Goal: Task Accomplishment & Management: Complete application form

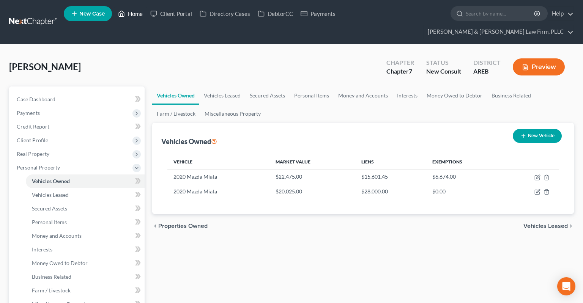
click at [128, 18] on link "Home" at bounding box center [130, 14] width 32 height 14
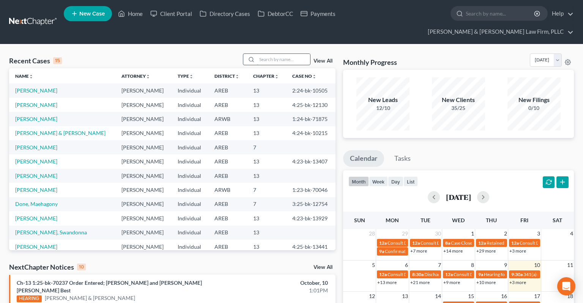
click at [259, 54] on input "search" at bounding box center [283, 59] width 53 height 11
paste input "4:25-bk-13173"
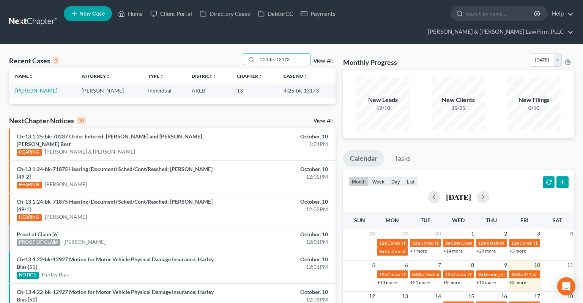
type input "4:25-bk-13173"
click at [47, 84] on td "[PERSON_NAME]" at bounding box center [42, 91] width 66 height 14
click at [47, 87] on link "[PERSON_NAME]" at bounding box center [36, 90] width 42 height 6
select select "6"
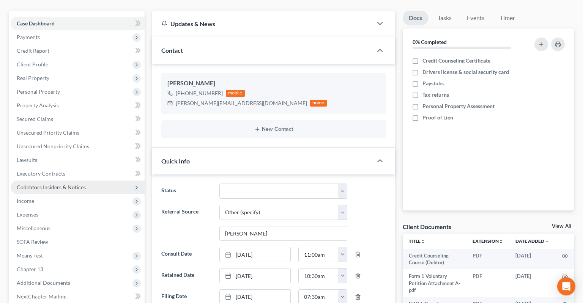
scroll to position [120, 0]
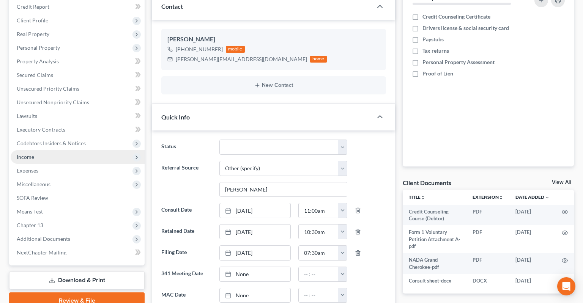
click at [56, 230] on span "Additional Documents" at bounding box center [44, 239] width 54 height 6
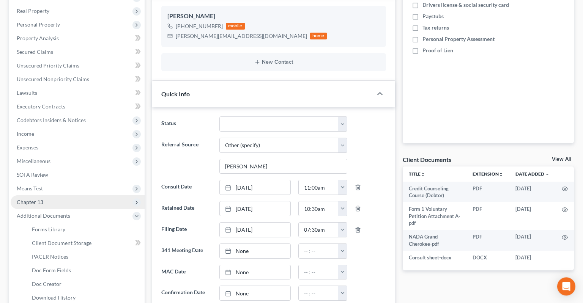
scroll to position [160, 0]
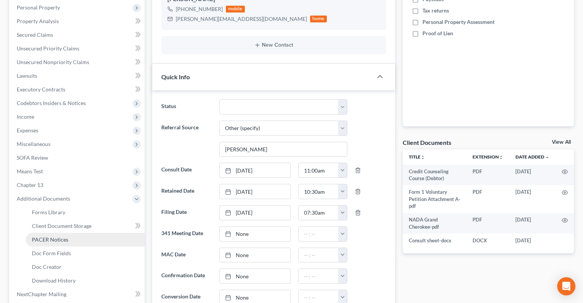
click at [74, 230] on link "PACER Notices" at bounding box center [85, 240] width 119 height 14
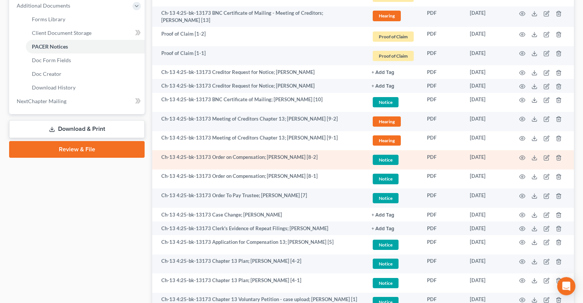
scroll to position [320, 0]
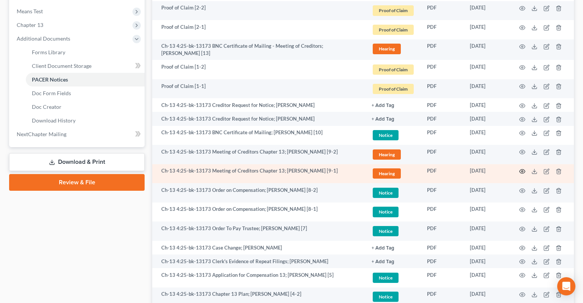
click at [518, 169] on icon "button" at bounding box center [522, 172] width 6 height 6
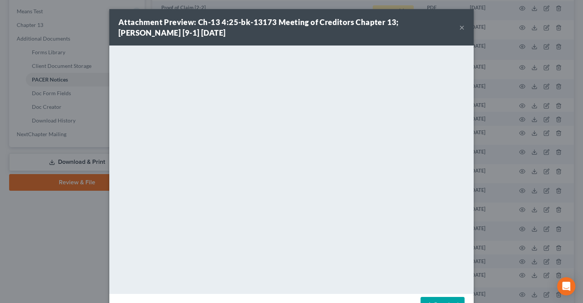
click at [460, 30] on button "×" at bounding box center [461, 27] width 5 height 9
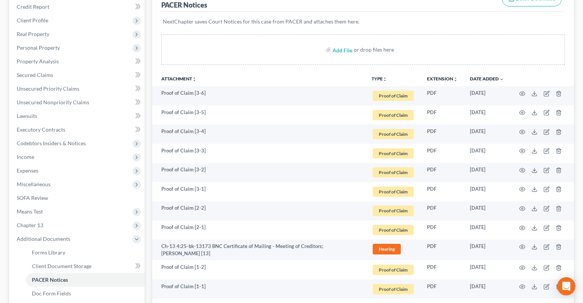
scroll to position [0, 0]
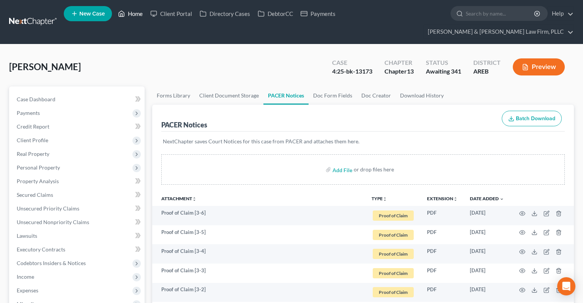
click at [131, 21] on link "Home" at bounding box center [130, 14] width 32 height 14
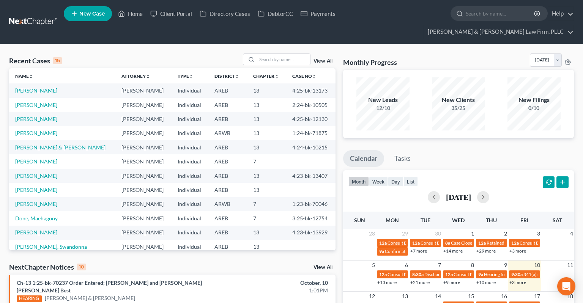
click at [87, 15] on span "New Case" at bounding box center [91, 14] width 25 height 6
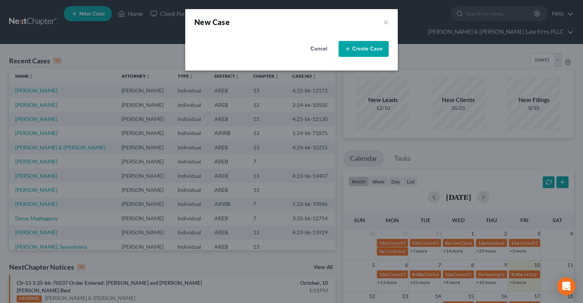
select select "5"
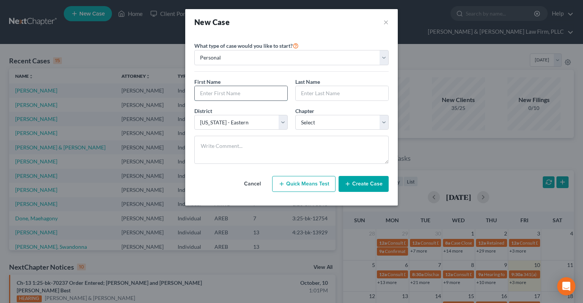
click at [220, 95] on input "text" at bounding box center [241, 93] width 93 height 14
type input "[PERSON_NAME]"
select select "0"
click option "7" at bounding box center [0, 0] width 0 height 0
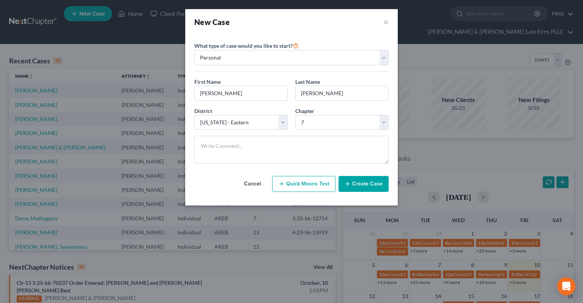
click at [367, 179] on button "Create Case" at bounding box center [364, 184] width 50 height 16
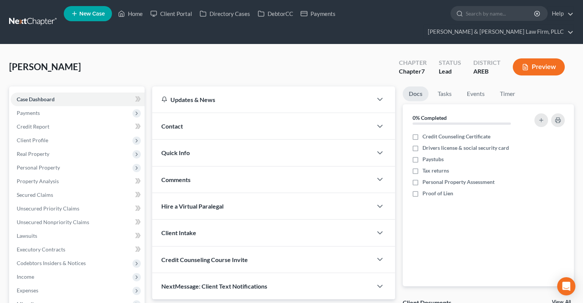
click at [183, 113] on div "Contact" at bounding box center [262, 126] width 220 height 26
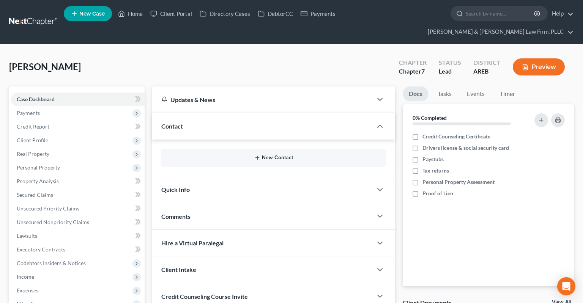
click at [285, 155] on button "New Contact" at bounding box center [273, 158] width 213 height 6
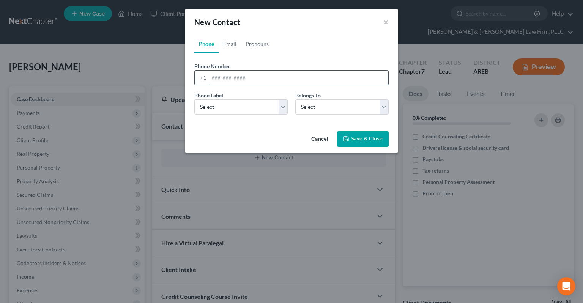
click at [251, 81] on input "tel" at bounding box center [299, 78] width 180 height 14
paste input "[PHONE_NUMBER]"
type input "[PHONE_NUMBER]"
click at [194, 99] on select "Select Mobile Home Work Other" at bounding box center [240, 106] width 93 height 15
select select "0"
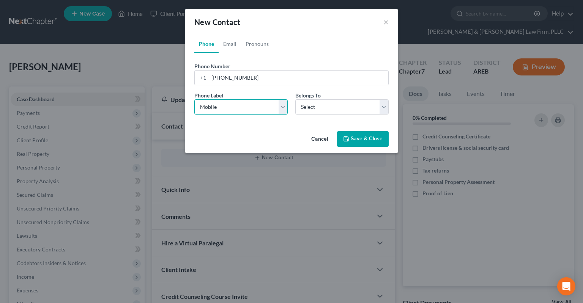
click option "Mobile" at bounding box center [0, 0] width 0 height 0
click at [295, 99] on select "Select Client Other" at bounding box center [341, 106] width 93 height 15
select select "0"
click option "Client" at bounding box center [0, 0] width 0 height 0
click at [228, 43] on link "Email" at bounding box center [230, 44] width 22 height 18
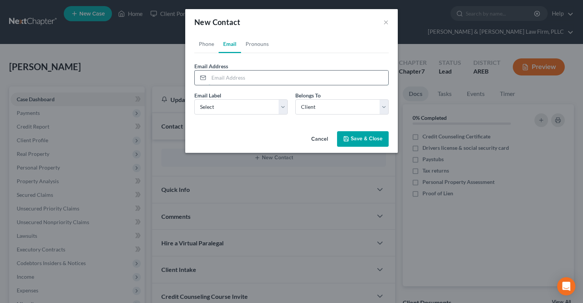
drag, startPoint x: 241, startPoint y: 77, endPoint x: 264, endPoint y: 61, distance: 27.9
click at [241, 78] on input "email" at bounding box center [299, 78] width 180 height 14
click at [194, 99] on select "Select Home Work Other" at bounding box center [240, 106] width 93 height 15
select select "0"
click option "Home" at bounding box center [0, 0] width 0 height 0
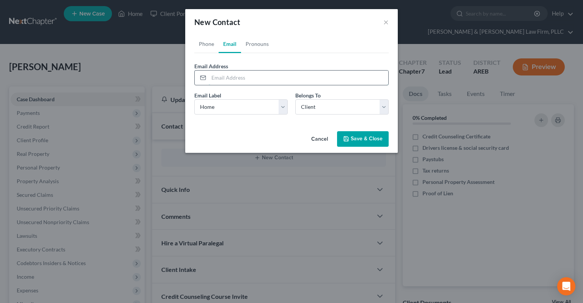
click at [237, 75] on input "email" at bounding box center [299, 78] width 180 height 14
type input "[EMAIL_ADDRESS][DOMAIN_NAME]"
click at [358, 140] on button "Save & Close" at bounding box center [363, 139] width 52 height 16
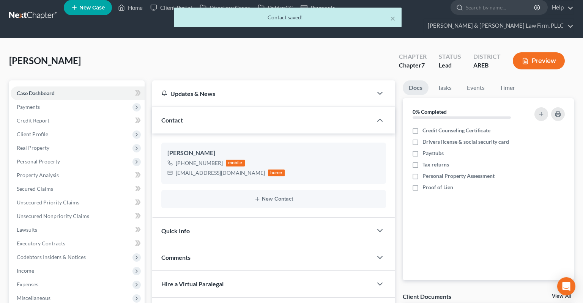
scroll to position [80, 0]
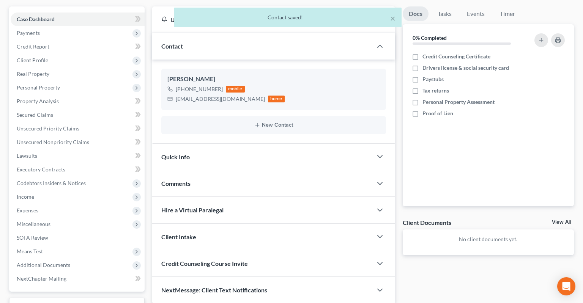
drag, startPoint x: 289, startPoint y: 143, endPoint x: 286, endPoint y: 140, distance: 4.0
click at [289, 144] on div "Quick Info" at bounding box center [262, 157] width 220 height 26
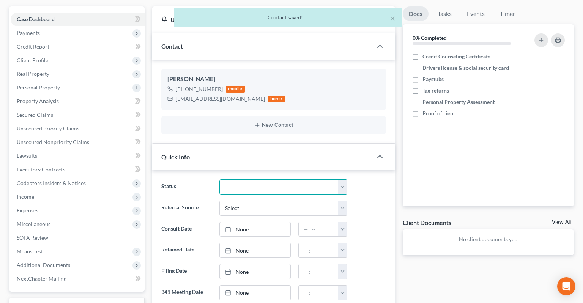
click at [219, 180] on select "Awaiting 341 Chapter 7 - Attended Meeting Confirmed Discharged Dismissed New Co…" at bounding box center [283, 187] width 128 height 15
select select "5"
click option "New Consult" at bounding box center [0, 0] width 0 height 0
click at [219, 201] on select "Select Word Of Mouth Previous Clients Direct Mail Website Google Search Modern …" at bounding box center [283, 208] width 128 height 15
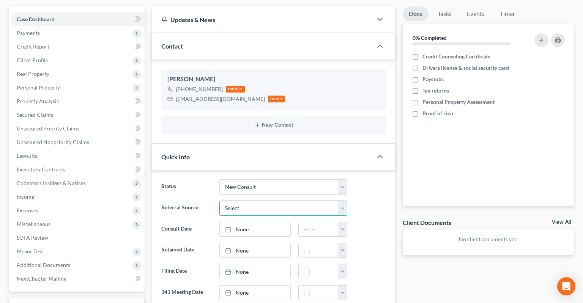
select select "6"
click option "Other (specify)" at bounding box center [0, 0] width 0 height 0
click at [270, 222] on input "text" at bounding box center [283, 229] width 127 height 14
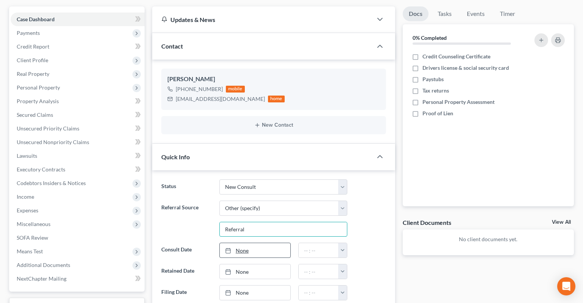
type input "Referral"
click at [282, 230] on link "None" at bounding box center [255, 250] width 71 height 14
type input "[DATE]"
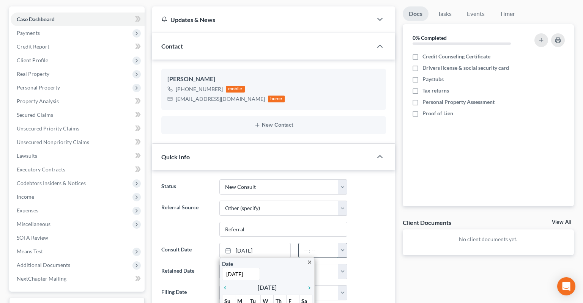
click at [311, 230] on input "text" at bounding box center [319, 250] width 40 height 14
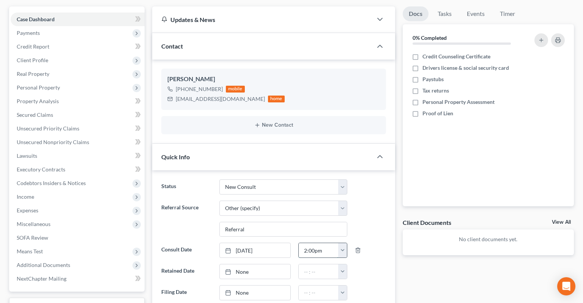
type input "2:00pm"
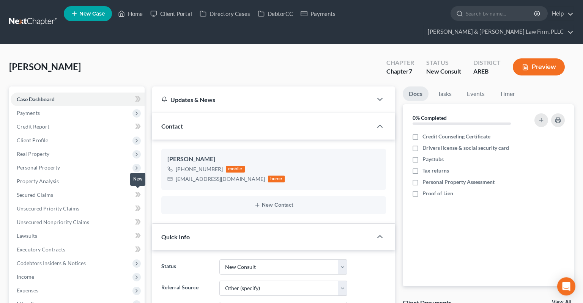
scroll to position [0, 0]
click at [77, 134] on span "Client Profile" at bounding box center [78, 141] width 134 height 14
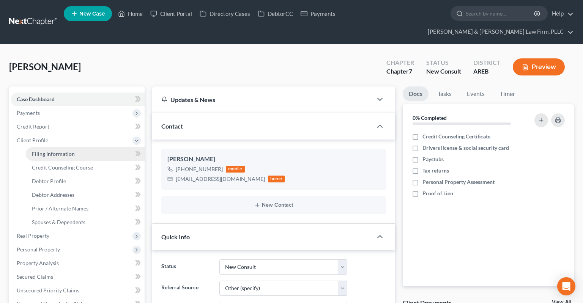
click at [78, 147] on link "Filing Information" at bounding box center [85, 154] width 119 height 14
select select "1"
select select "0"
select select "5"
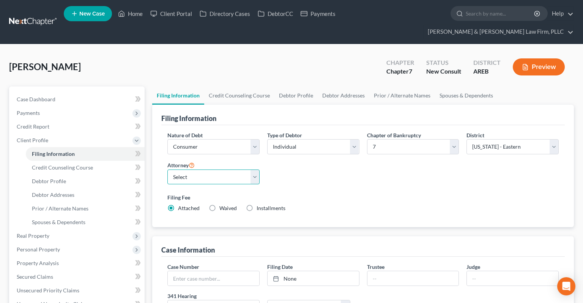
click at [167, 170] on select "Select [PERSON_NAME] - AREB [PERSON_NAME] - ARWB [PERSON_NAME] - AREB [PERSON_N…" at bounding box center [213, 177] width 92 height 15
select select "2"
click option "[PERSON_NAME] - AREB" at bounding box center [0, 0] width 0 height 0
drag, startPoint x: 337, startPoint y: 184, endPoint x: 341, endPoint y: 181, distance: 5.2
click at [338, 194] on label "Filing Fee" at bounding box center [362, 198] width 391 height 8
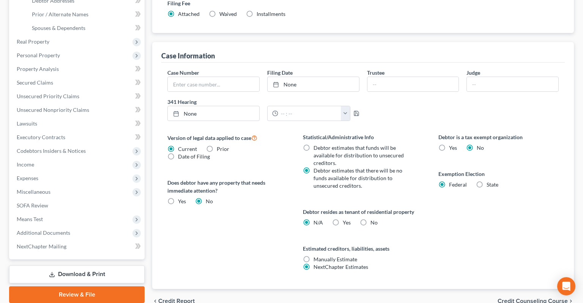
scroll to position [219, 0]
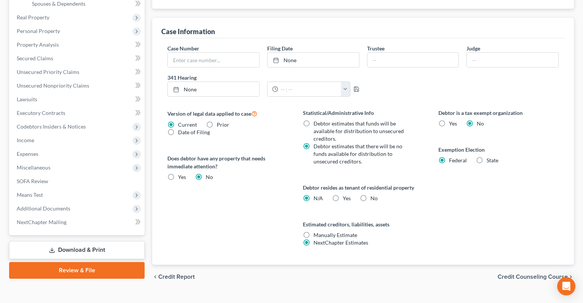
click at [343, 195] on label "Yes Yes" at bounding box center [347, 199] width 8 height 8
click at [346, 195] on input "Yes Yes" at bounding box center [348, 197] width 5 height 5
radio input "true"
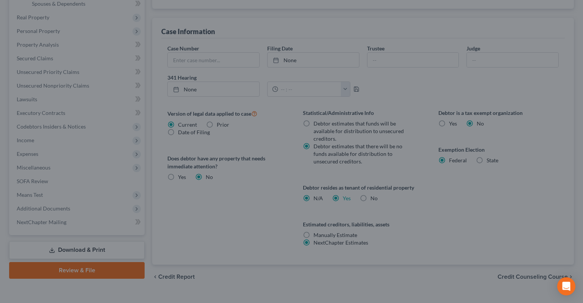
radio input "false"
click at [417, 183] on div "Certification by a Debtor Who Resides as a Tenant of Residential Property × Lan…" at bounding box center [291, 151] width 583 height 303
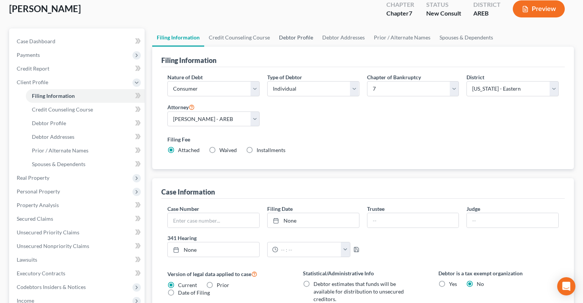
click at [290, 28] on link "Debtor Profile" at bounding box center [296, 37] width 43 height 18
select select "0"
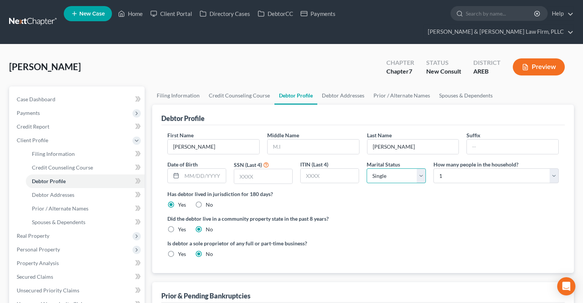
click at [367, 169] on select "Select Single Married Separated Divorced Widowed" at bounding box center [396, 176] width 59 height 15
select select "3"
click option "Divorced" at bounding box center [0, 0] width 0 height 0
click at [430, 215] on label "Did the debtor live in a community property state in the past 8 years?" at bounding box center [362, 219] width 391 height 8
click at [434, 169] on select "Select 1 2 3 4 5 6 7 8 9 10 11 12 13 14 15 16 17 18 19 20" at bounding box center [496, 176] width 125 height 15
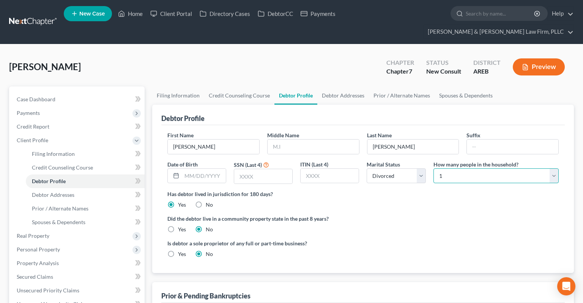
select select "1"
click option "2" at bounding box center [0, 0] width 0 height 0
click at [472, 87] on link "Spouses & Dependents" at bounding box center [466, 96] width 63 height 18
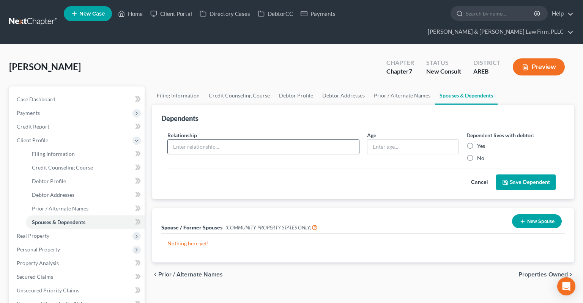
click at [287, 140] on input "text" at bounding box center [263, 147] width 191 height 14
type input "Son"
drag, startPoint x: 389, startPoint y: 133, endPoint x: 339, endPoint y: 133, distance: 50.1
click at [368, 140] on input "15 yrs" at bounding box center [414, 147] width 92 height 14
type input "15 yrs"
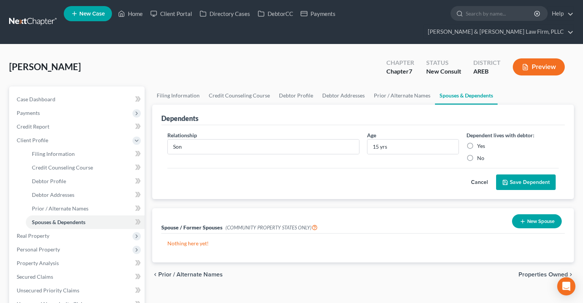
click at [518, 175] on button "Save Dependent" at bounding box center [526, 183] width 60 height 16
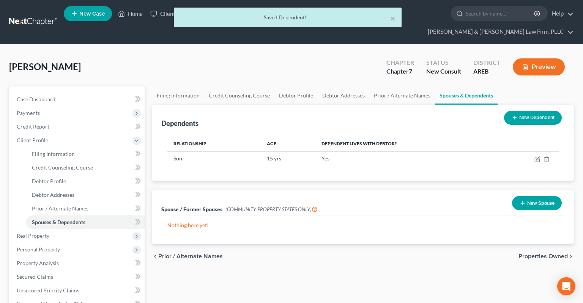
drag, startPoint x: 531, startPoint y: 106, endPoint x: 490, endPoint y: 115, distance: 42.3
click at [518, 111] on button "New Dependent" at bounding box center [533, 118] width 58 height 14
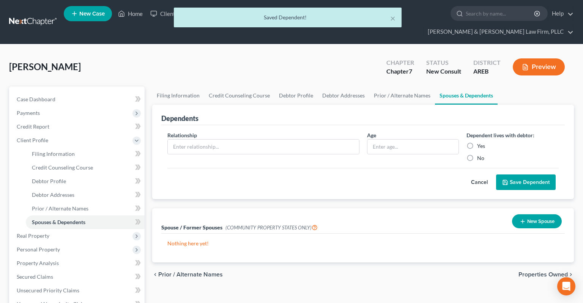
click at [484, 175] on button "Cancel" at bounding box center [479, 182] width 33 height 15
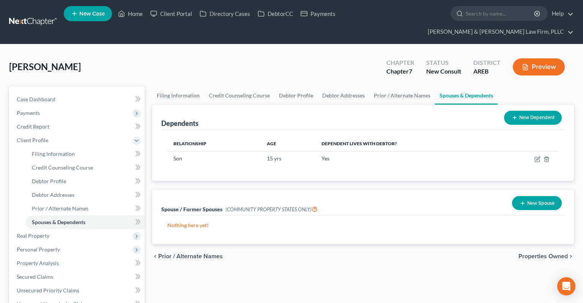
click at [308, 67] on div "[PERSON_NAME] Upgraded Chapter Chapter 7 Status New Consult District AREB Previ…" at bounding box center [291, 70] width 565 height 33
click at [388, 87] on link "Prior / Alternate Names" at bounding box center [402, 96] width 66 height 18
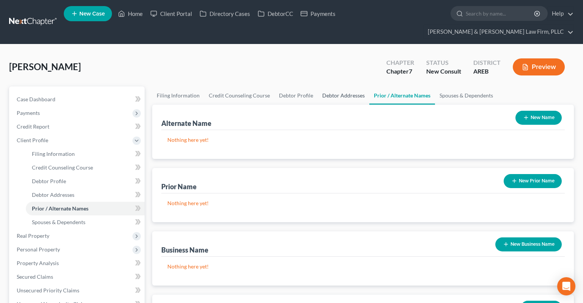
click at [330, 87] on link "Debtor Addresses" at bounding box center [344, 96] width 52 height 18
select select "0"
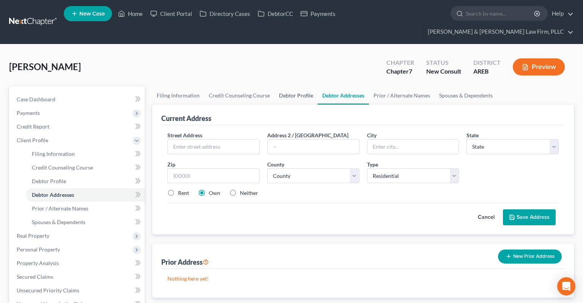
drag, startPoint x: 274, startPoint y: 83, endPoint x: 289, endPoint y: 82, distance: 15.6
click at [275, 87] on link "Debtor Profile" at bounding box center [296, 96] width 43 height 18
select select "3"
select select "1"
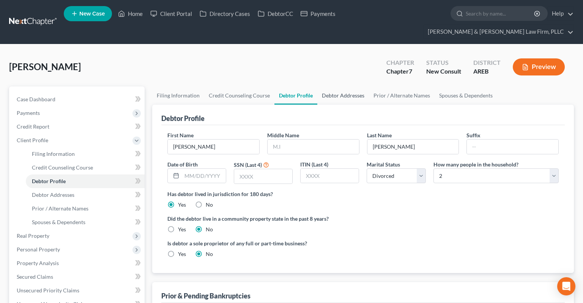
click at [338, 87] on link "Debtor Addresses" at bounding box center [343, 96] width 52 height 18
select select "0"
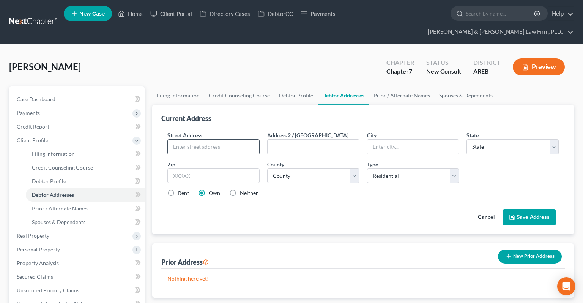
click at [229, 140] on input "text" at bounding box center [214, 147] width 92 height 14
type input "[STREET_ADDRESS][PERSON_NAME]"
type input "72034"
type input "[PERSON_NAME]"
select select "2"
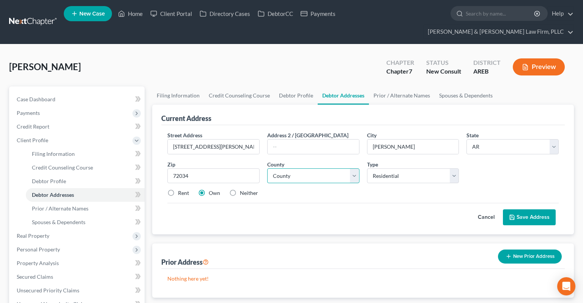
select select "22"
click at [178, 189] on label "Rent" at bounding box center [183, 193] width 11 height 8
click at [181, 189] on input "Rent" at bounding box center [183, 191] width 5 height 5
radio input "true"
click at [518, 210] on button "Save Address" at bounding box center [529, 218] width 53 height 16
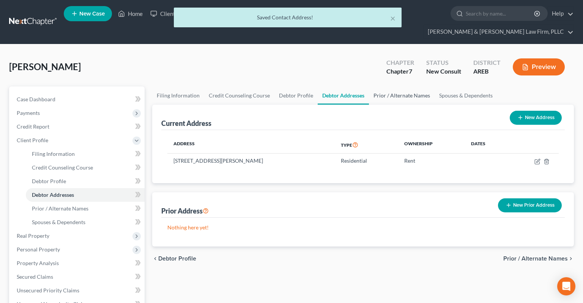
click at [384, 87] on link "Prior / Alternate Names" at bounding box center [402, 96] width 66 height 18
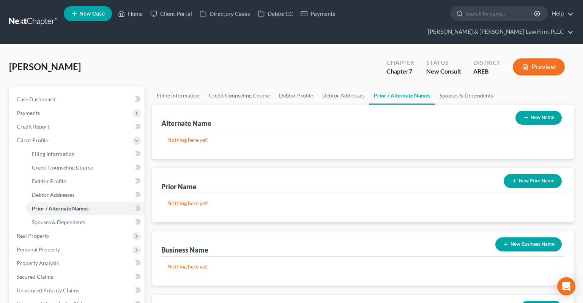
click at [513, 178] on icon "button" at bounding box center [514, 181] width 6 height 6
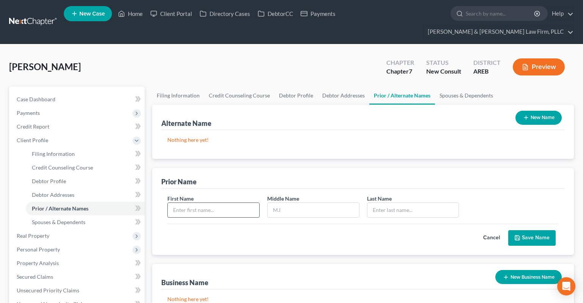
click at [232, 203] on input "text" at bounding box center [214, 210] width 92 height 14
type input "[PERSON_NAME]"
click at [518, 230] on button "Save Name" at bounding box center [531, 238] width 47 height 16
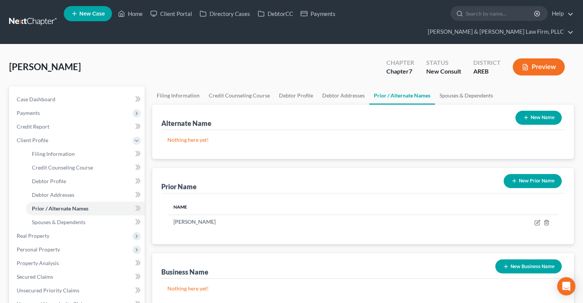
click at [518, 111] on button "New Name" at bounding box center [539, 118] width 46 height 14
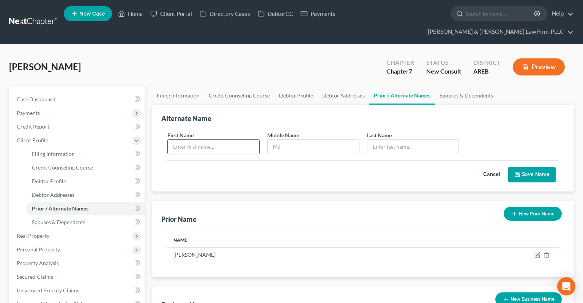
click at [240, 140] on input "text" at bounding box center [214, 147] width 92 height 14
type input "Bree"
type input "[PERSON_NAME]"
click at [517, 167] on button "Save Name" at bounding box center [531, 175] width 47 height 16
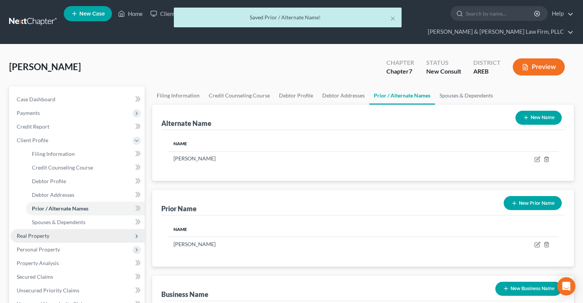
click at [36, 230] on span "Real Property" at bounding box center [33, 236] width 33 height 6
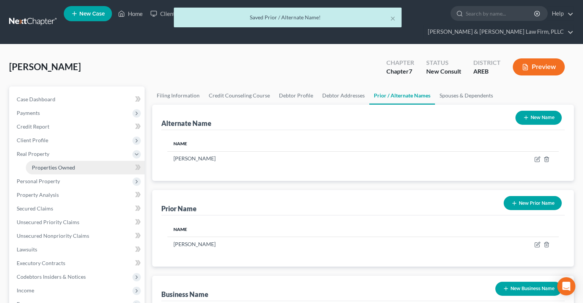
click at [74, 164] on span "Properties Owned" at bounding box center [53, 167] width 43 height 6
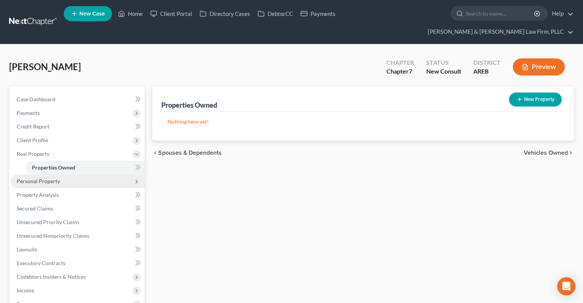
click at [88, 175] on span "Personal Property" at bounding box center [78, 182] width 134 height 14
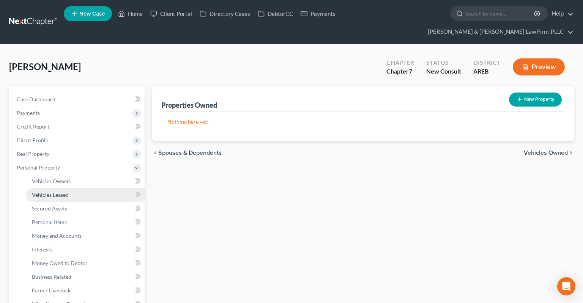
click at [74, 188] on link "Vehicles Leased" at bounding box center [85, 195] width 119 height 14
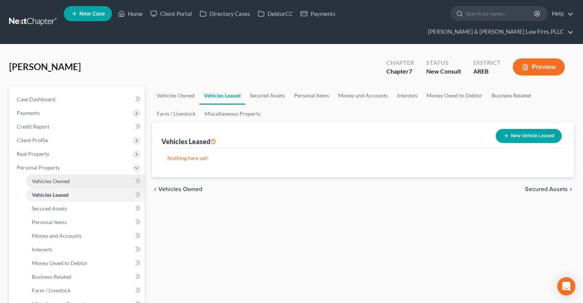
click at [71, 175] on link "Vehicles Owned" at bounding box center [85, 182] width 119 height 14
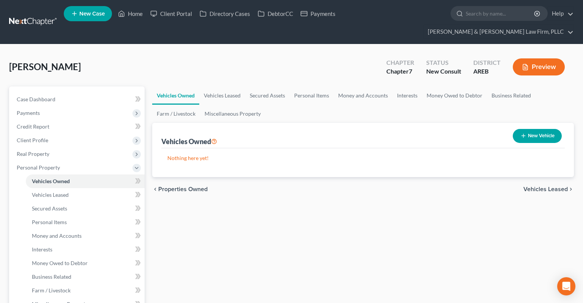
click at [518, 129] on button "New Vehicle" at bounding box center [537, 136] width 49 height 14
select select "0"
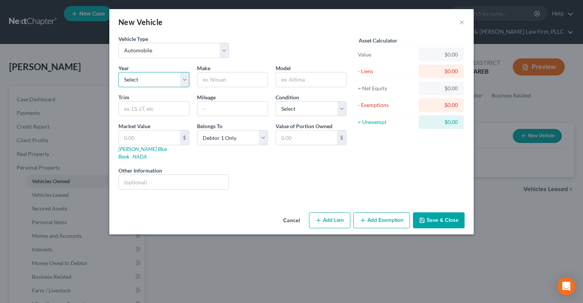
select select "15"
click option "2011" at bounding box center [0, 0] width 0 height 0
click at [229, 80] on input "text" at bounding box center [232, 80] width 70 height 14
type input "Nissan"
type input "Rogue"
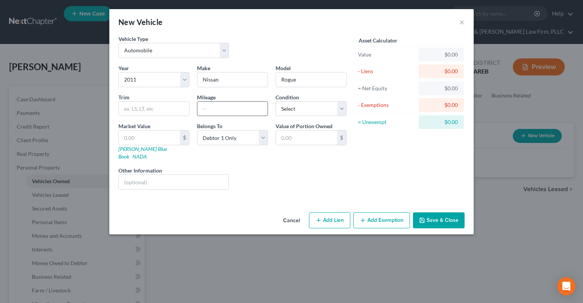
click at [220, 103] on input "text" at bounding box center [232, 109] width 70 height 14
type input "112000"
select select "3"
click at [197, 130] on select "Select Debtor 1 Only Debtor 2 Only Debtor 1 And Debtor 2 Only At Least One Of T…" at bounding box center [232, 137] width 71 height 15
select select "3"
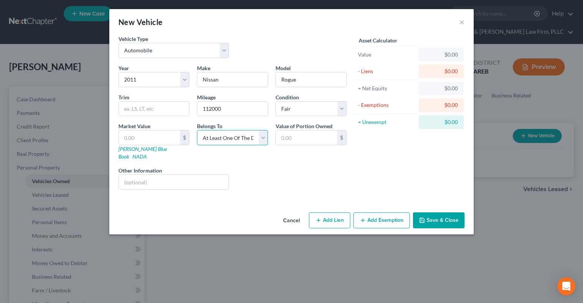
click option "At Least One Of The Debtors And Another" at bounding box center [0, 0] width 0 height 0
click at [329, 213] on button "Add Lien" at bounding box center [329, 221] width 41 height 16
select select "3"
select select "0"
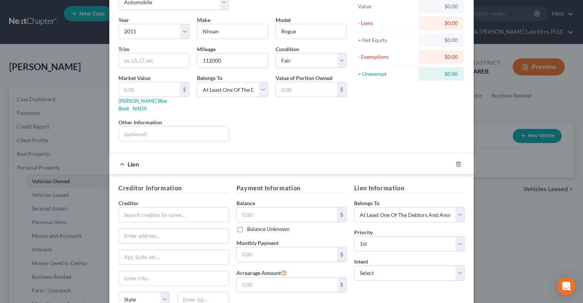
scroll to position [76, 0]
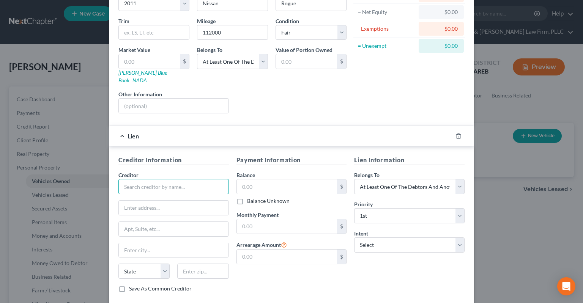
click at [194, 179] on input "text" at bounding box center [173, 186] width 110 height 15
click at [192, 179] on input "text" at bounding box center [173, 186] width 110 height 15
type input "American Car Mart"
click at [297, 180] on input "text" at bounding box center [287, 187] width 101 height 14
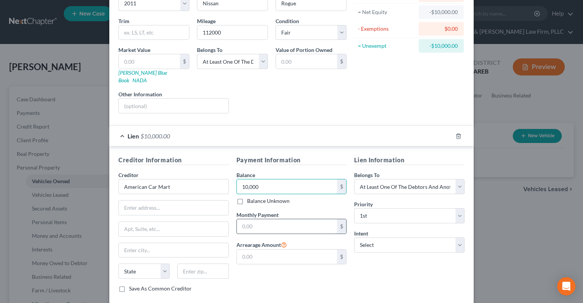
type input "10,000"
click at [297, 223] on input "text" at bounding box center [287, 226] width 101 height 14
click at [324, 219] on input "text" at bounding box center [287, 226] width 101 height 14
paste input "455"
type input "455"
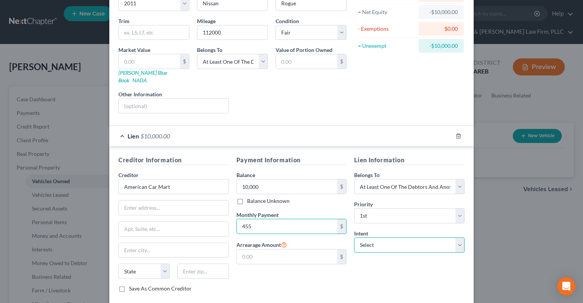
click at [354, 230] on select "Select Surrender Redeem Reaffirm Avoid Other" at bounding box center [409, 245] width 110 height 15
select select "2"
click option "Reaffirm" at bounding box center [0, 0] width 0 height 0
click at [306, 101] on div "Liens Select" at bounding box center [292, 101] width 118 height 23
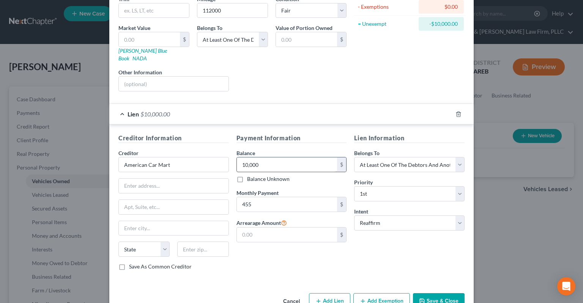
scroll to position [110, 0]
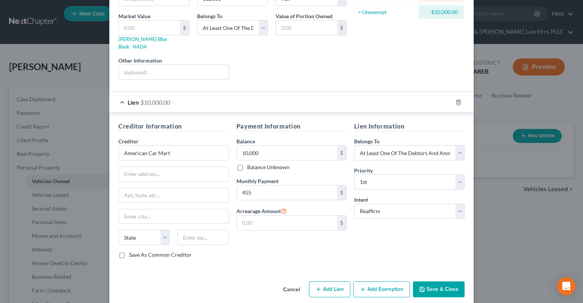
drag, startPoint x: 420, startPoint y: 280, endPoint x: 416, endPoint y: 263, distance: 17.6
click at [421, 230] on icon "button" at bounding box center [422, 290] width 6 height 6
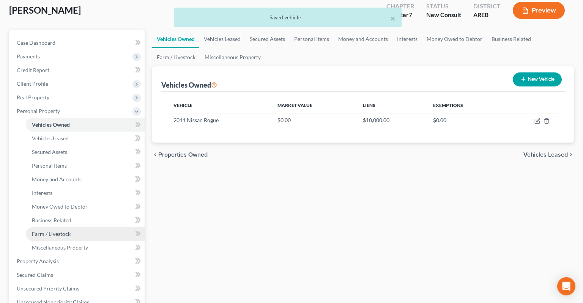
scroll to position [80, 0]
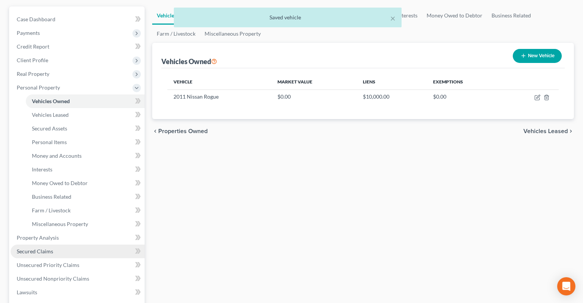
click at [76, 230] on link "Secured Claims" at bounding box center [78, 252] width 134 height 14
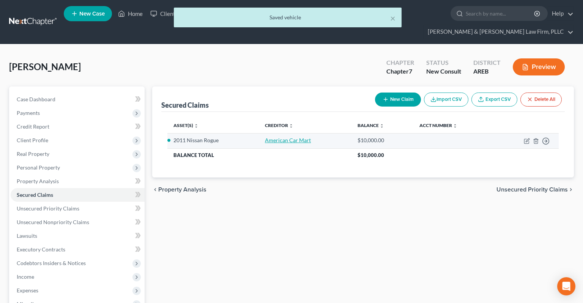
click at [275, 137] on link "American Car Mart" at bounding box center [288, 140] width 46 height 6
select select "2"
select select "3"
select select "0"
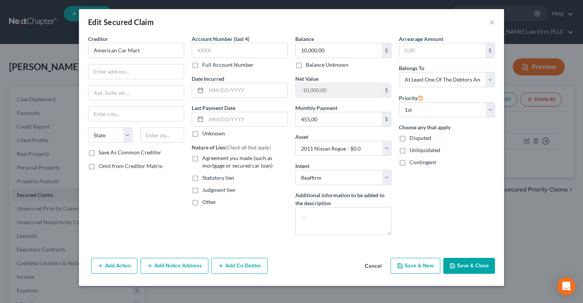
click at [224, 230] on button "Add Co-Debtor" at bounding box center [239, 266] width 56 height 16
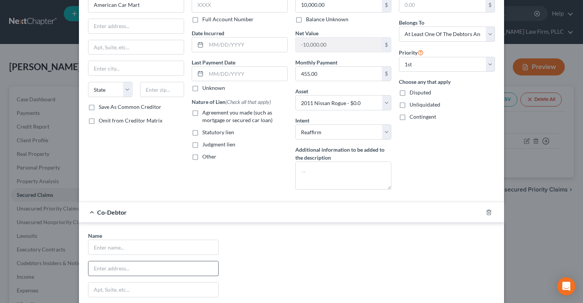
scroll to position [76, 0]
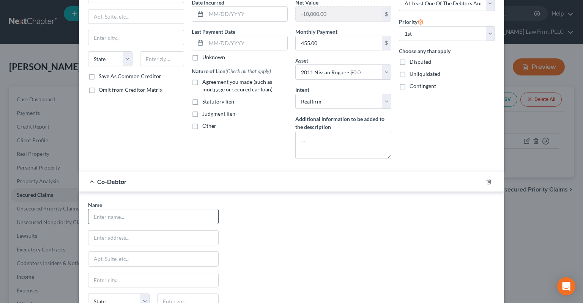
drag, startPoint x: 128, startPoint y: 215, endPoint x: 131, endPoint y: 221, distance: 6.1
click at [128, 217] on input "text" at bounding box center [153, 217] width 130 height 14
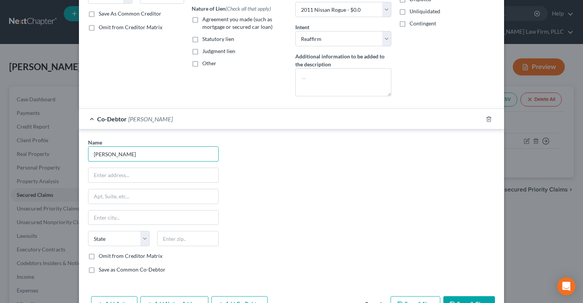
scroll to position [153, 0]
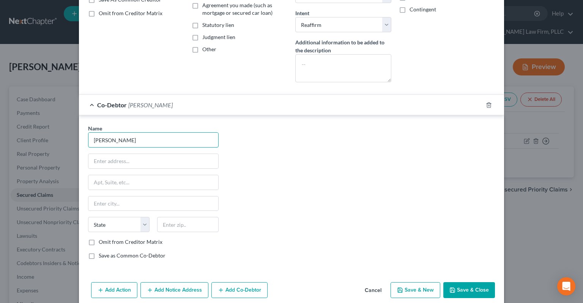
type input "[PERSON_NAME]"
click at [454, 230] on button "Save & Close" at bounding box center [469, 290] width 52 height 16
select select
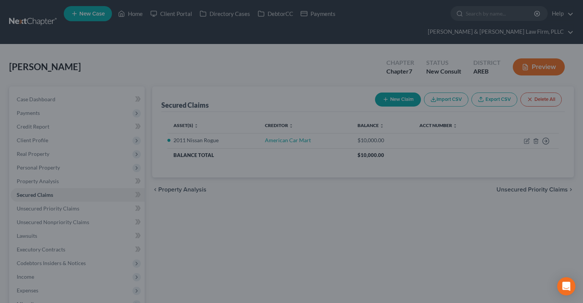
scroll to position [0, 0]
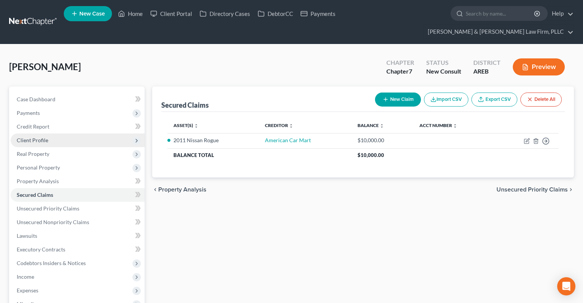
click at [74, 134] on span "Client Profile" at bounding box center [78, 141] width 134 height 14
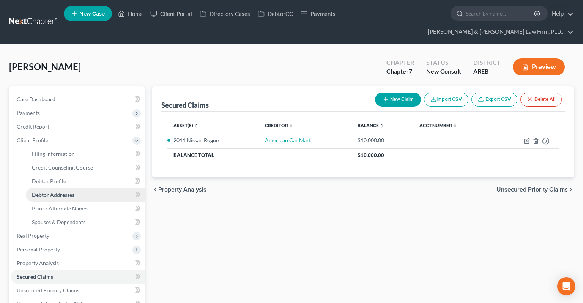
click at [80, 188] on link "Debtor Addresses" at bounding box center [85, 195] width 119 height 14
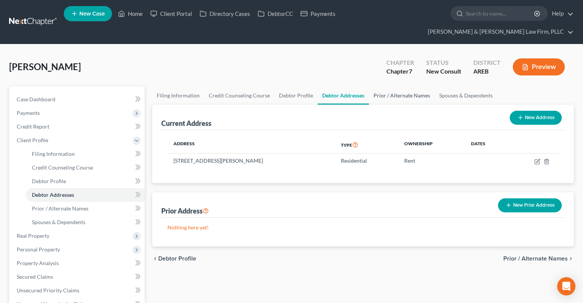
click at [390, 87] on link "Prior / Alternate Names" at bounding box center [402, 96] width 66 height 18
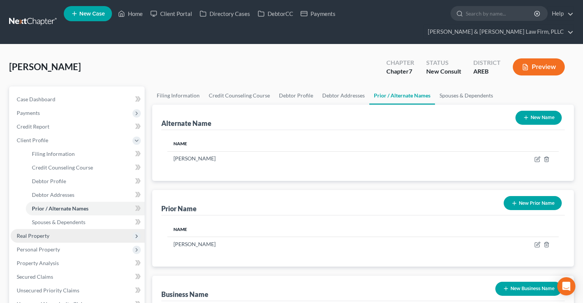
click at [92, 229] on span "Real Property" at bounding box center [78, 236] width 134 height 14
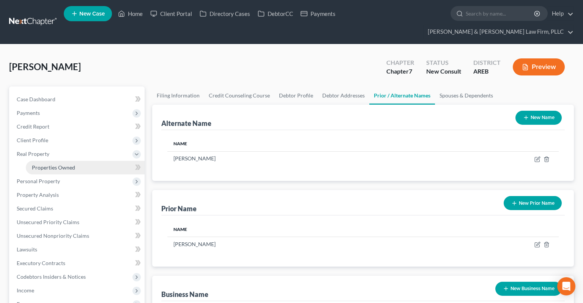
click at [65, 164] on span "Properties Owned" at bounding box center [53, 167] width 43 height 6
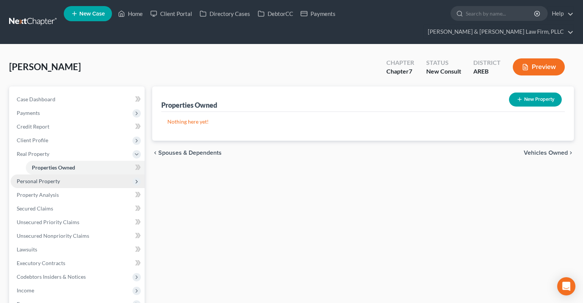
click at [72, 175] on span "Personal Property" at bounding box center [78, 182] width 134 height 14
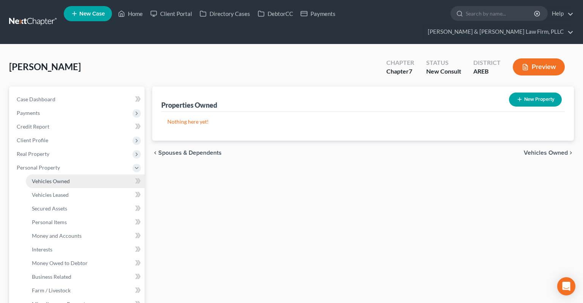
click at [67, 178] on span "Vehicles Owned" at bounding box center [51, 181] width 38 height 6
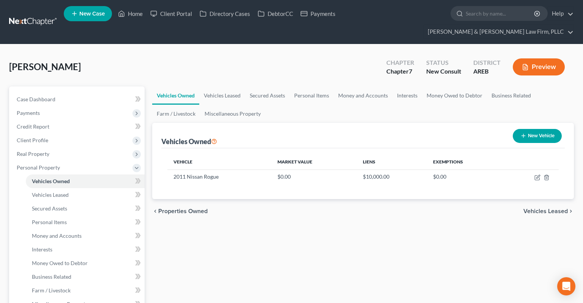
click at [518, 175] on icon "button" at bounding box center [538, 178] width 6 height 6
select select "0"
select select "15"
select select "3"
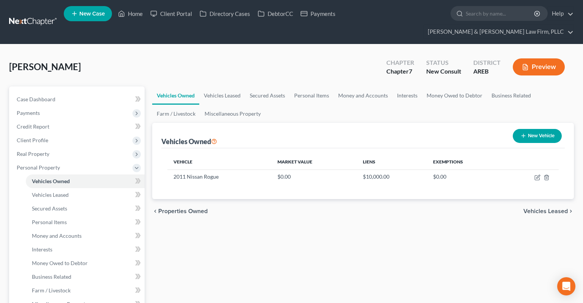
select select "3"
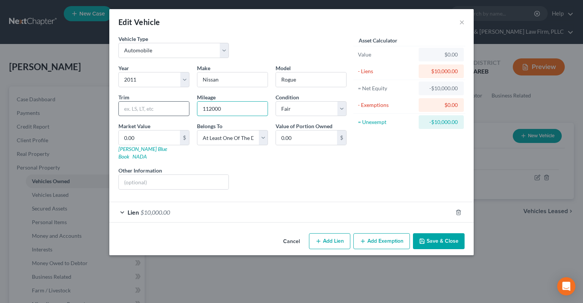
drag, startPoint x: 220, startPoint y: 104, endPoint x: 173, endPoint y: 114, distance: 48.6
click at [197, 112] on input "112000" at bounding box center [232, 109] width 70 height 14
click at [162, 136] on input "0.00" at bounding box center [149, 138] width 61 height 14
paste input "8,863"
type input "8,863"
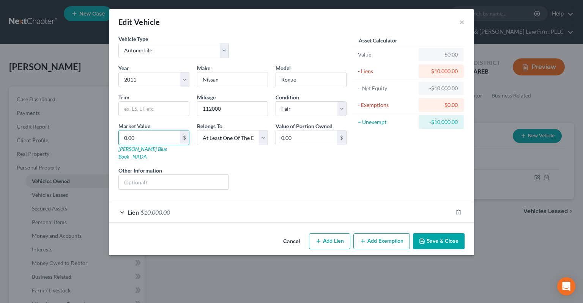
type input "8,863.00"
type input "8,863"
click at [437, 230] on button "Save & Close" at bounding box center [439, 242] width 52 height 16
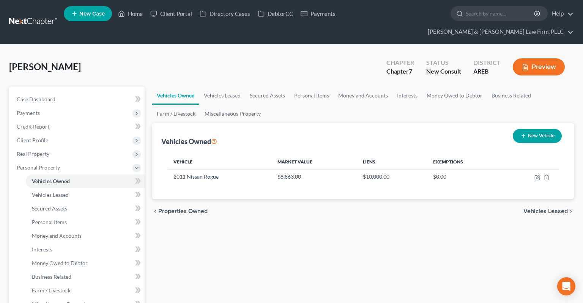
click at [315, 70] on div "[PERSON_NAME] Upgraded Chapter Chapter 7 Status New Consult District AREB Previ…" at bounding box center [291, 70] width 565 height 33
click at [314, 87] on link "Personal Items" at bounding box center [312, 96] width 44 height 18
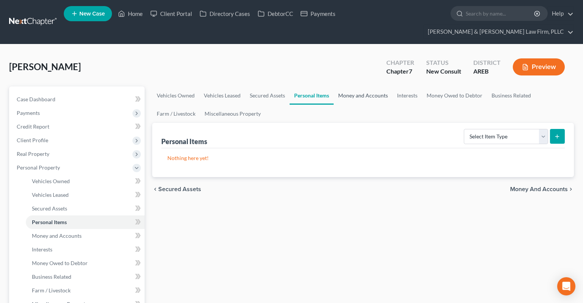
click at [372, 87] on link "Money and Accounts" at bounding box center [363, 96] width 59 height 18
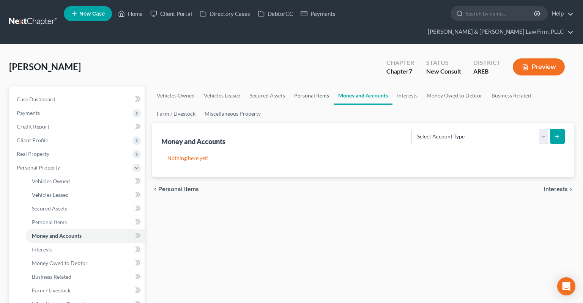
click at [325, 87] on link "Personal Items" at bounding box center [312, 96] width 44 height 18
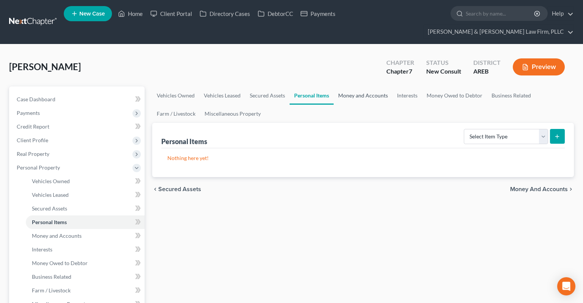
click at [361, 87] on link "Money and Accounts" at bounding box center [363, 96] width 59 height 18
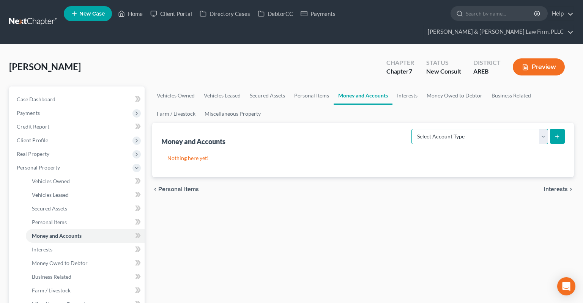
click at [412, 129] on select "Select Account Type Brokerage Cash on Hand Certificates of Deposit Checking Acc…" at bounding box center [480, 136] width 137 height 15
select select "checking"
click option "Checking Account" at bounding box center [0, 0] width 0 height 0
click at [518, 134] on icon "submit" at bounding box center [557, 137] width 6 height 6
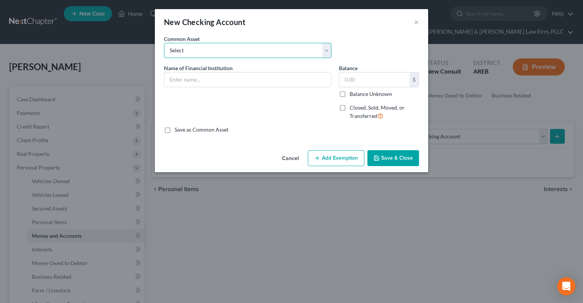
click at [164, 43] on select "Select Checking account" at bounding box center [247, 50] width 167 height 15
select select "0"
click option "Checking account" at bounding box center [0, 0] width 0 height 0
type input "Checking account"
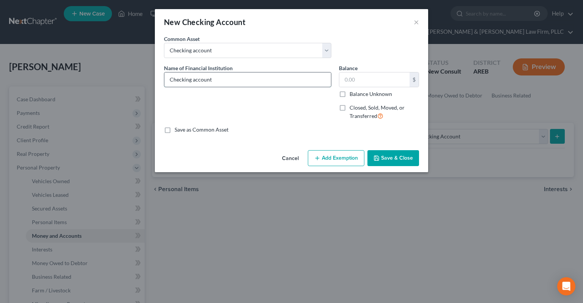
drag, startPoint x: 293, startPoint y: 80, endPoint x: 148, endPoint y: 76, distance: 145.1
click at [185, 74] on input "Checking account" at bounding box center [247, 80] width 167 height 14
click at [382, 164] on button "Save & Close" at bounding box center [394, 158] width 52 height 16
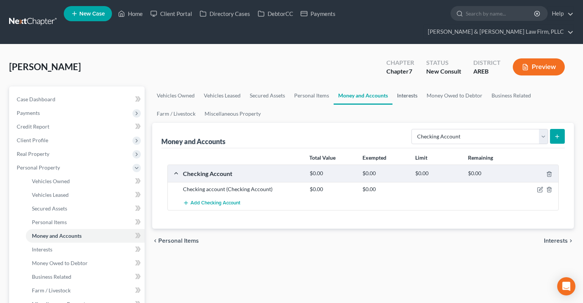
click at [400, 87] on link "Interests" at bounding box center [408, 96] width 30 height 18
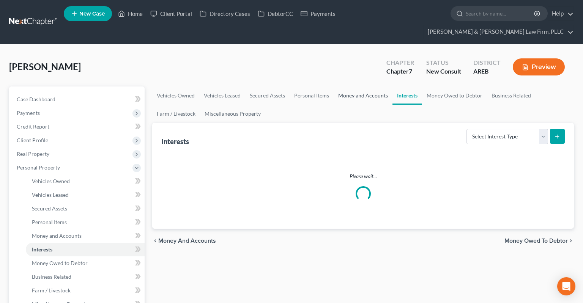
click at [375, 87] on link "Money and Accounts" at bounding box center [363, 96] width 59 height 18
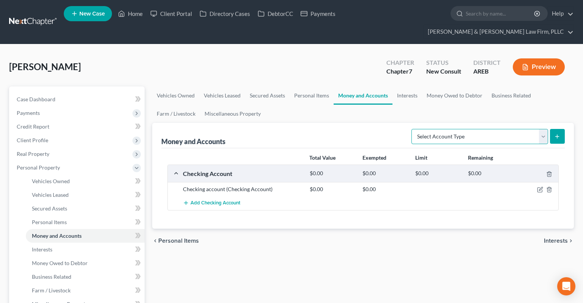
click at [412, 129] on select "Select Account Type Brokerage Cash on Hand Certificates of Deposit Checking Acc…" at bounding box center [480, 136] width 137 height 15
click at [465, 129] on select "Select Account Type Brokerage Cash on Hand Certificates of Deposit Checking Acc…" at bounding box center [480, 136] width 137 height 15
click at [412, 129] on select "Select Account Type Brokerage Cash on Hand Certificates of Deposit Checking Acc…" at bounding box center [480, 136] width 137 height 15
select select "savings"
click option "Savings Account" at bounding box center [0, 0] width 0 height 0
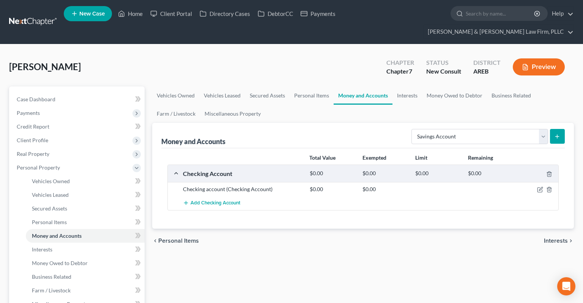
click at [518, 129] on button "submit" at bounding box center [557, 136] width 15 height 15
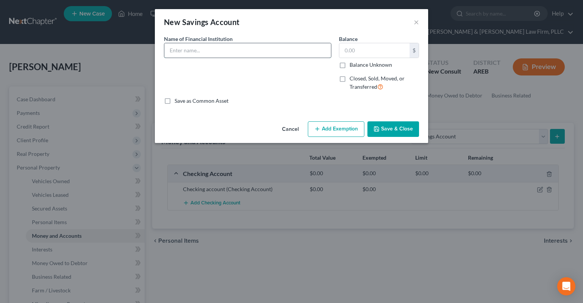
click at [276, 51] on input "text" at bounding box center [247, 50] width 167 height 14
type input "Savings"
click at [386, 125] on button "Save & Close" at bounding box center [394, 129] width 52 height 16
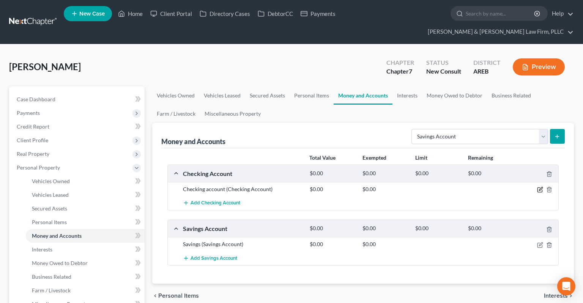
click at [518, 187] on icon "button" at bounding box center [540, 190] width 6 height 6
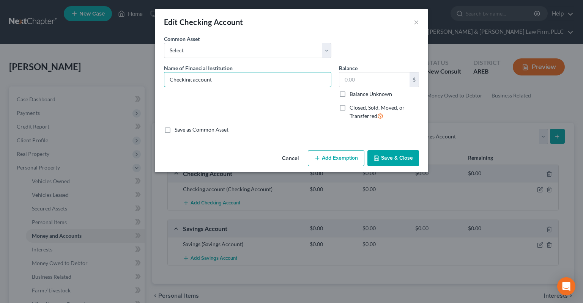
drag, startPoint x: 193, startPoint y: 80, endPoint x: 74, endPoint y: 88, distance: 119.1
click at [164, 86] on input "Checking account" at bounding box center [247, 80] width 167 height 14
type input "Arvest"
click at [377, 159] on polyline "button" at bounding box center [377, 160] width 3 height 2
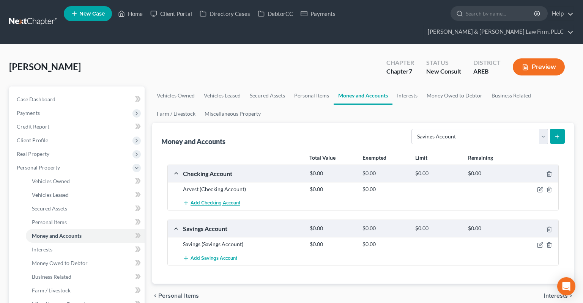
click at [224, 200] on span "Add Checking Account" at bounding box center [216, 203] width 50 height 6
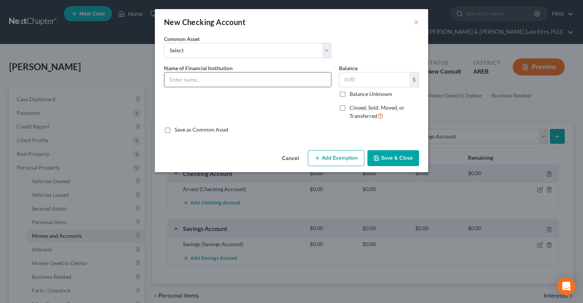
click at [218, 77] on input "text" at bounding box center [247, 80] width 167 height 14
type input "Arvest"
click at [391, 157] on button "Save & Close" at bounding box center [394, 158] width 52 height 16
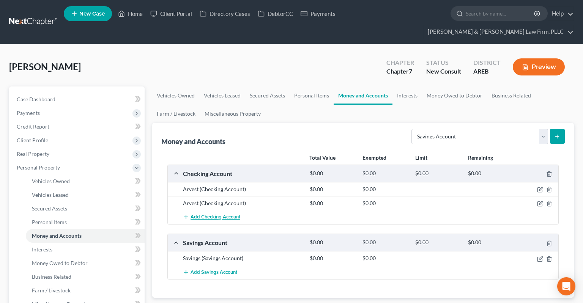
click at [227, 215] on span "Add Checking Account" at bounding box center [216, 218] width 50 height 6
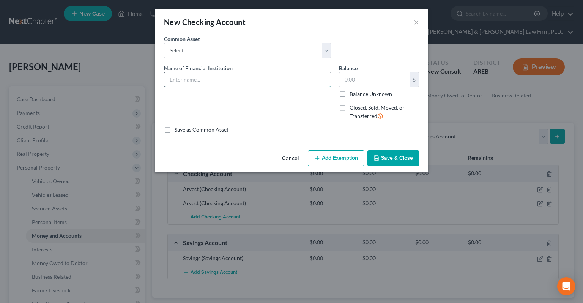
click at [249, 85] on input "text" at bounding box center [247, 80] width 167 height 14
type input "Arvest"
click at [387, 163] on button "Save & Close" at bounding box center [394, 158] width 52 height 16
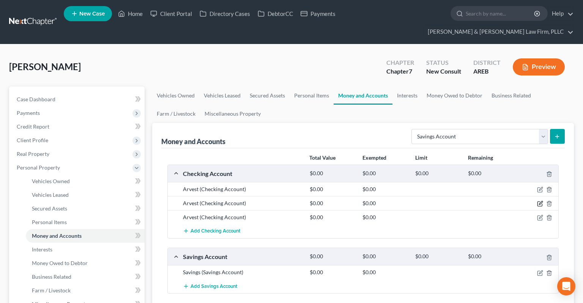
click at [518, 201] on icon "button" at bounding box center [540, 204] width 6 height 6
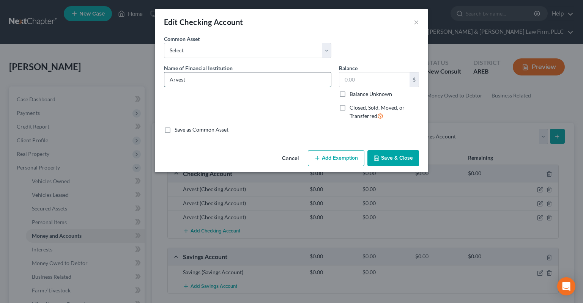
click at [228, 82] on input "Arvest" at bounding box center [247, 80] width 167 height 14
type input "Arvest (joint with mother)"
click at [382, 159] on button "Save & Close" at bounding box center [394, 158] width 52 height 16
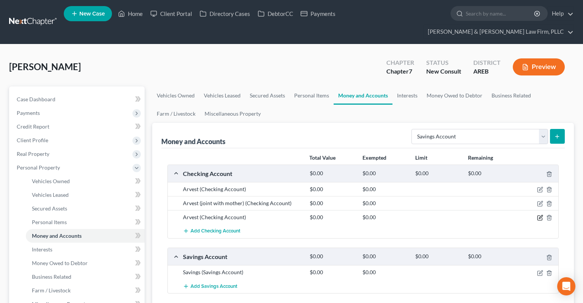
click at [518, 216] on icon "button" at bounding box center [540, 218] width 5 height 5
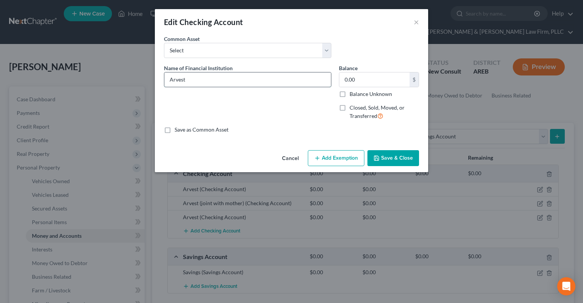
click at [230, 84] on input "Arvest" at bounding box center [247, 80] width 167 height 14
type input "Arvest (joint with daugher)"
click at [390, 161] on button "Save & Close" at bounding box center [394, 158] width 52 height 16
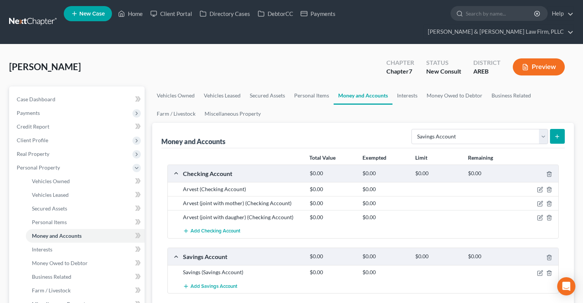
click at [289, 54] on div "[PERSON_NAME] Upgraded Chapter Chapter 7 Status New Consult District AREB Previ…" at bounding box center [291, 70] width 565 height 33
click at [518, 215] on icon "button" at bounding box center [540, 218] width 6 height 6
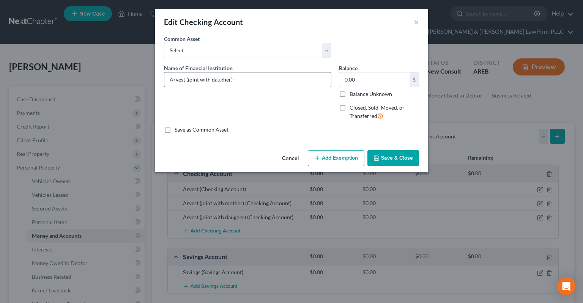
click at [224, 83] on input "Arvest (joint with daugher)" at bounding box center [247, 80] width 167 height 14
click at [224, 80] on input "Arvest (joint with daugher)" at bounding box center [247, 80] width 167 height 14
type input "Arvest (joint with daughter)"
click at [387, 163] on button "Save & Close" at bounding box center [394, 158] width 52 height 16
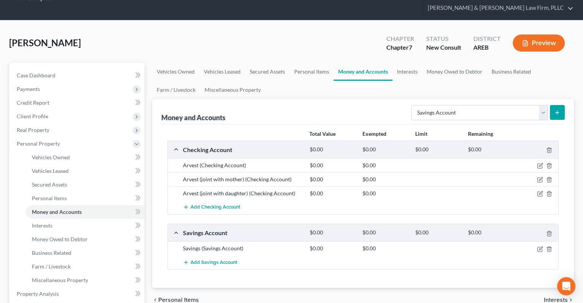
scroll to position [40, 0]
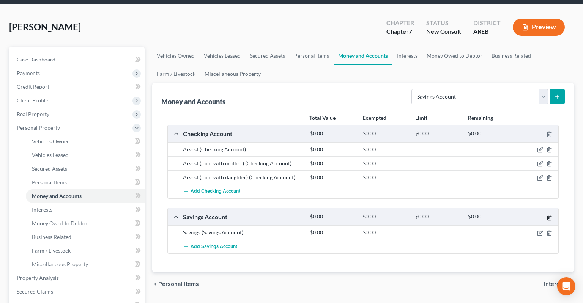
click at [518, 218] on line "button" at bounding box center [550, 219] width 0 height 2
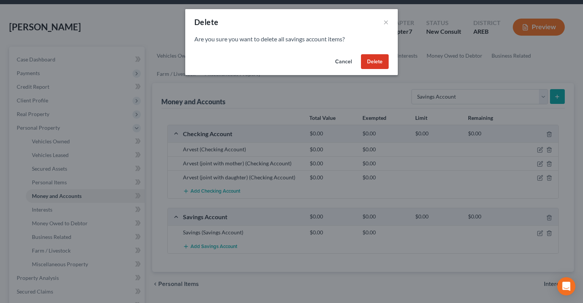
click at [377, 65] on button "Delete" at bounding box center [375, 61] width 28 height 15
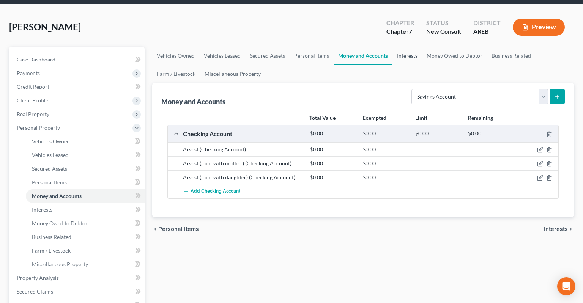
click at [408, 47] on link "Interests" at bounding box center [408, 56] width 30 height 18
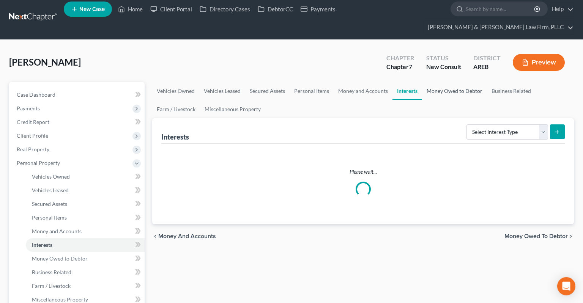
click at [455, 83] on link "Money Owed to Debtor" at bounding box center [454, 91] width 65 height 18
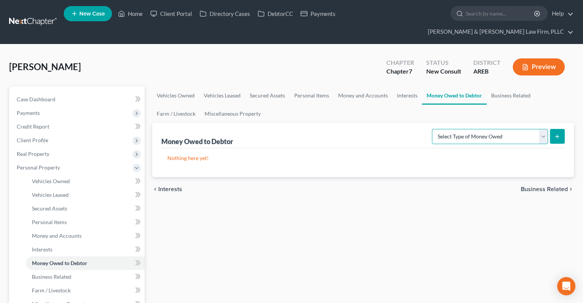
click at [432, 129] on select "Select Type of Money Owed Accounts Receivable Alimony Child Support Claims Agai…" at bounding box center [490, 136] width 116 height 15
drag, startPoint x: 494, startPoint y: 117, endPoint x: 371, endPoint y: 83, distance: 127.9
click at [371, 87] on link "Money and Accounts" at bounding box center [363, 96] width 59 height 18
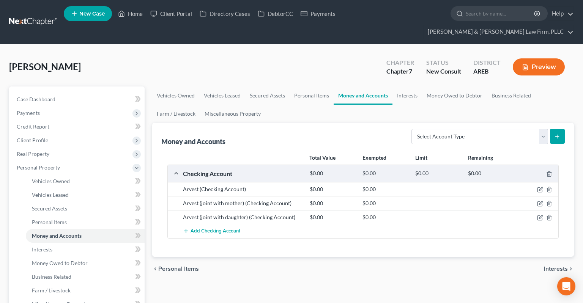
click at [465, 133] on div "Money and Accounts Select Account Type Brokerage Cash on Hand Certificates of D…" at bounding box center [363, 135] width 404 height 25
click at [412, 129] on select "Select Account Type Brokerage Cash on Hand Certificates of Deposit Checking Acc…" at bounding box center [480, 136] width 137 height 15
click at [470, 129] on select "Select Account Type Brokerage Cash on Hand Certificates of Deposit Checking Acc…" at bounding box center [480, 136] width 137 height 15
click at [412, 87] on link "Interests" at bounding box center [408, 96] width 30 height 18
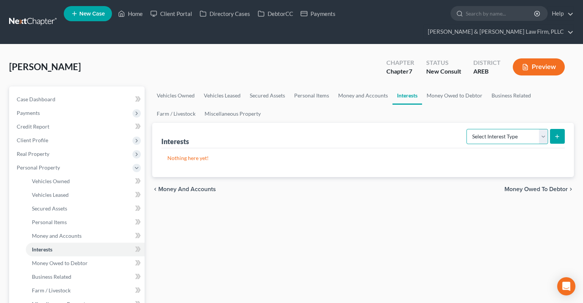
click at [467, 129] on select "Select Interest Type 401K Annuity Bond Education IRA Government Bond Government…" at bounding box center [508, 136] width 82 height 15
select select "stock"
click option "Stock" at bounding box center [0, 0] width 0 height 0
click at [518, 129] on button "submit" at bounding box center [557, 136] width 15 height 15
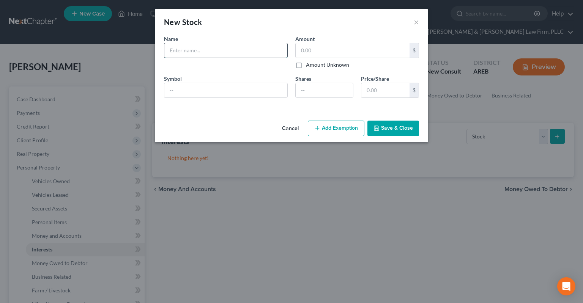
click at [204, 52] on input "text" at bounding box center [225, 50] width 123 height 14
click at [327, 49] on input "text" at bounding box center [353, 50] width 114 height 14
type input "100"
click at [197, 57] on div at bounding box center [226, 50] width 124 height 15
click at [205, 54] on input "text" at bounding box center [225, 50] width 123 height 14
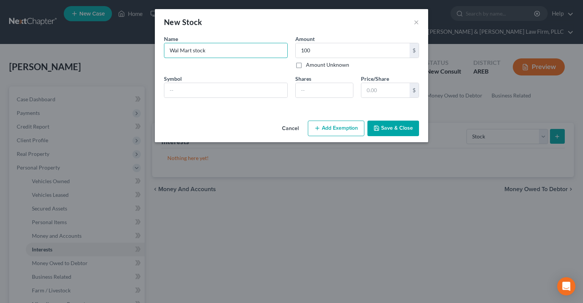
type input "Wal Mart stock"
click at [398, 131] on button "Save & Close" at bounding box center [394, 129] width 52 height 16
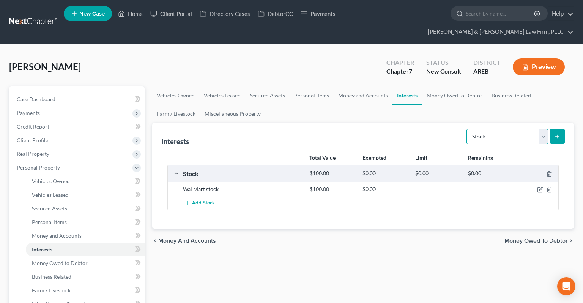
click at [467, 129] on select "Select Interest Type 401K Annuity Bond Education IRA Government Bond Government…" at bounding box center [508, 136] width 82 height 15
select select "401k"
click option "401K" at bounding box center [0, 0] width 0 height 0
click at [518, 129] on button "submit" at bounding box center [557, 136] width 15 height 15
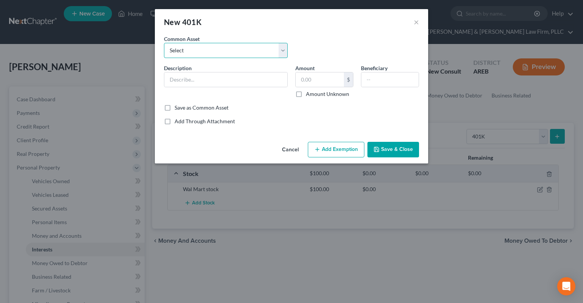
click at [164, 43] on select "Select 401k through work" at bounding box center [226, 50] width 124 height 15
select select "0"
click option "401k through work" at bounding box center [0, 0] width 0 height 0
type input "401k through work"
drag, startPoint x: 337, startPoint y: 77, endPoint x: 338, endPoint y: 81, distance: 4.7
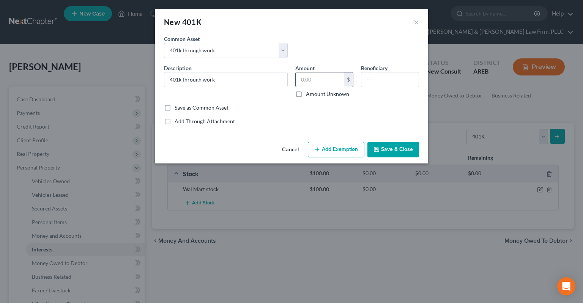
click at [337, 77] on input "text" at bounding box center [320, 80] width 48 height 14
click at [342, 93] on label "Amount Unknown" at bounding box center [327, 94] width 43 height 8
click at [314, 93] on input "Amount Unknown" at bounding box center [311, 92] width 5 height 5
checkbox input "true"
click at [393, 149] on button "Save & Close" at bounding box center [394, 150] width 52 height 16
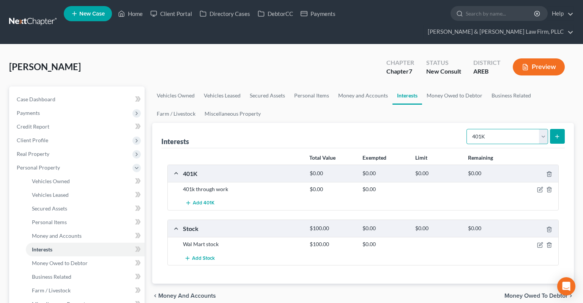
click at [467, 129] on select "Select Interest Type 401K Annuity Bond Education IRA Government Bond Government…" at bounding box center [508, 136] width 82 height 15
click at [456, 230] on div "chevron_left Money and Accounts Money Owed to Debtor chevron_right" at bounding box center [363, 296] width 422 height 24
click at [467, 129] on select "Select Interest Type 401K Annuity Bond Education IRA Government Bond Government…" at bounding box center [508, 136] width 82 height 15
click at [434, 230] on div "Add Stock" at bounding box center [369, 258] width 380 height 14
click at [467, 129] on select "Select Interest Type 401K Annuity Bond Education IRA Government Bond Government…" at bounding box center [508, 136] width 82 height 15
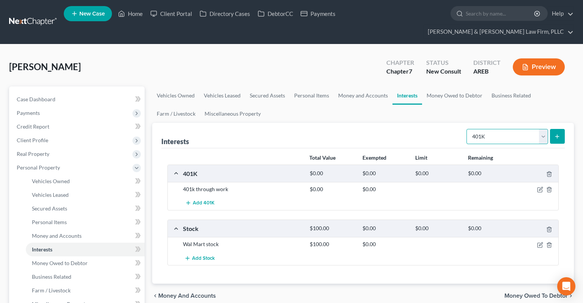
select select "term_life_insurance"
click option "Term Life Insurance" at bounding box center [0, 0] width 0 height 0
click at [518, 129] on button "submit" at bounding box center [557, 136] width 15 height 15
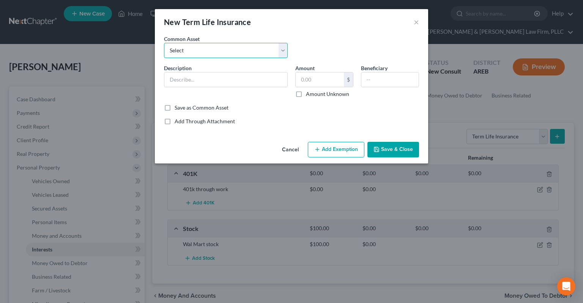
click at [164, 43] on select "Select Term life insurance" at bounding box center [226, 50] width 124 height 15
select select "0"
click option "Term life insurance" at bounding box center [0, 0] width 0 height 0
type input "Term life insurance"
click at [327, 85] on input "text" at bounding box center [320, 80] width 48 height 14
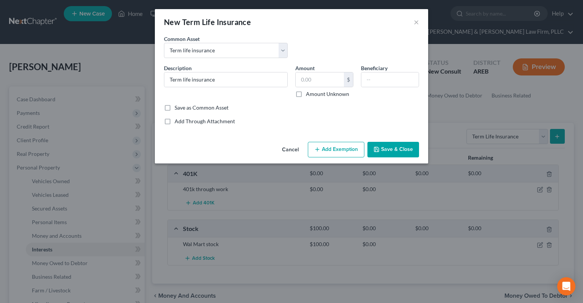
click at [296, 149] on button "Cancel" at bounding box center [290, 150] width 29 height 15
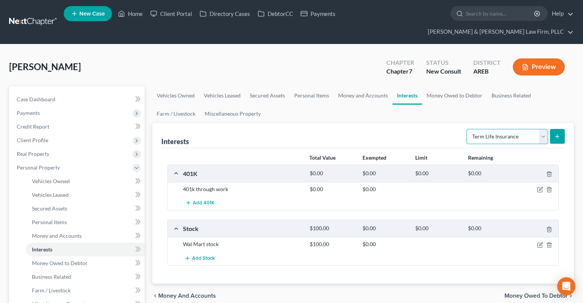
click at [467, 129] on select "Select Interest Type 401K Annuity Bond Education IRA Government Bond Government…" at bounding box center [508, 136] width 82 height 15
click at [452, 87] on link "Money Owed to Debtor" at bounding box center [454, 96] width 65 height 18
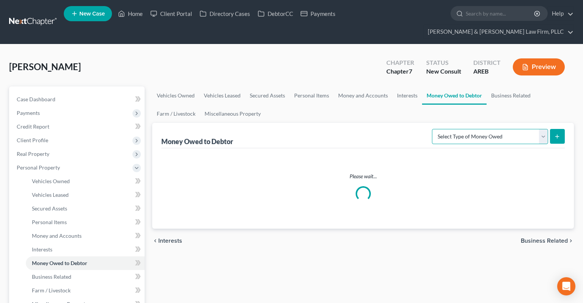
click at [432, 129] on select "Select Type of Money Owed Accounts Receivable Alimony Child Support Claims Agai…" at bounding box center [490, 136] width 116 height 15
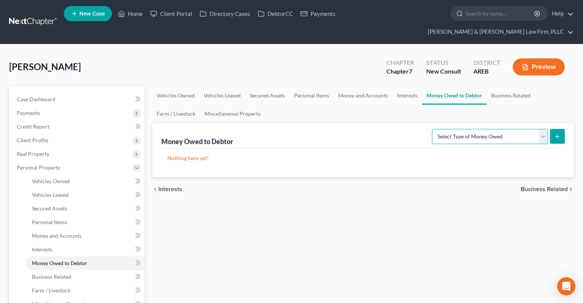
select select "child_support"
click option "Child Support" at bounding box center [0, 0] width 0 height 0
click at [432, 129] on select "Select Type of Money Owed Accounts Receivable Alimony Child Support Claims Agai…" at bounding box center [490, 136] width 116 height 15
click option "Child Support" at bounding box center [0, 0] width 0 height 0
click at [518, 129] on button "submit" at bounding box center [557, 136] width 15 height 15
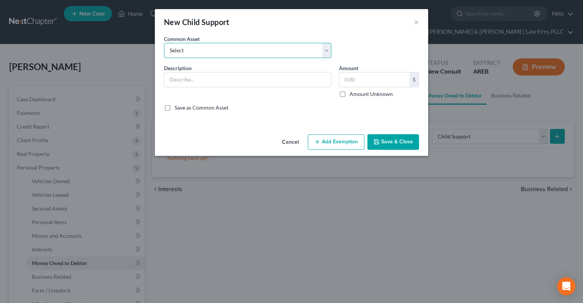
click at [164, 43] on select "Select Back child support" at bounding box center [247, 50] width 167 height 15
select select "0"
click option "Back child support" at bounding box center [0, 0] width 0 height 0
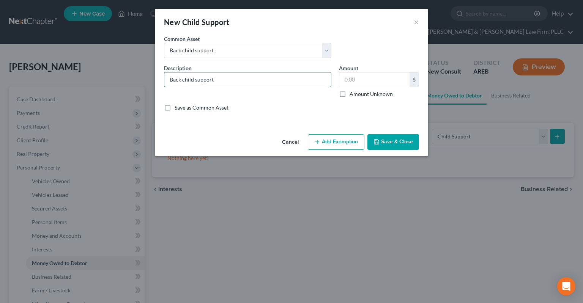
click at [276, 82] on input "Back child support" at bounding box center [247, 80] width 167 height 14
type input "Back child support (debtor is receiving payments on this)"
click at [380, 92] on label "Amount Unknown" at bounding box center [371, 94] width 43 height 8
click at [350, 93] on label "Amount Unknown" at bounding box center [371, 94] width 43 height 8
click at [353, 93] on input "Amount Unknown" at bounding box center [355, 92] width 5 height 5
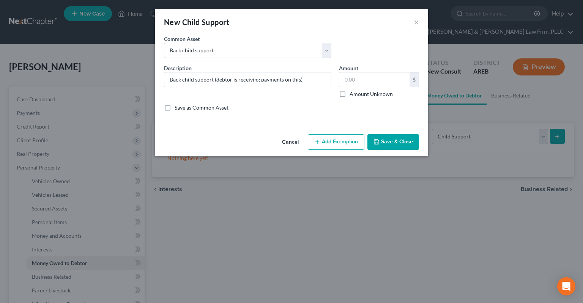
checkbox input "true"
type input "0.00"
drag, startPoint x: 394, startPoint y: 143, endPoint x: 405, endPoint y: 147, distance: 11.3
click at [397, 145] on button "Save & Close" at bounding box center [394, 142] width 52 height 16
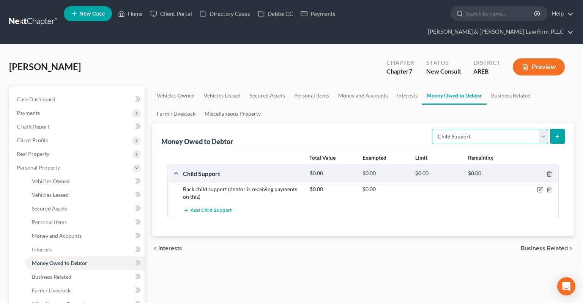
click at [432, 129] on select "Select Type of Money Owed Accounts Receivable Alimony Child Support Claims Agai…" at bounding box center [490, 136] width 116 height 15
drag, startPoint x: 446, startPoint y: 129, endPoint x: 239, endPoint y: 105, distance: 208.0
click at [234, 105] on link "Miscellaneous Property" at bounding box center [232, 114] width 65 height 18
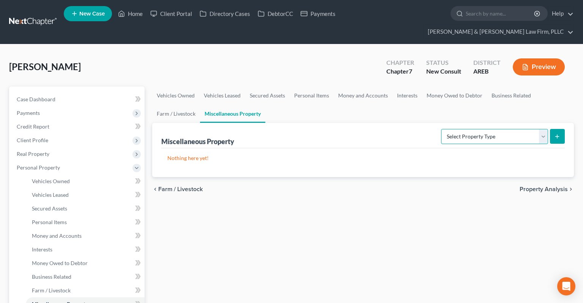
click at [441, 129] on select "Select Property Type Assigned for Creditor Benefit [DATE] Holding for Another N…" at bounding box center [494, 136] width 107 height 15
drag, startPoint x: 439, startPoint y: 121, endPoint x: 349, endPoint y: 196, distance: 117.6
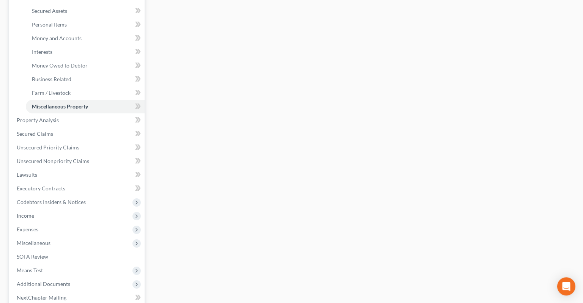
scroll to position [200, 0]
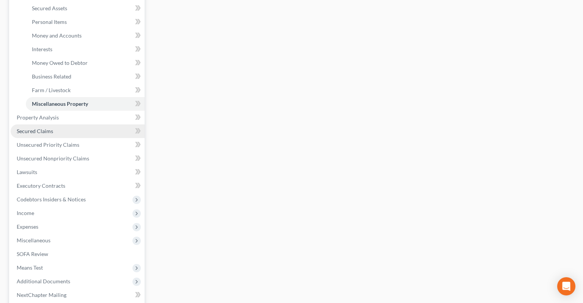
click at [107, 125] on link "Secured Claims" at bounding box center [78, 132] width 134 height 14
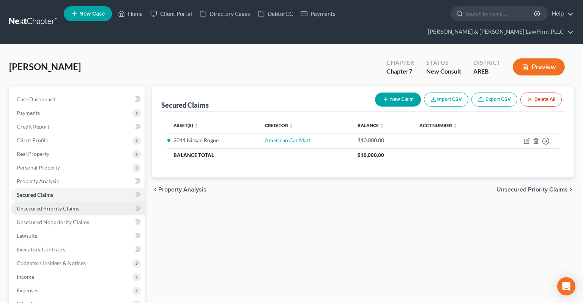
click at [65, 202] on link "Unsecured Priority Claims" at bounding box center [78, 209] width 134 height 14
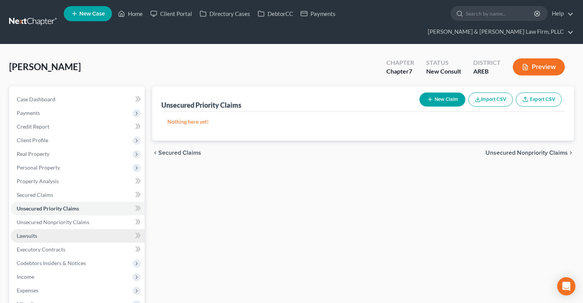
click at [93, 229] on link "Lawsuits" at bounding box center [78, 236] width 134 height 14
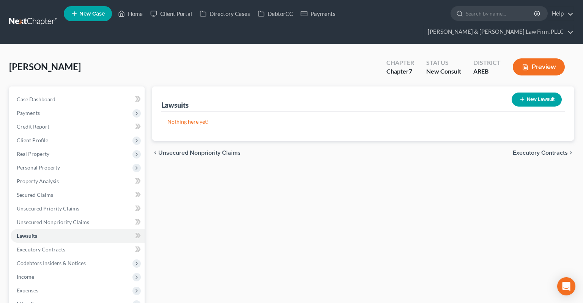
click at [204, 216] on div "Lawsuits New Lawsuit Nothing here yet! Court Name Date Filed Status Creditor Na…" at bounding box center [362, 251] width 429 height 329
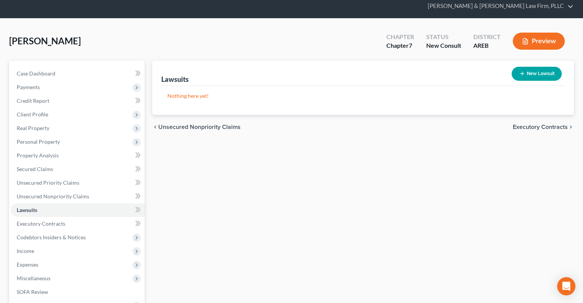
scroll to position [40, 0]
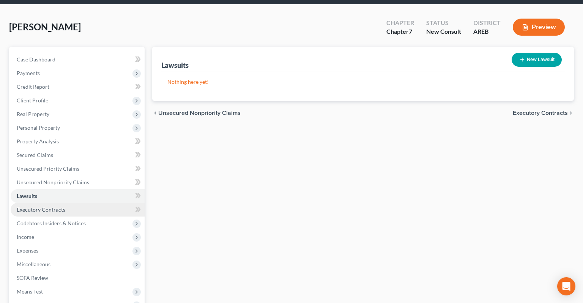
click at [98, 203] on link "Executory Contracts" at bounding box center [78, 210] width 134 height 14
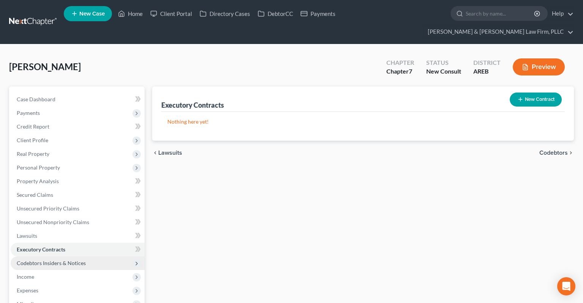
click at [92, 230] on span "Codebtors Insiders & Notices" at bounding box center [78, 264] width 134 height 14
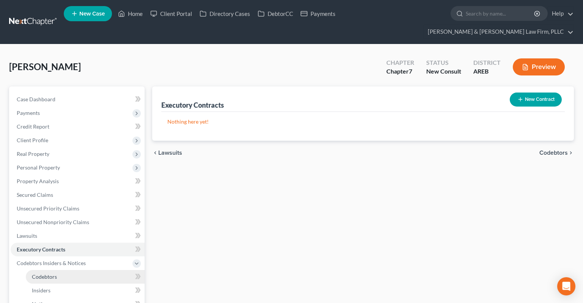
click at [65, 230] on link "Codebtors" at bounding box center [85, 277] width 119 height 14
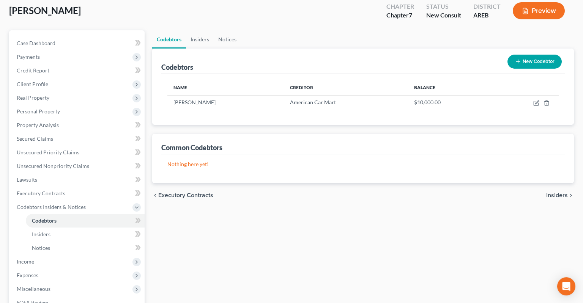
scroll to position [160, 0]
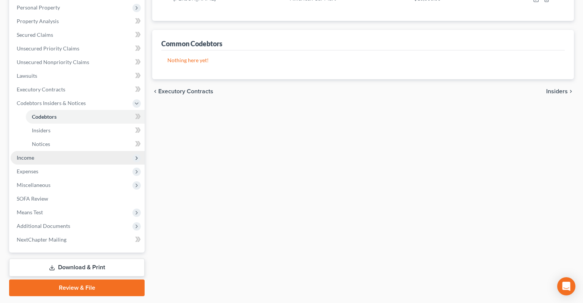
click at [68, 151] on span "Income" at bounding box center [78, 158] width 134 height 14
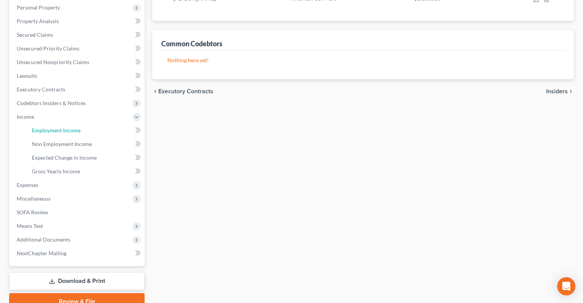
click at [112, 124] on link "Employment Income" at bounding box center [85, 131] width 119 height 14
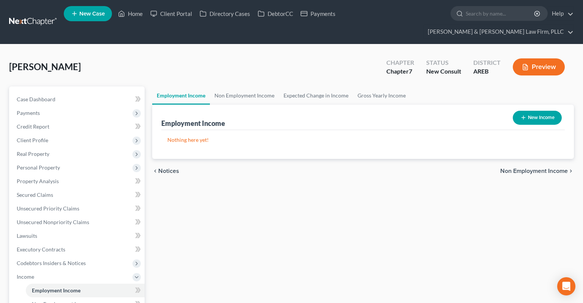
click at [518, 111] on button "New Income" at bounding box center [537, 118] width 49 height 14
select select "0"
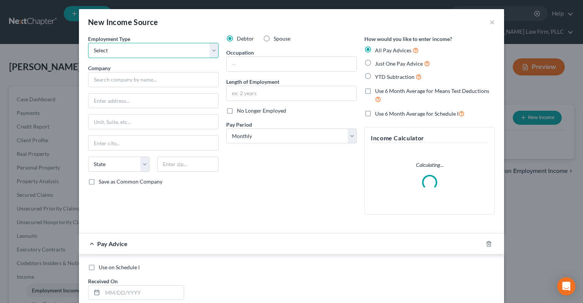
click at [88, 43] on select "Select Full or [DEMOGRAPHIC_DATA] Employment Self Employment" at bounding box center [153, 50] width 131 height 15
select select "0"
click option "Full or [DEMOGRAPHIC_DATA] Employment" at bounding box center [0, 0] width 0 height 0
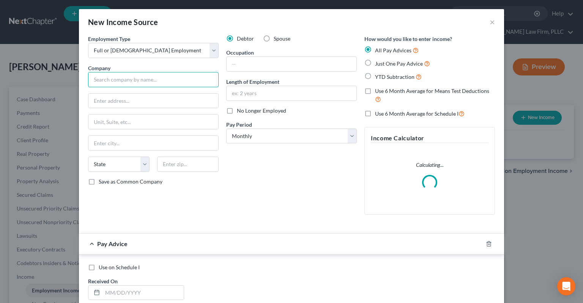
click at [160, 80] on input "text" at bounding box center [153, 79] width 131 height 15
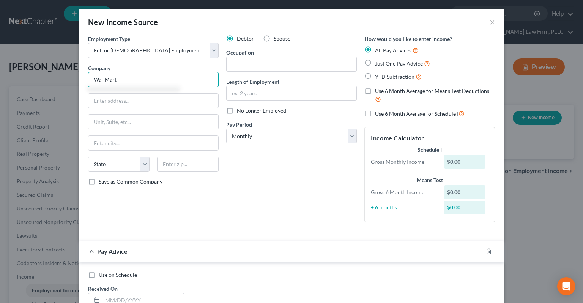
type input "Wal-Mart"
click at [286, 71] on div "Debtor Spouse Occupation Length of Employment No Longer Employed Pay Period * S…" at bounding box center [291, 132] width 138 height 194
click at [286, 69] on input "text" at bounding box center [292, 64] width 130 height 14
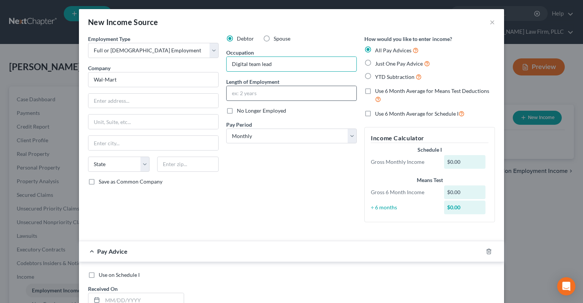
type input "Digital team lead"
click at [273, 90] on input "text" at bounding box center [292, 93] width 130 height 14
type input "Since [DATE]"
click at [375, 63] on label "Just One Pay Advice" at bounding box center [402, 63] width 55 height 9
click at [378, 63] on input "Just One Pay Advice" at bounding box center [380, 61] width 5 height 5
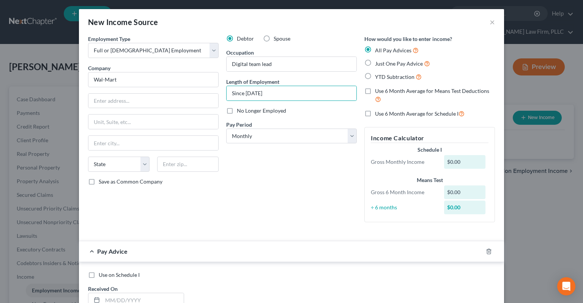
radio input "true"
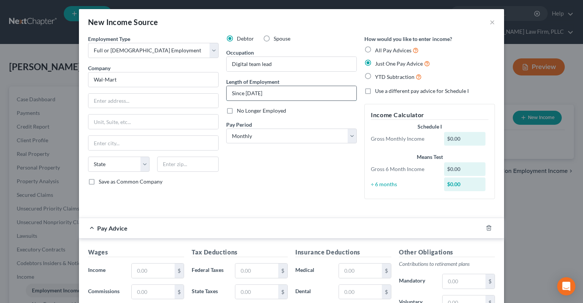
click at [296, 95] on input "Since [DATE]" at bounding box center [292, 93] width 130 height 14
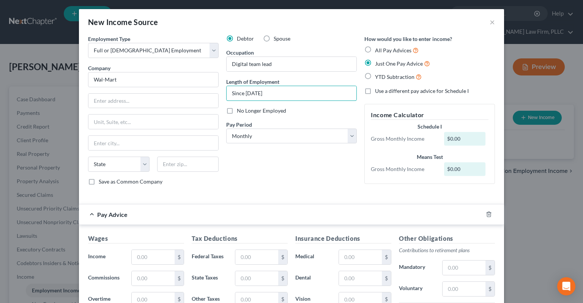
type input "Since [DATE]"
click at [226, 129] on select "Select Monthly Twice Monthly Every Other Week Weekly" at bounding box center [291, 136] width 131 height 15
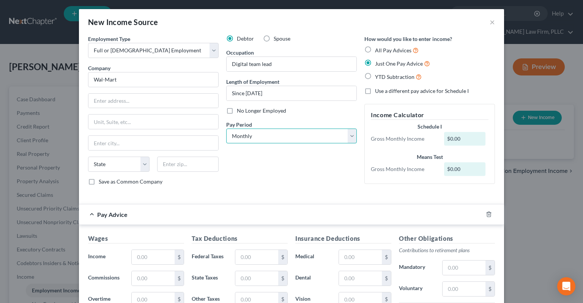
select select "2"
click option "Every Other Week" at bounding box center [0, 0] width 0 height 0
click at [281, 171] on div "Debtor Spouse Occupation Digital team lead Length of Employment Since [DATE] No…" at bounding box center [291, 113] width 138 height 157
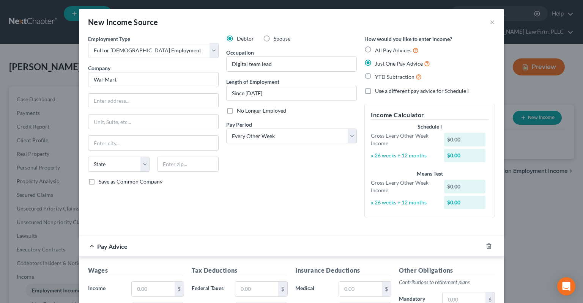
click at [310, 185] on div "Debtor Spouse Occupation Digital team lead Length of Employment Since [DATE] No…" at bounding box center [291, 129] width 138 height 189
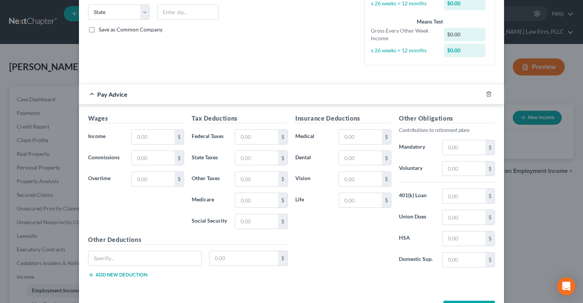
scroll to position [153, 0]
click at [160, 139] on input "text" at bounding box center [153, 136] width 43 height 14
type input "1,876"
click at [249, 137] on input "text" at bounding box center [256, 136] width 43 height 14
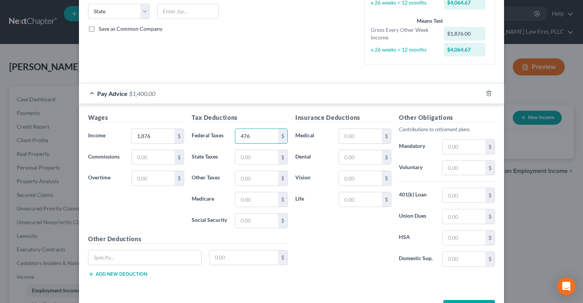
type input "476"
drag, startPoint x: 295, startPoint y: 64, endPoint x: 294, endPoint y: 70, distance: 5.7
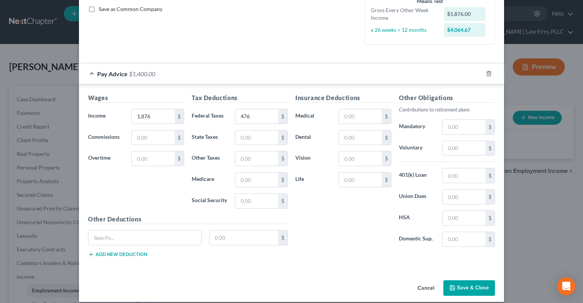
scroll to position [179, 0]
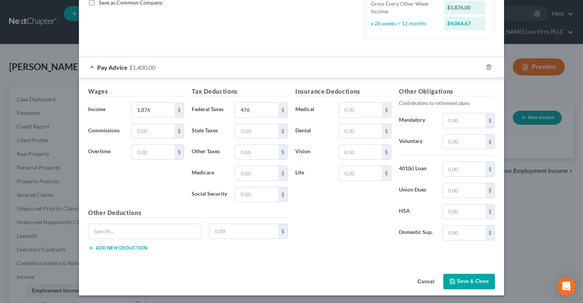
click at [455, 230] on icon "button" at bounding box center [453, 282] width 6 height 6
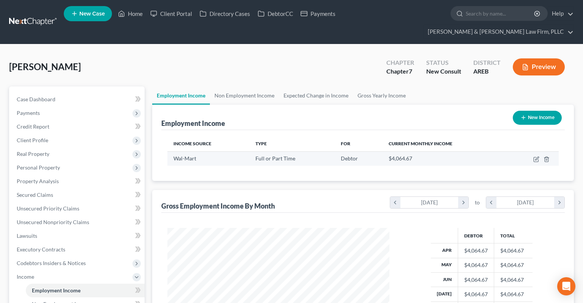
scroll to position [136, 237]
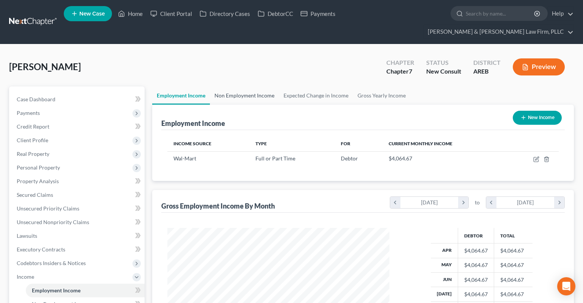
click at [224, 87] on link "Non Employment Income" at bounding box center [244, 96] width 69 height 18
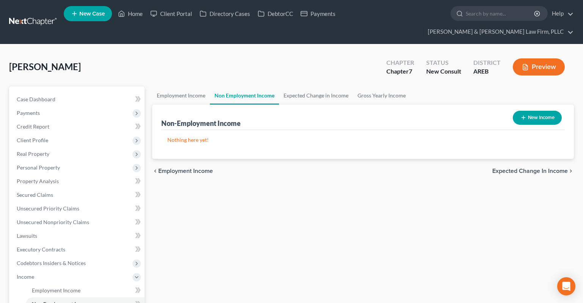
click at [511, 108] on div "New Income" at bounding box center [537, 118] width 55 height 20
click at [518, 115] on icon "button" at bounding box center [524, 118] width 6 height 6
select select "0"
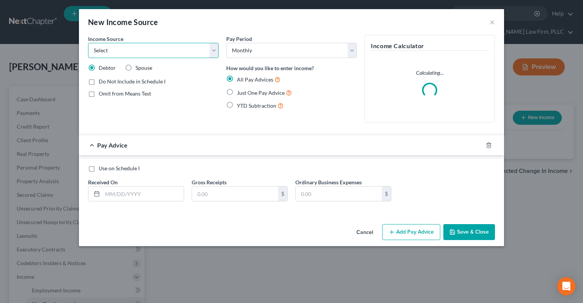
click at [88, 43] on select "Select Unemployment Disability (from employer) Pension Retirement Social Securi…" at bounding box center [153, 50] width 131 height 15
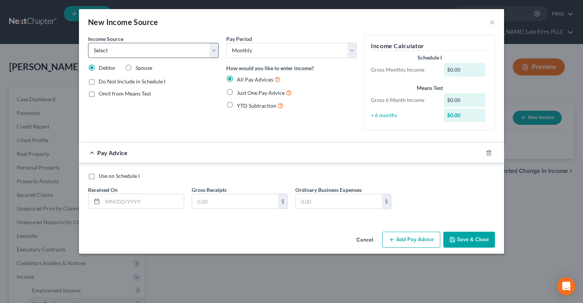
click at [315, 131] on div "Pay Period Select Monthly Twice Monthly Every Other Week Weekly How would you l…" at bounding box center [291, 85] width 138 height 101
click at [88, 43] on select "Select Unemployment Disability (from employer) Pension Retirement Social Securi…" at bounding box center [153, 50] width 131 height 15
select select "7"
click option "Child / Family Support" at bounding box center [0, 0] width 0 height 0
click at [237, 91] on label "Just One Pay Advice" at bounding box center [264, 92] width 55 height 9
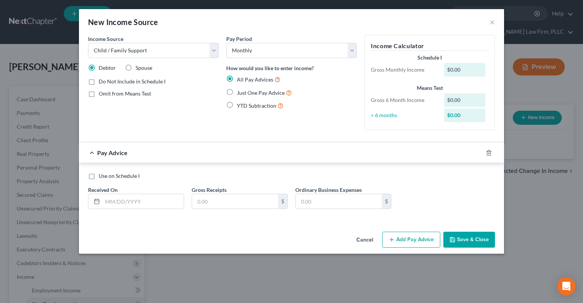
click at [240, 91] on input "Just One Pay Advice" at bounding box center [242, 90] width 5 height 5
radio input "true"
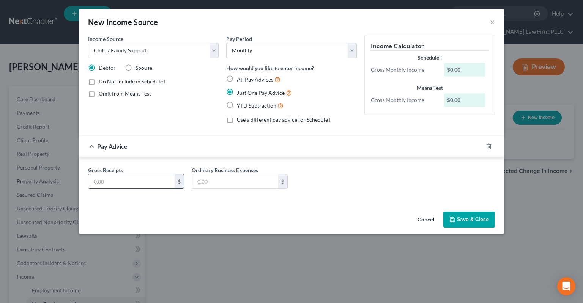
click at [138, 186] on input "text" at bounding box center [131, 182] width 86 height 14
type input "300"
click at [446, 224] on button "Save & Close" at bounding box center [469, 220] width 52 height 16
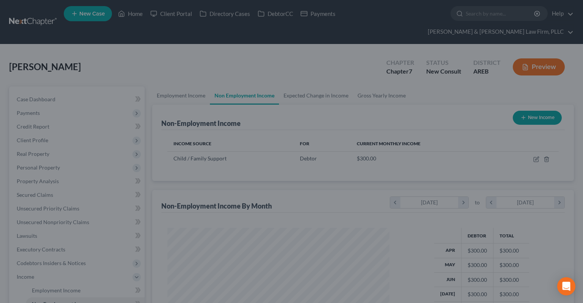
scroll to position [136, 237]
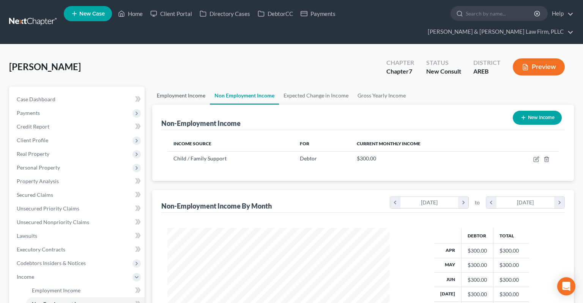
click at [192, 87] on link "Employment Income" at bounding box center [181, 96] width 58 height 18
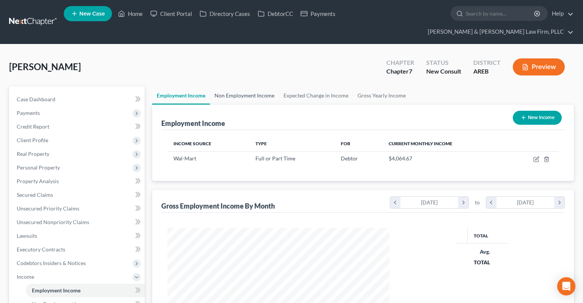
click at [236, 87] on link "Non Employment Income" at bounding box center [244, 96] width 69 height 18
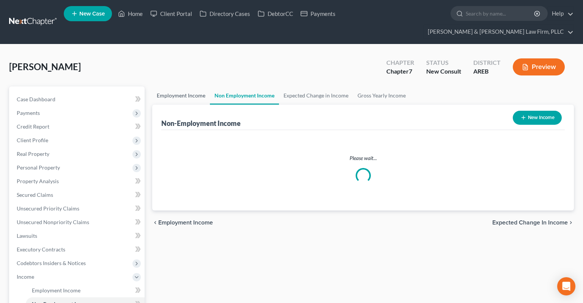
click at [180, 87] on link "Employment Income" at bounding box center [181, 96] width 58 height 18
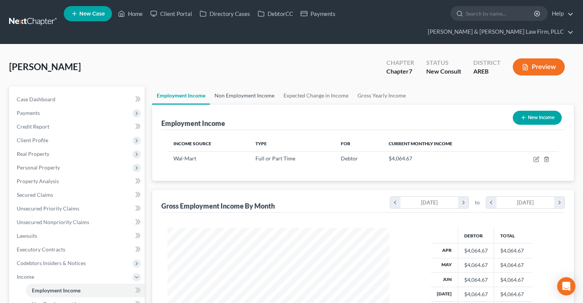
click at [226, 87] on link "Non Employment Income" at bounding box center [244, 96] width 69 height 18
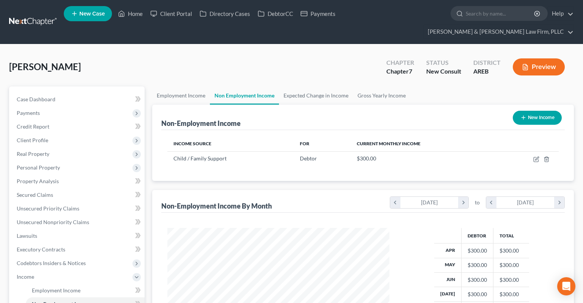
scroll to position [136, 237]
click at [195, 87] on link "Employment Income" at bounding box center [181, 96] width 58 height 18
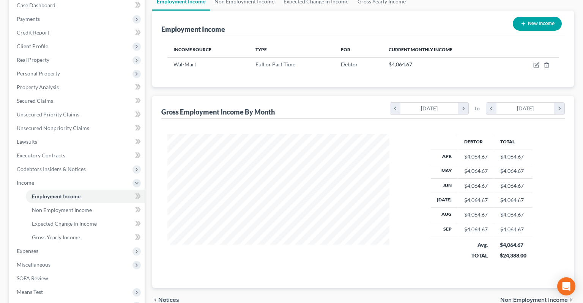
scroll to position [160, 0]
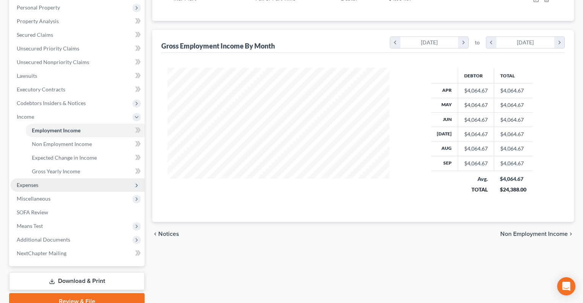
click at [79, 178] on span "Expenses" at bounding box center [78, 185] width 134 height 14
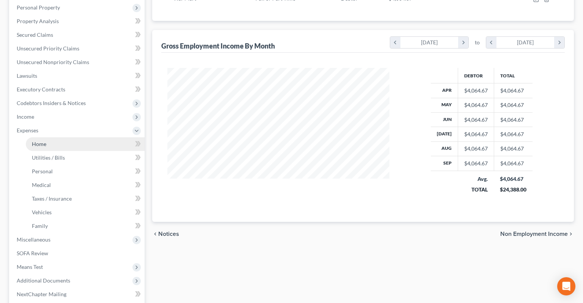
click at [87, 137] on link "Home" at bounding box center [85, 144] width 119 height 14
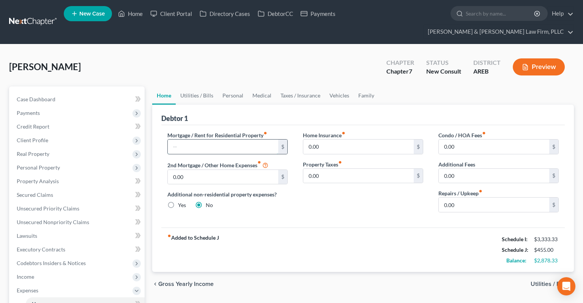
click at [242, 140] on input "text" at bounding box center [223, 147] width 110 height 14
type input "745"
click at [190, 87] on link "Utilities / Bills" at bounding box center [197, 96] width 42 height 18
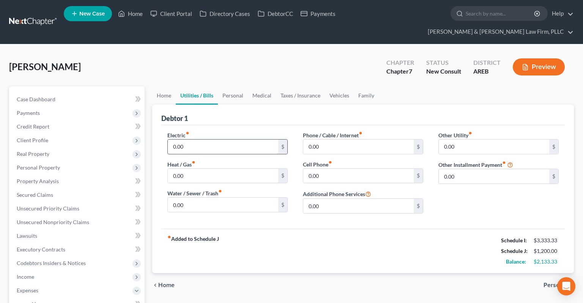
drag, startPoint x: 203, startPoint y: 140, endPoint x: 205, endPoint y: 137, distance: 4.2
click at [204, 140] on div "Electric fiber_manual_record 0.00 $ Heat / Gas fiber_manual_record 0.00 $ Water…" at bounding box center [228, 175] width 136 height 88
drag, startPoint x: 206, startPoint y: 134, endPoint x: 216, endPoint y: 127, distance: 12.8
click at [206, 140] on input "0.00" at bounding box center [223, 147] width 110 height 14
type input "300"
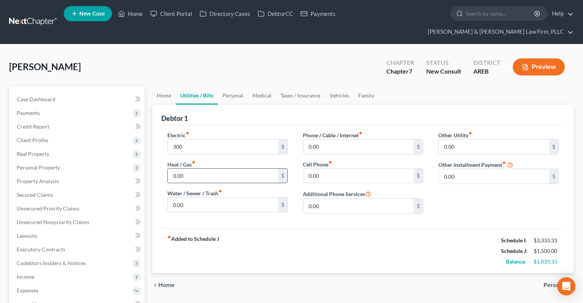
click at [249, 169] on input "0.00" at bounding box center [223, 176] width 110 height 14
click at [238, 198] on input "0.00" at bounding box center [223, 205] width 110 height 14
click at [212, 140] on input "300" at bounding box center [223, 147] width 110 height 14
click at [464, 140] on input "0.00" at bounding box center [494, 147] width 110 height 14
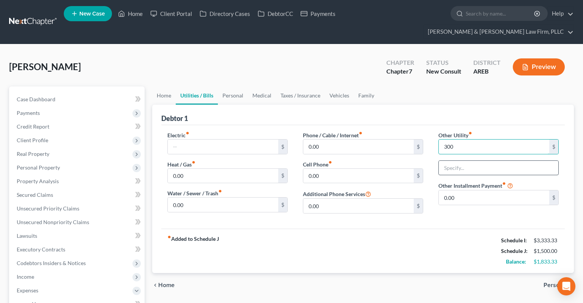
type input "300"
drag, startPoint x: 469, startPoint y: 159, endPoint x: 470, endPoint y: 155, distance: 4.4
click at [469, 161] on input "text" at bounding box center [499, 168] width 120 height 14
type input "[PERSON_NAME] Corp"
click at [327, 66] on div "[PERSON_NAME] Upgraded Chapter Chapter 7 Status New Consult District AREB Previ…" at bounding box center [291, 70] width 565 height 33
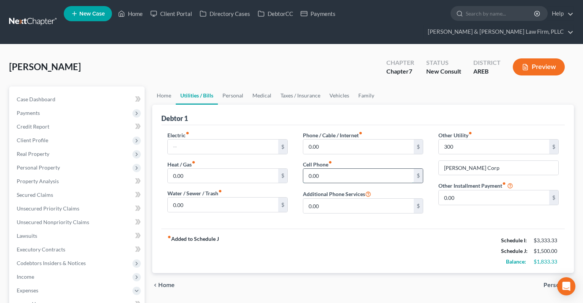
click at [364, 169] on input "0.00" at bounding box center [358, 176] width 110 height 14
type input "100"
click at [227, 87] on link "Personal" at bounding box center [233, 96] width 30 height 18
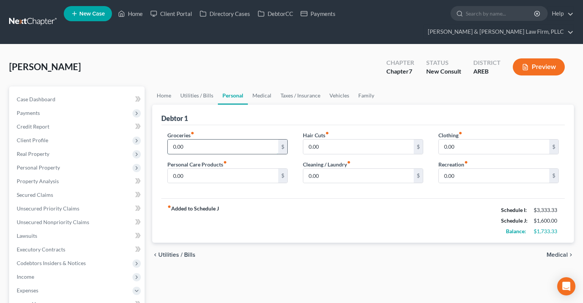
click at [221, 140] on input "0.00" at bounding box center [223, 147] width 110 height 14
type input "930"
click at [468, 140] on input "0.00" at bounding box center [494, 147] width 110 height 14
type input "150"
click at [273, 169] on input "0.00" at bounding box center [223, 176] width 110 height 14
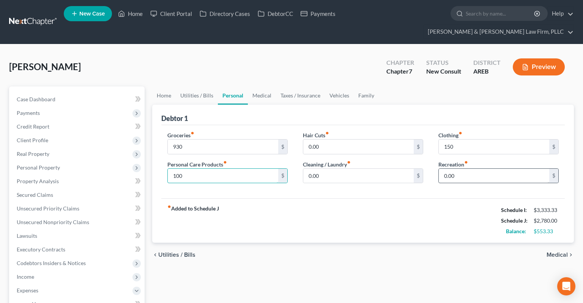
type input "100"
click at [470, 169] on input "0.00" at bounding box center [494, 176] width 110 height 14
type input "100"
click at [260, 87] on link "Medical" at bounding box center [262, 96] width 28 height 18
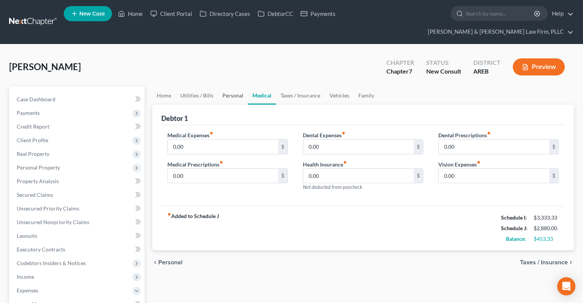
drag, startPoint x: 229, startPoint y: 88, endPoint x: 235, endPoint y: 89, distance: 6.1
click at [229, 88] on link "Personal" at bounding box center [233, 96] width 30 height 18
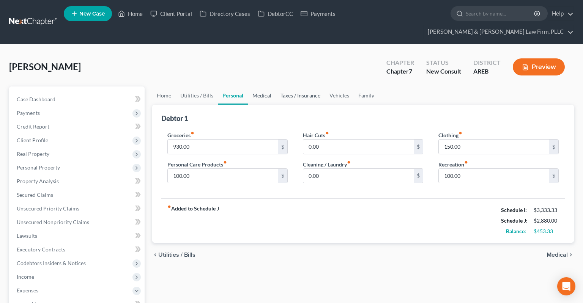
drag, startPoint x: 263, startPoint y: 88, endPoint x: 300, endPoint y: 82, distance: 37.0
click at [263, 88] on link "Medical" at bounding box center [262, 96] width 28 height 18
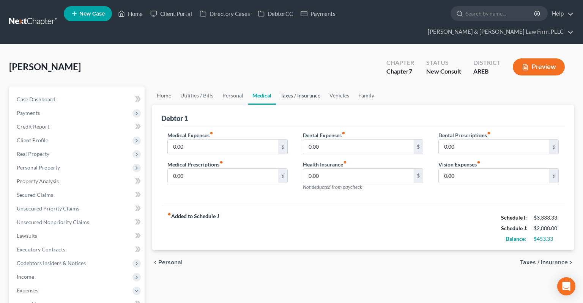
click at [303, 87] on link "Taxes / Insurance" at bounding box center [300, 96] width 49 height 18
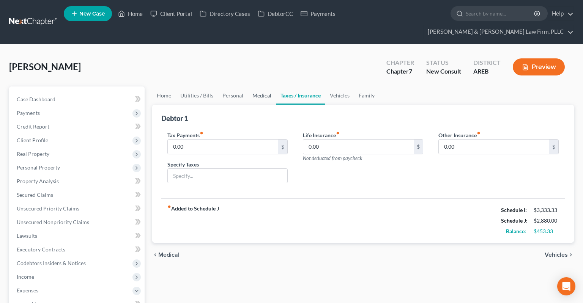
click at [267, 87] on link "Medical" at bounding box center [262, 96] width 28 height 18
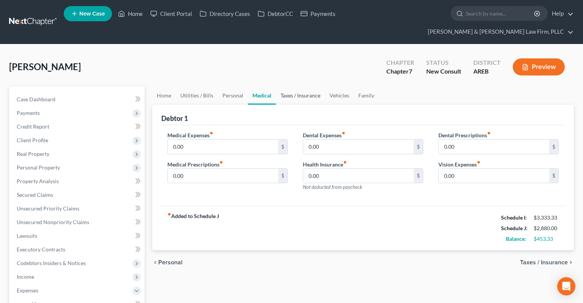
click at [299, 87] on link "Taxes / Insurance" at bounding box center [300, 96] width 49 height 18
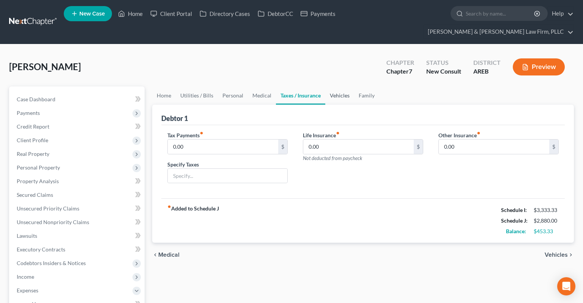
click at [332, 87] on link "Vehicles" at bounding box center [339, 96] width 29 height 18
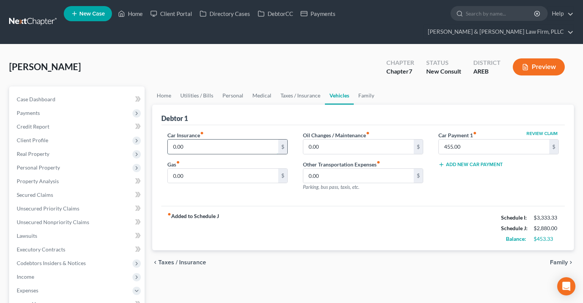
click at [255, 140] on input "0.00" at bounding box center [223, 147] width 110 height 14
type input "91"
click at [326, 140] on input "0.00" at bounding box center [358, 147] width 110 height 14
type input "50"
click at [231, 169] on input "0.00" at bounding box center [223, 176] width 110 height 14
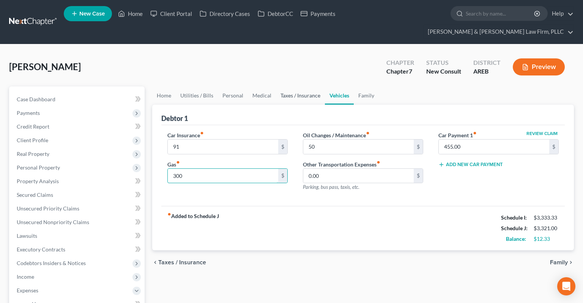
type input "300"
click at [294, 87] on link "Taxes / Insurance" at bounding box center [300, 96] width 49 height 18
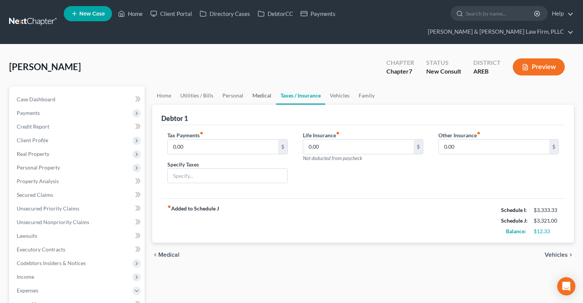
click at [263, 87] on link "Medical" at bounding box center [262, 96] width 28 height 18
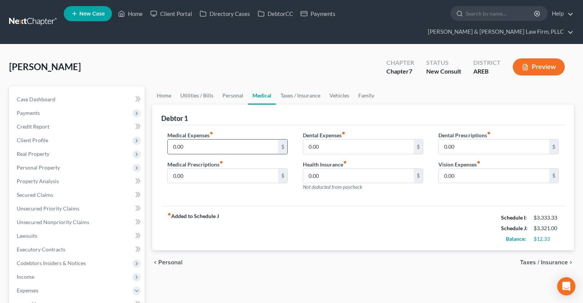
click at [264, 140] on input "0.00" at bounding box center [223, 147] width 110 height 14
drag, startPoint x: 201, startPoint y: 132, endPoint x: 158, endPoint y: 136, distance: 43.1
click at [168, 140] on input "150" at bounding box center [223, 147] width 110 height 14
type input "175"
click at [235, 87] on link "Personal" at bounding box center [233, 96] width 30 height 18
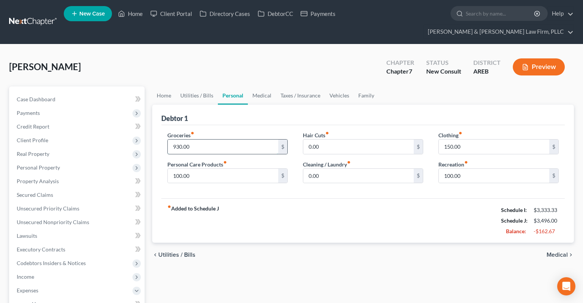
click at [227, 140] on input "930.00" at bounding box center [223, 147] width 110 height 14
type input "400"
click at [268, 87] on link "Medical" at bounding box center [262, 96] width 28 height 18
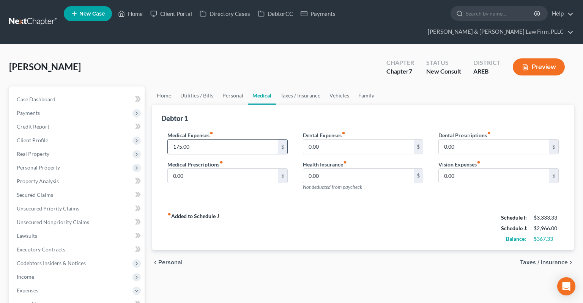
click at [215, 140] on input "175.00" at bounding box center [223, 147] width 110 height 14
type input "300"
click at [228, 87] on link "Personal" at bounding box center [233, 96] width 30 height 18
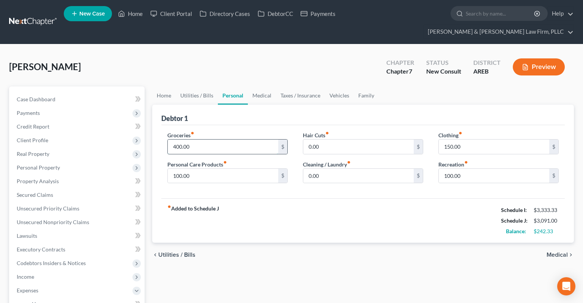
click at [219, 140] on input "400.00" at bounding box center [223, 147] width 110 height 14
drag, startPoint x: 195, startPoint y: 128, endPoint x: 138, endPoint y: 136, distance: 57.9
click at [168, 140] on input "640" at bounding box center [223, 147] width 110 height 14
type input "640"
click at [260, 89] on link "Medical" at bounding box center [262, 96] width 28 height 18
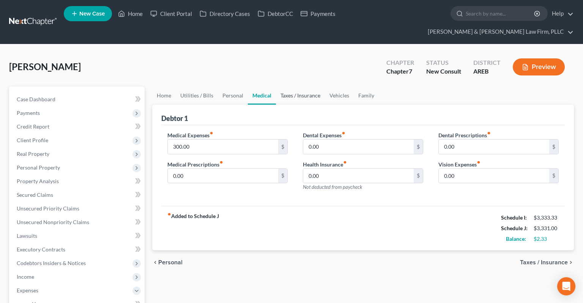
click at [292, 87] on link "Taxes / Insurance" at bounding box center [300, 96] width 49 height 18
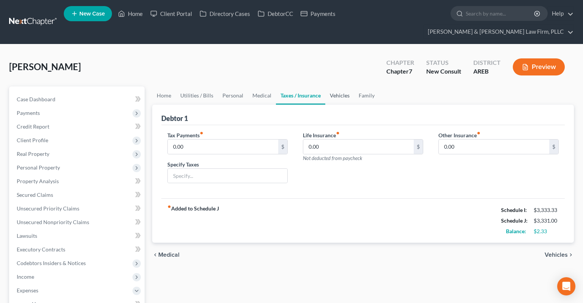
click at [328, 87] on link "Vehicles" at bounding box center [339, 96] width 29 height 18
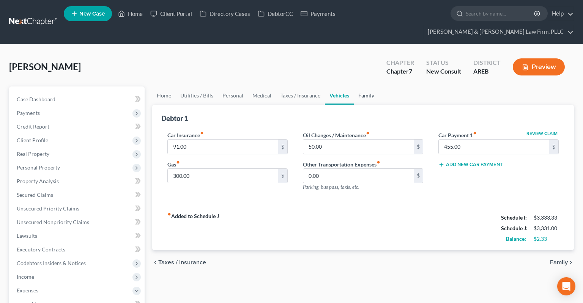
click at [364, 87] on link "Family" at bounding box center [366, 96] width 25 height 18
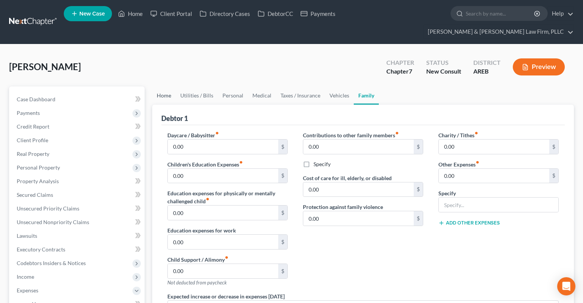
click at [164, 87] on link "Home" at bounding box center [164, 96] width 24 height 18
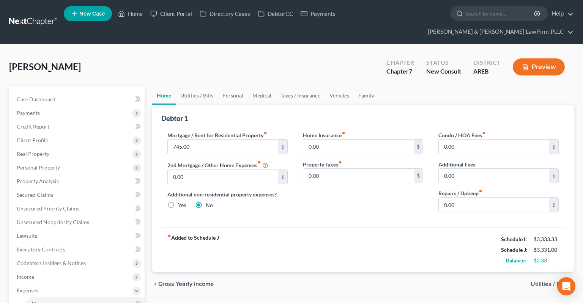
click at [313, 194] on div "Home Insurance fiber_manual_record 0.00 $ Property Taxes fiber_manual_record 0.…" at bounding box center [363, 174] width 136 height 87
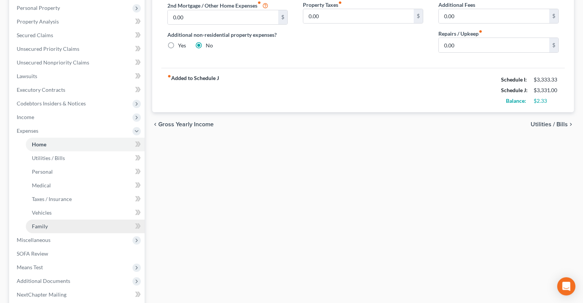
scroll to position [160, 0]
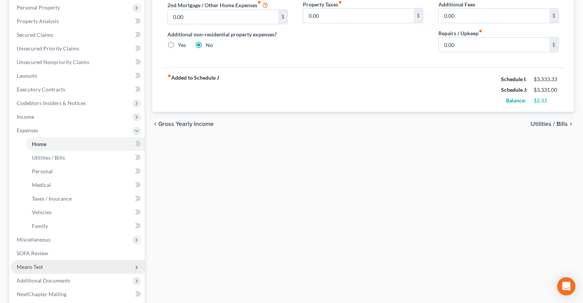
click at [61, 230] on span "Means Test" at bounding box center [78, 267] width 134 height 14
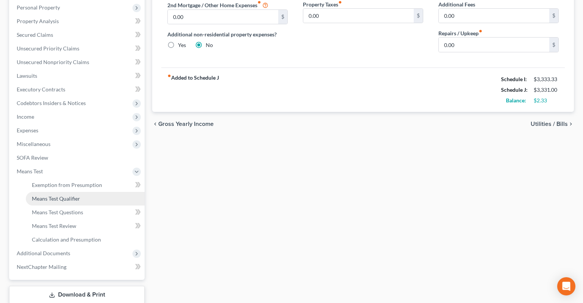
click at [86, 192] on link "Means Test Qualifier" at bounding box center [85, 199] width 119 height 14
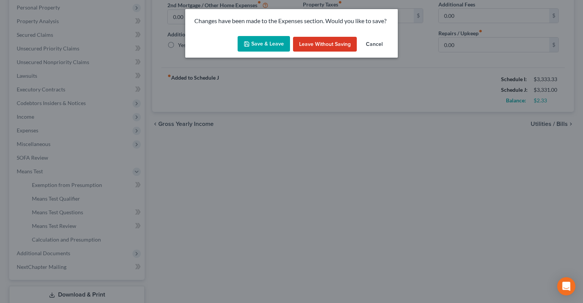
click at [266, 39] on button "Save & Leave" at bounding box center [264, 44] width 52 height 16
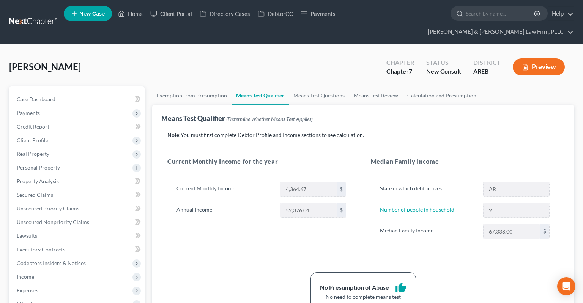
click at [330, 58] on div "[PERSON_NAME] Upgraded Chapter Chapter 7 Status New Consult District AREB Previ…" at bounding box center [291, 70] width 565 height 33
drag, startPoint x: 316, startPoint y: 65, endPoint x: 316, endPoint y: 60, distance: 5.4
click at [316, 64] on div "[PERSON_NAME] Upgraded Chapter Chapter 7 Status New Consult District AREB Previ…" at bounding box center [291, 70] width 565 height 33
click at [316, 58] on div "[PERSON_NAME] Upgraded Chapter Chapter 7 Status New Consult District AREB Previ…" at bounding box center [291, 70] width 565 height 33
click at [315, 87] on link "Means Test Questions" at bounding box center [319, 96] width 60 height 18
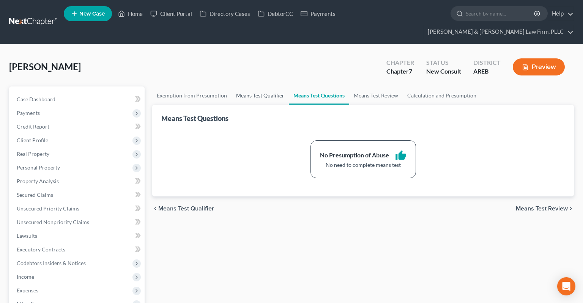
click at [271, 87] on link "Means Test Qualifier" at bounding box center [260, 96] width 57 height 18
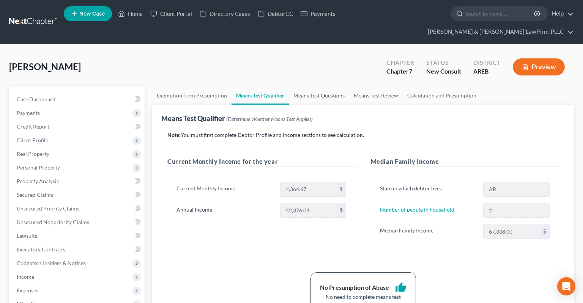
click at [298, 87] on link "Means Test Questions" at bounding box center [319, 96] width 60 height 18
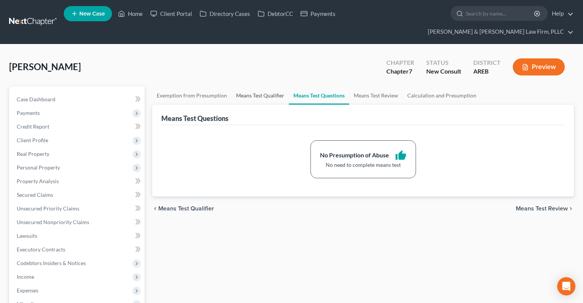
click at [268, 87] on link "Means Test Qualifier" at bounding box center [260, 96] width 57 height 18
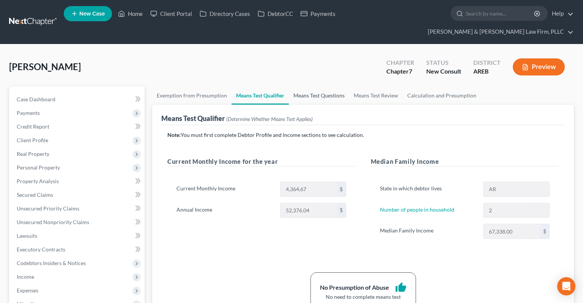
click at [301, 87] on link "Means Test Questions" at bounding box center [319, 96] width 60 height 18
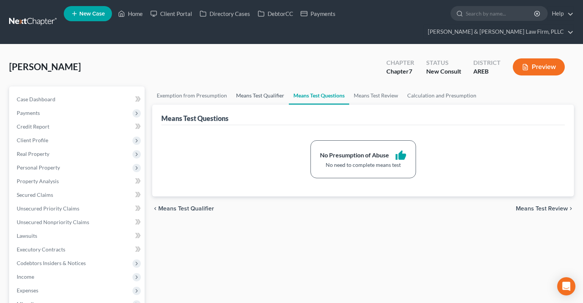
click at [277, 87] on link "Means Test Qualifier" at bounding box center [260, 96] width 57 height 18
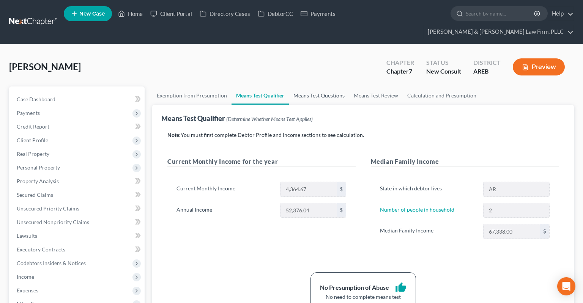
click at [301, 87] on link "Means Test Questions" at bounding box center [319, 96] width 60 height 18
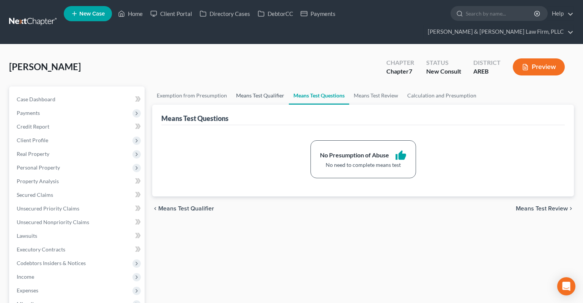
click at [271, 87] on link "Means Test Qualifier" at bounding box center [260, 96] width 57 height 18
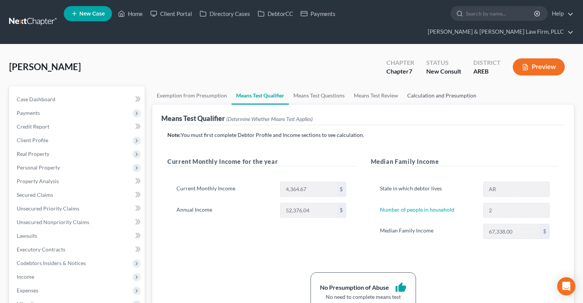
click at [413, 87] on link "Calculation and Presumption" at bounding box center [442, 96] width 78 height 18
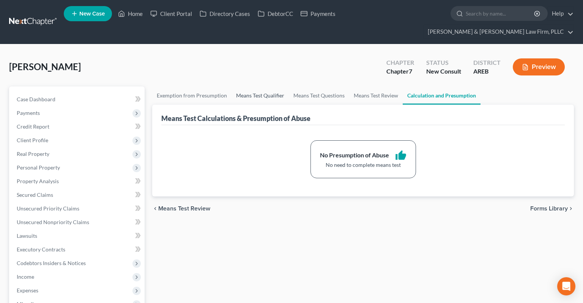
click at [268, 87] on link "Means Test Qualifier" at bounding box center [260, 96] width 57 height 18
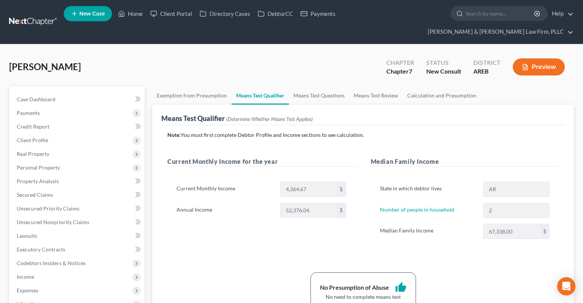
click at [325, 68] on div "[PERSON_NAME] Upgraded Chapter Chapter 7 Status New Consult District AREB Previ…" at bounding box center [291, 70] width 565 height 33
click at [77, 175] on link "Property Analysis" at bounding box center [78, 182] width 134 height 14
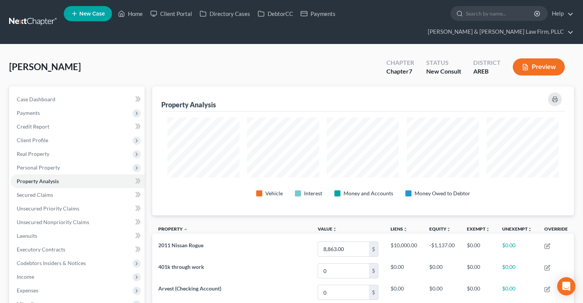
click at [279, 65] on div "[PERSON_NAME] Upgraded Chapter Chapter 7 Status New Consult District AREB Previ…" at bounding box center [291, 70] width 565 height 33
click at [88, 93] on link "Case Dashboard" at bounding box center [78, 100] width 134 height 14
select select "6"
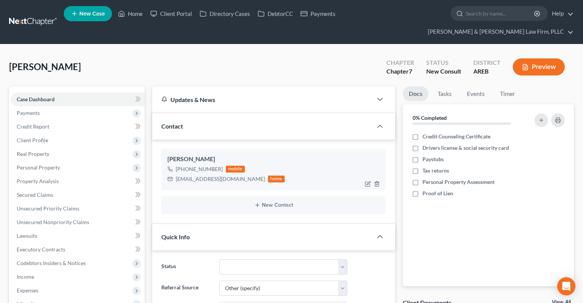
click at [181, 175] on div "[EMAIL_ADDRESS][DOMAIN_NAME]" at bounding box center [220, 179] width 89 height 8
drag, startPoint x: 181, startPoint y: 166, endPoint x: 229, endPoint y: 167, distance: 48.6
click at [229, 175] on div "[EMAIL_ADDRESS][DOMAIN_NAME]" at bounding box center [220, 179] width 89 height 8
copy div "[EMAIL_ADDRESS][DOMAIN_NAME]"
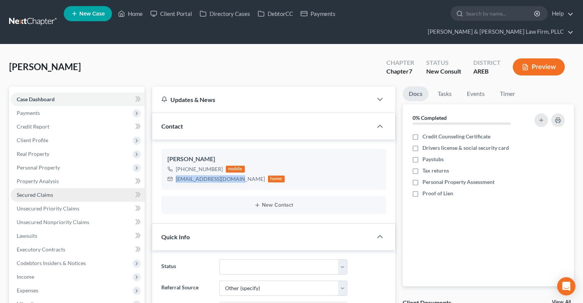
click at [51, 192] on span "Secured Claims" at bounding box center [35, 195] width 36 height 6
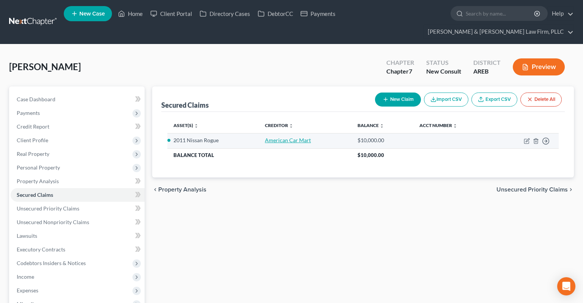
click at [298, 137] on link "American Car Mart" at bounding box center [288, 140] width 46 height 6
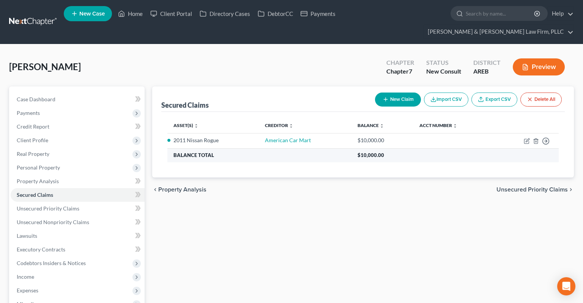
select select "2"
select select "3"
select select "0"
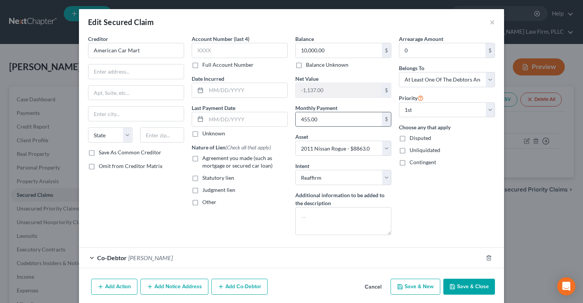
click at [323, 115] on input "455.00" at bounding box center [339, 119] width 86 height 14
click at [491, 23] on button "×" at bounding box center [492, 21] width 5 height 9
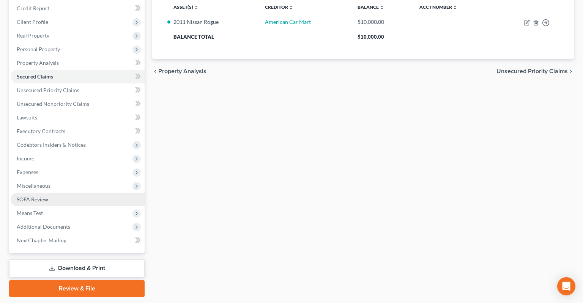
scroll to position [126, 0]
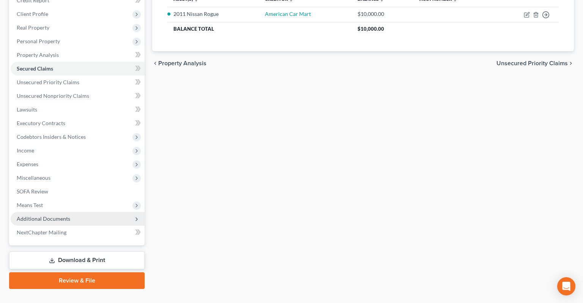
click at [77, 212] on span "Additional Documents" at bounding box center [78, 219] width 134 height 14
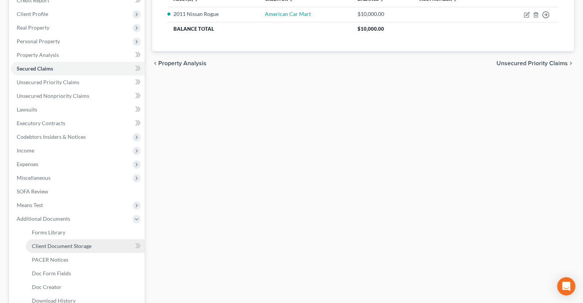
click at [90, 230] on link "Client Document Storage" at bounding box center [85, 247] width 119 height 14
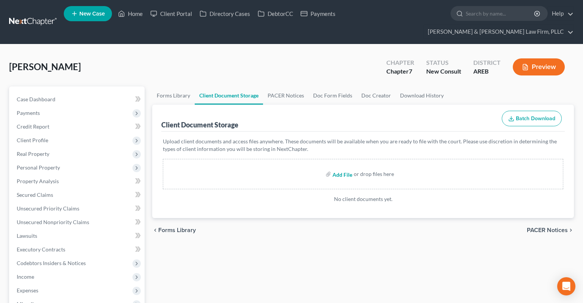
click at [347, 167] on input "file" at bounding box center [342, 174] width 18 height 14
type input "C:\fakepath\Consult sheet.docx"
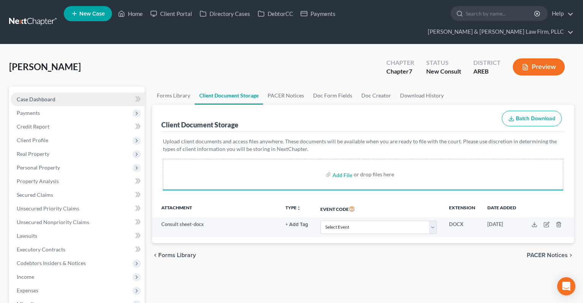
click at [64, 93] on link "Case Dashboard" at bounding box center [78, 100] width 134 height 14
select select "6"
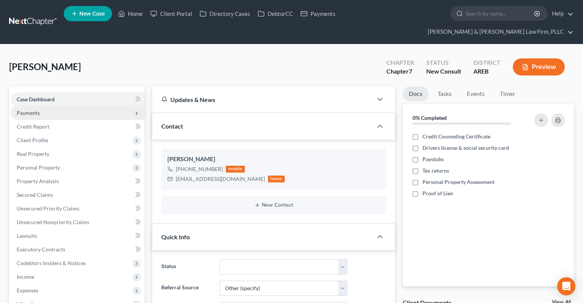
click at [71, 106] on span "Payments" at bounding box center [78, 113] width 134 height 14
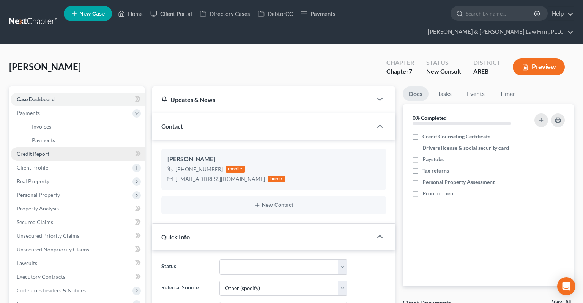
click at [77, 147] on link "Credit Report" at bounding box center [78, 154] width 134 height 14
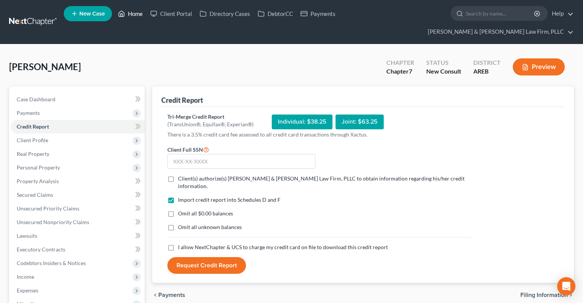
drag, startPoint x: 127, startPoint y: 16, endPoint x: 233, endPoint y: 11, distance: 106.4
click at [127, 16] on link "Home" at bounding box center [130, 14] width 32 height 14
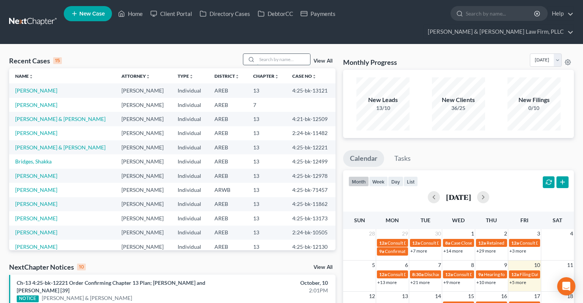
click at [272, 54] on input "search" at bounding box center [283, 59] width 53 height 11
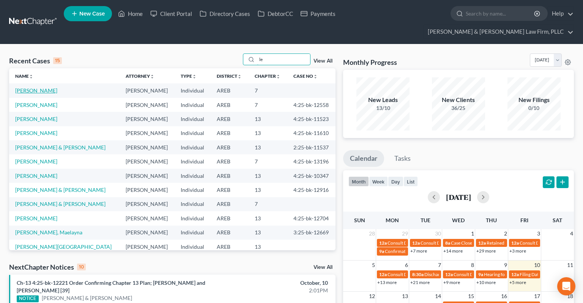
type input "le"
click at [35, 87] on link "[PERSON_NAME]" at bounding box center [36, 90] width 42 height 6
select select "6"
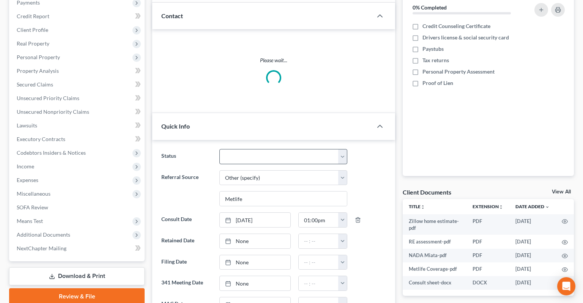
scroll to position [120, 0]
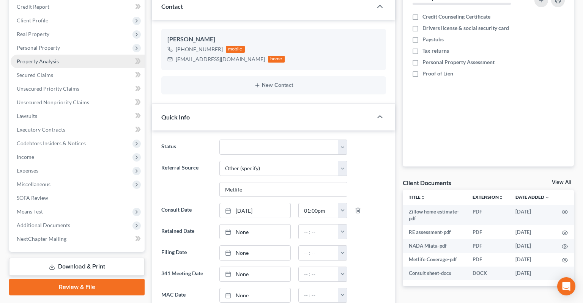
click at [91, 55] on link "Property Analysis" at bounding box center [78, 62] width 134 height 14
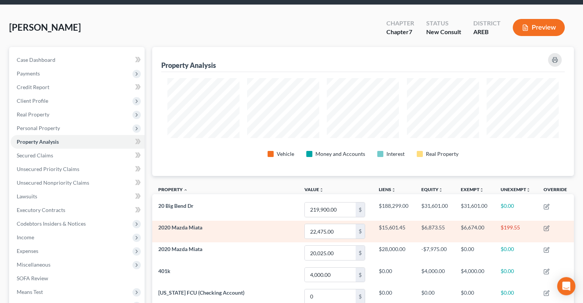
scroll to position [40, 0]
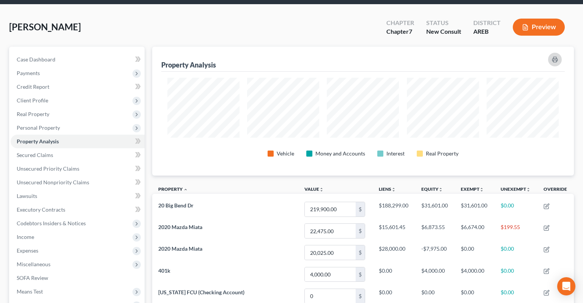
click at [518, 60] on rect "button" at bounding box center [555, 61] width 3 height 2
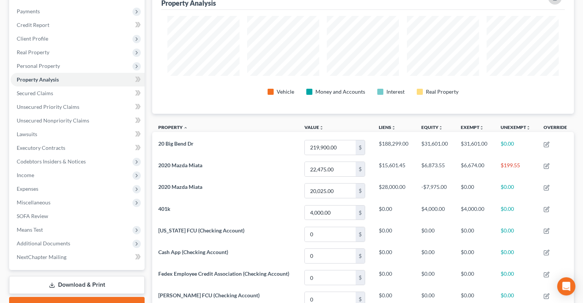
scroll to position [120, 0]
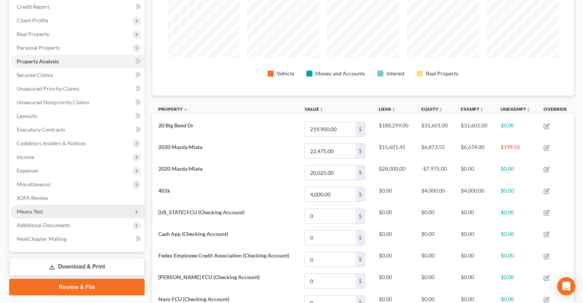
click at [78, 205] on span "Means Test" at bounding box center [78, 212] width 134 height 14
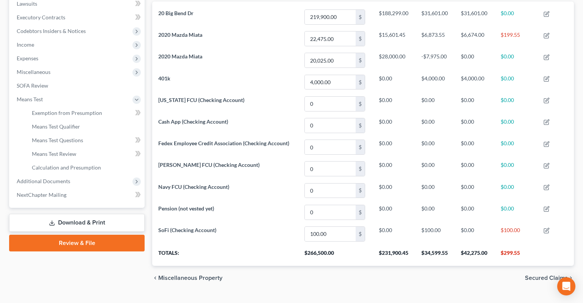
click at [95, 214] on link "Download & Print" at bounding box center [77, 223] width 136 height 18
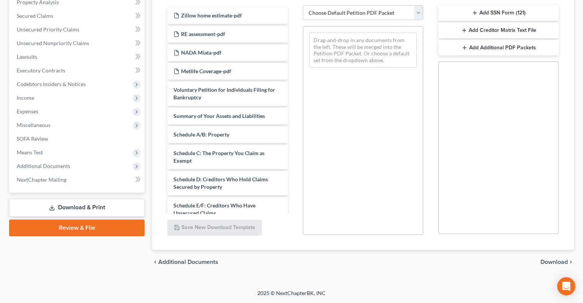
scroll to position [165, 0]
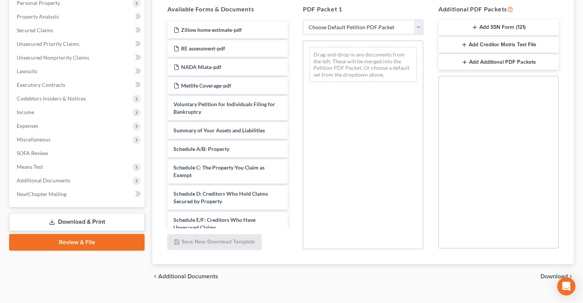
click at [303, 20] on select "Choose Default Petition PDF Packet Complete Bankruptcy Petition (all forms and …" at bounding box center [363, 27] width 120 height 15
click at [353, 20] on select "Choose Default Petition PDF Packet Complete Bankruptcy Petition (all forms and …" at bounding box center [363, 27] width 120 height 15
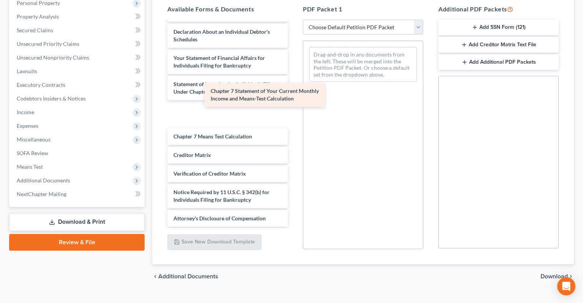
scroll to position [270, 0]
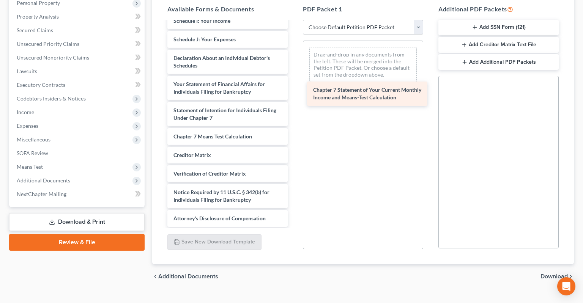
drag, startPoint x: 251, startPoint y: 101, endPoint x: 391, endPoint y: 96, distance: 140.6
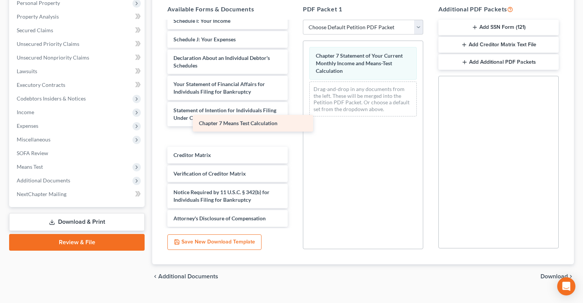
scroll to position [252, 0]
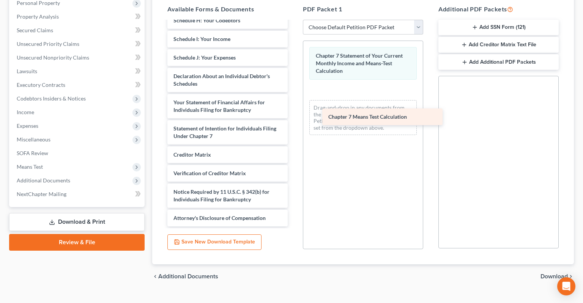
drag, startPoint x: 237, startPoint y: 124, endPoint x: 391, endPoint y: 119, distance: 154.6
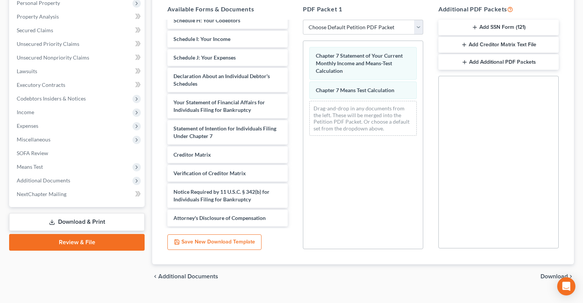
click at [518, 230] on span "Download" at bounding box center [554, 277] width 27 height 6
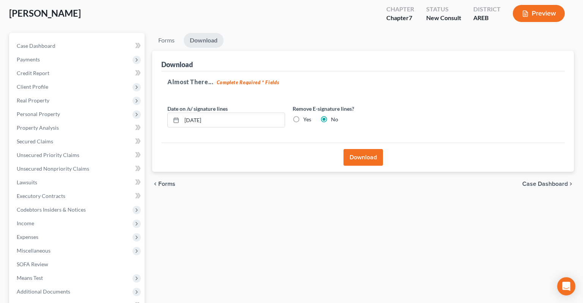
scroll to position [46, 0]
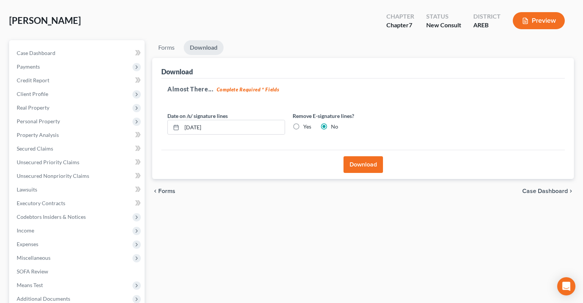
click at [303, 123] on label "Yes" at bounding box center [307, 127] width 8 height 8
click at [306, 123] on input "Yes" at bounding box center [308, 125] width 5 height 5
radio input "true"
radio input "false"
click at [373, 156] on button "Download" at bounding box center [363, 164] width 39 height 17
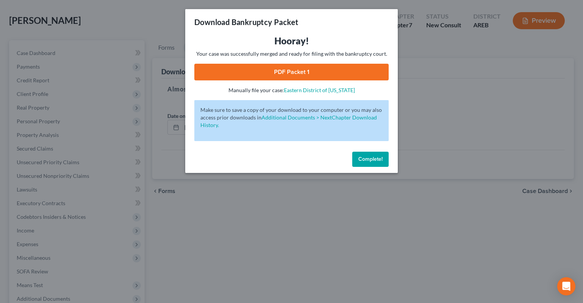
click at [321, 79] on link "PDF Packet 1" at bounding box center [291, 72] width 194 height 17
click at [369, 163] on button "Complete!" at bounding box center [370, 159] width 36 height 15
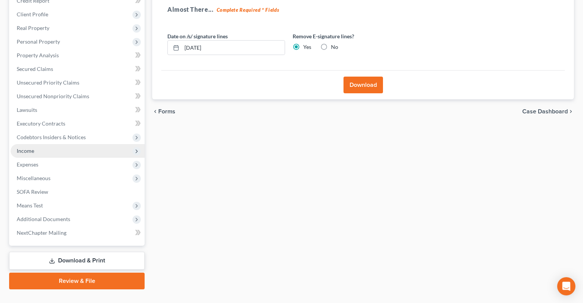
scroll to position [126, 0]
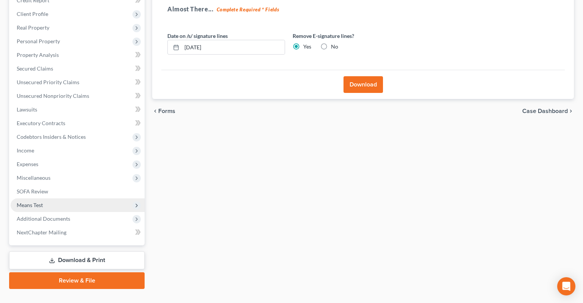
click at [55, 199] on span "Means Test" at bounding box center [78, 206] width 134 height 14
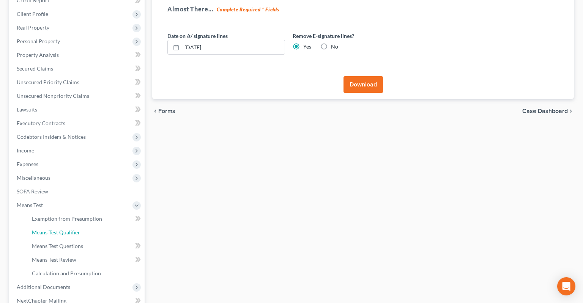
click at [87, 226] on link "Means Test Qualifier" at bounding box center [85, 233] width 119 height 14
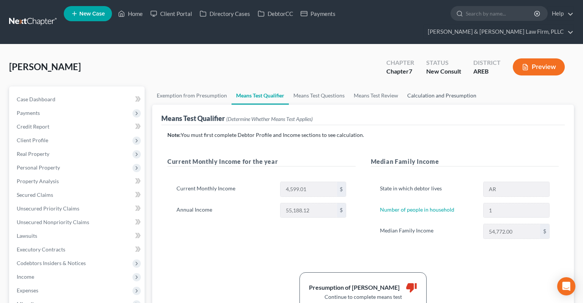
click at [418, 87] on link "Calculation and Presumption" at bounding box center [442, 96] width 78 height 18
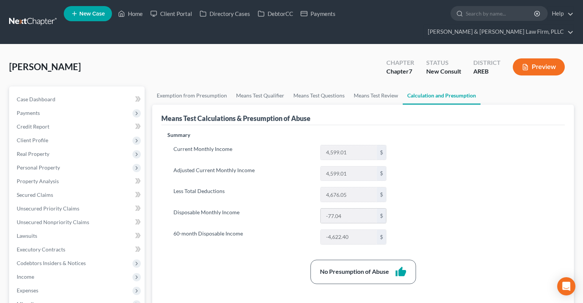
drag, startPoint x: 330, startPoint y: 202, endPoint x: 346, endPoint y: 203, distance: 16.0
click at [346, 209] on input "-77.04" at bounding box center [349, 216] width 56 height 14
drag, startPoint x: 443, startPoint y: 171, endPoint x: 439, endPoint y: 175, distance: 5.9
click at [444, 171] on div "Summary Current Monthly Income 4,599.01 $ Adjusted Current Monthly Income 4,599…" at bounding box center [363, 246] width 399 height 231
drag, startPoint x: 434, startPoint y: 175, endPoint x: 425, endPoint y: 163, distance: 14.9
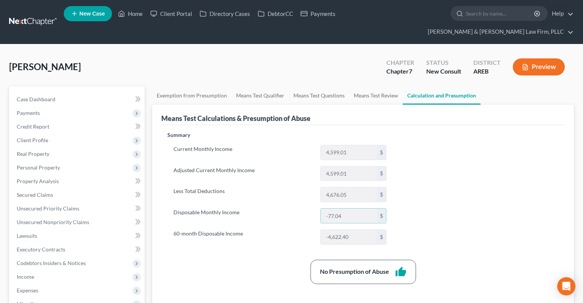
click at [435, 175] on div "Summary Current Monthly Income 4,599.01 $ Adjusted Current Monthly Income 4,599…" at bounding box center [363, 246] width 399 height 231
click at [264, 87] on link "Means Test Qualifier" at bounding box center [260, 96] width 57 height 18
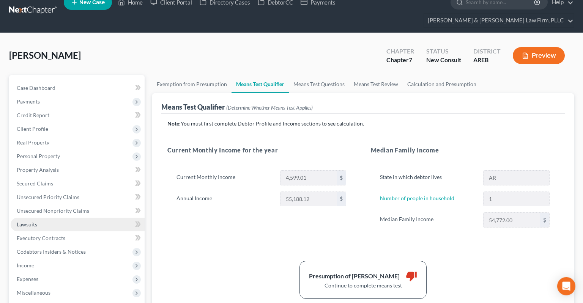
scroll to position [80, 0]
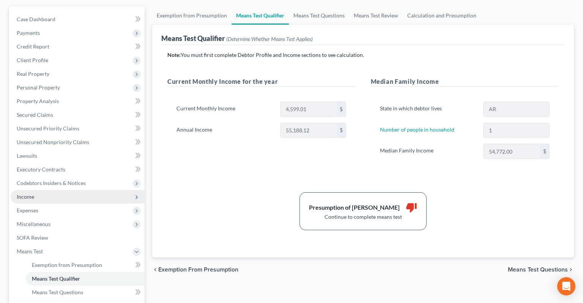
click at [54, 190] on span "Income" at bounding box center [78, 197] width 134 height 14
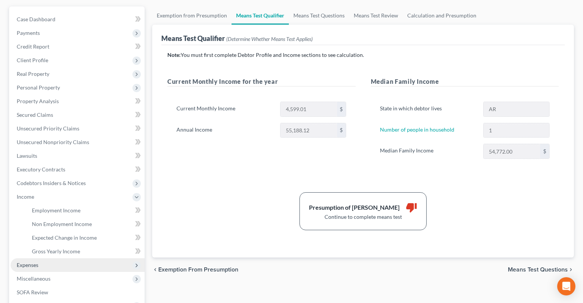
click at [57, 230] on span "Expenses" at bounding box center [78, 266] width 134 height 14
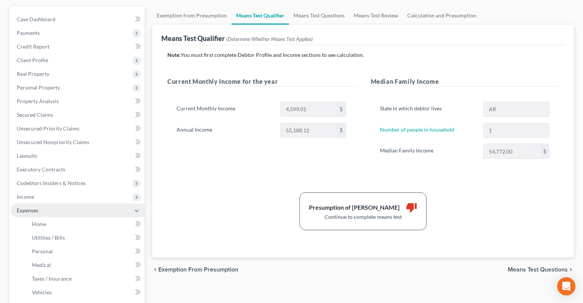
click at [60, 204] on span "Expenses" at bounding box center [78, 211] width 134 height 14
click at [68, 204] on span "Expenses" at bounding box center [78, 211] width 134 height 14
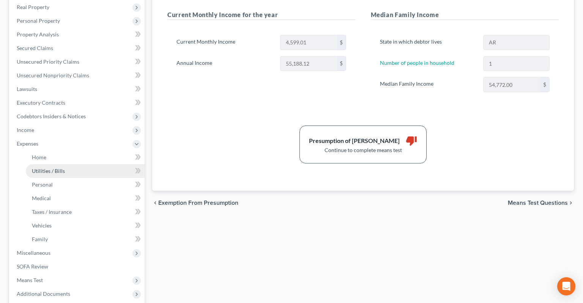
scroll to position [160, 0]
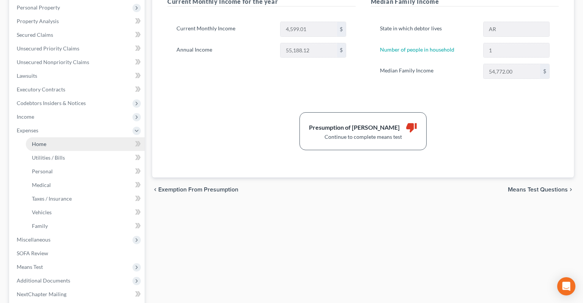
click at [81, 137] on link "Home" at bounding box center [85, 144] width 119 height 14
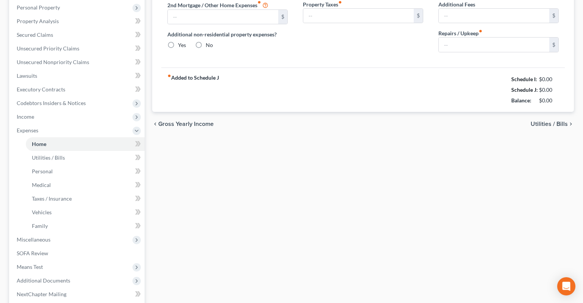
type input "1,308.17"
type input "0.00"
radio input "true"
type input "0.00"
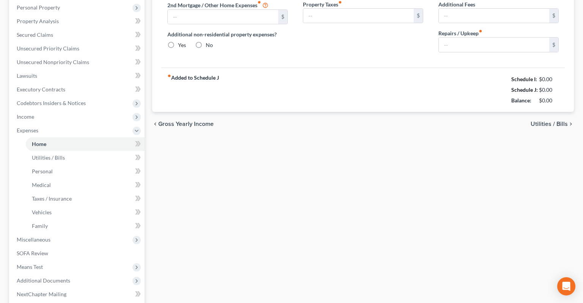
type input "0.00"
type input "100.00"
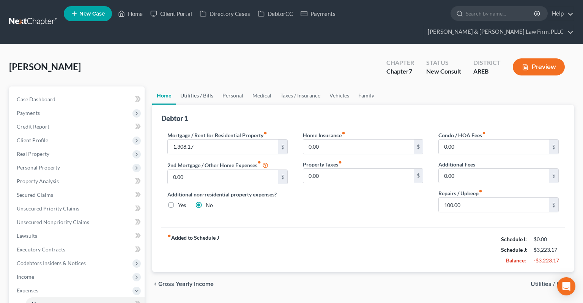
click at [189, 87] on link "Utilities / Bills" at bounding box center [197, 96] width 42 height 18
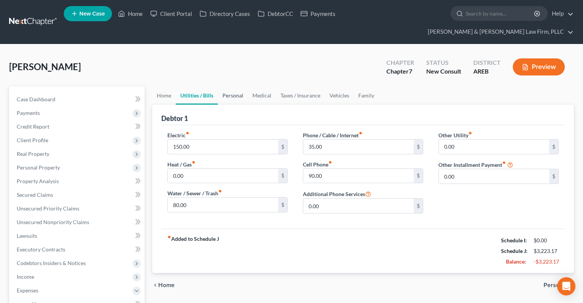
click at [246, 87] on link "Personal" at bounding box center [233, 96] width 30 height 18
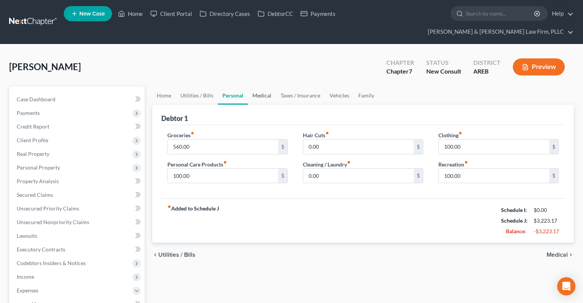
click at [269, 87] on link "Medical" at bounding box center [262, 96] width 28 height 18
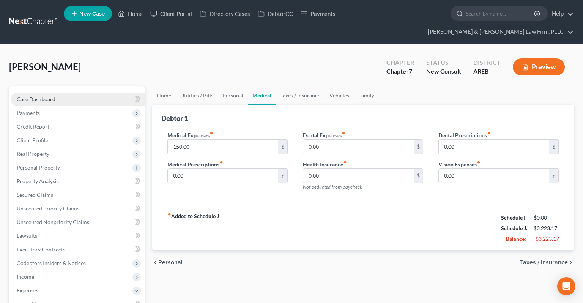
click at [82, 93] on link "Case Dashboard" at bounding box center [78, 100] width 134 height 14
select select "6"
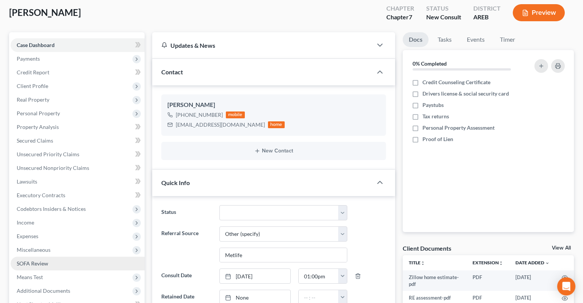
scroll to position [80, 0]
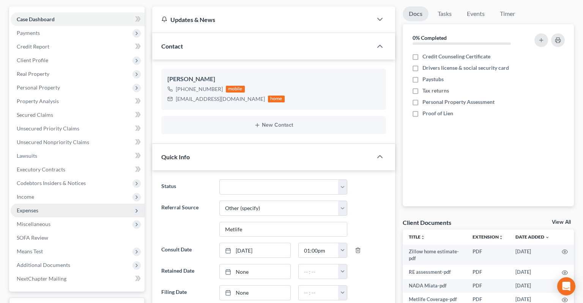
click at [76, 204] on span "Expenses" at bounding box center [78, 211] width 134 height 14
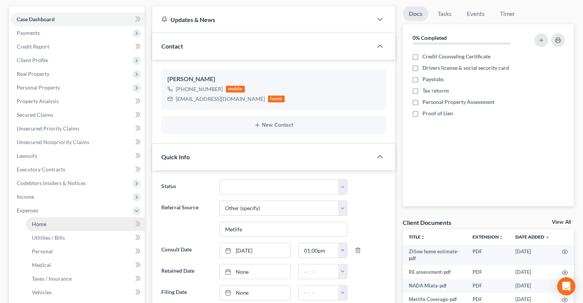
click at [100, 218] on link "Home" at bounding box center [85, 225] width 119 height 14
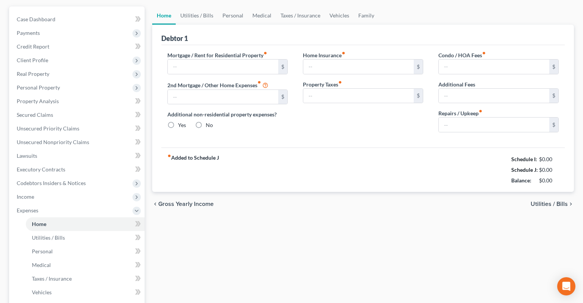
type input "1,308.17"
type input "0.00"
radio input "true"
type input "0.00"
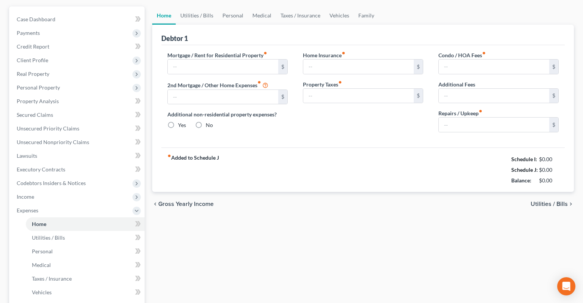
type input "0.00"
type input "100.00"
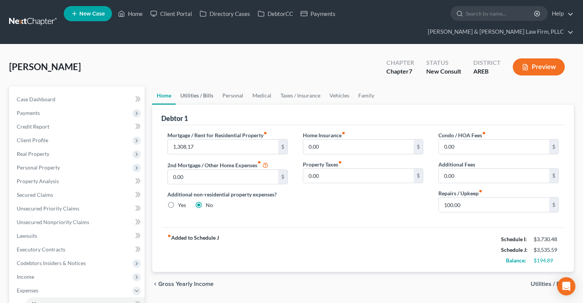
click at [207, 87] on link "Utilities / Bills" at bounding box center [197, 96] width 42 height 18
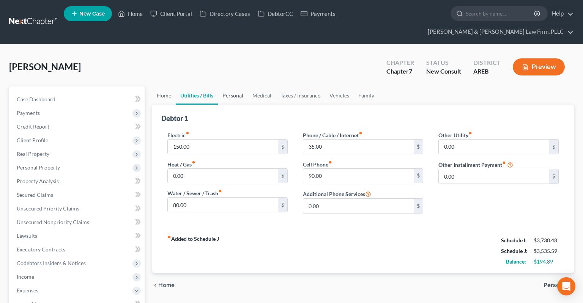
click at [236, 87] on link "Personal" at bounding box center [233, 96] width 30 height 18
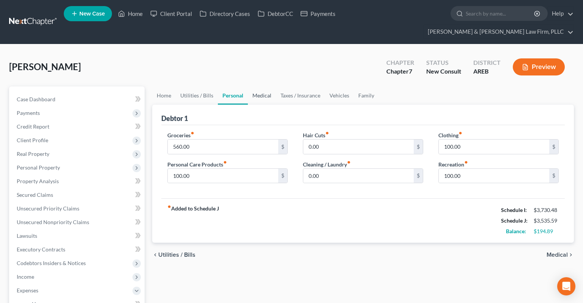
click at [267, 87] on link "Medical" at bounding box center [262, 96] width 28 height 18
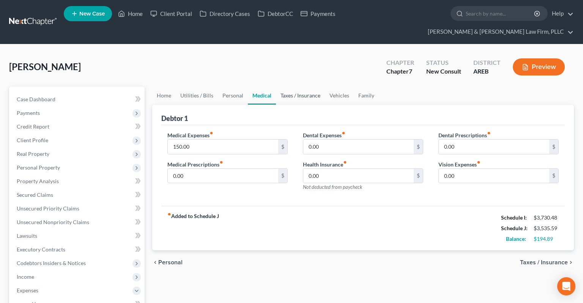
click at [279, 87] on link "Taxes / Insurance" at bounding box center [300, 96] width 49 height 18
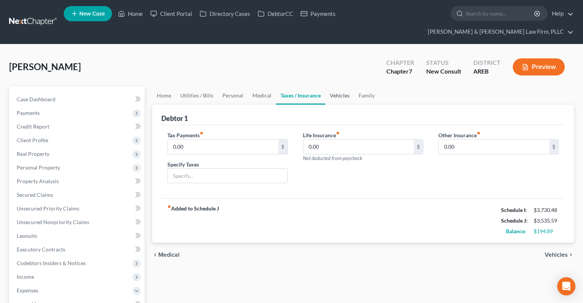
click at [332, 90] on link "Vehicles" at bounding box center [339, 96] width 29 height 18
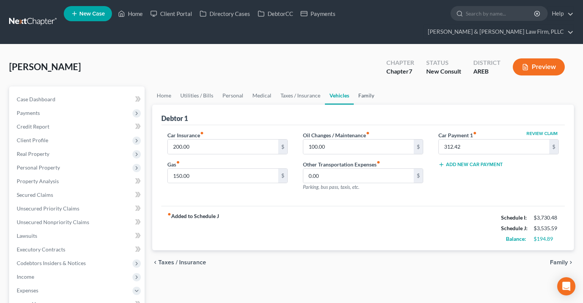
click at [364, 87] on link "Family" at bounding box center [366, 96] width 25 height 18
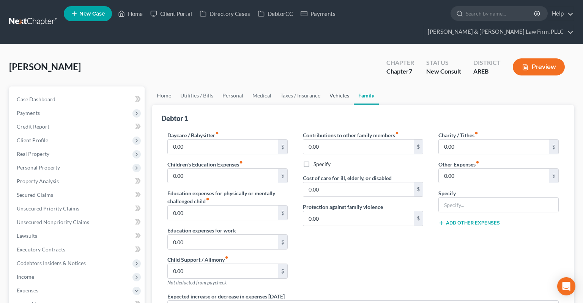
click at [332, 87] on link "Vehicles" at bounding box center [339, 96] width 29 height 18
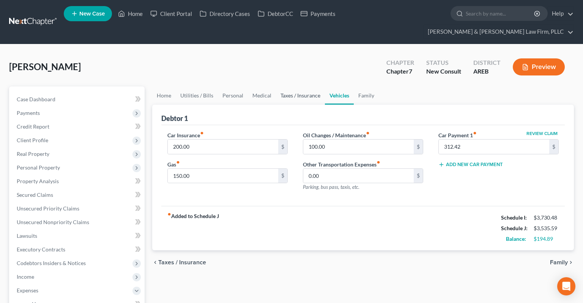
click at [313, 87] on link "Taxes / Insurance" at bounding box center [300, 96] width 49 height 18
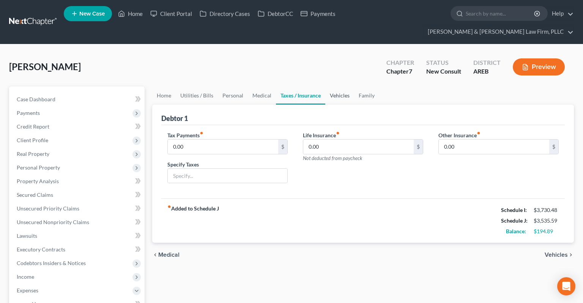
click at [333, 87] on link "Vehicles" at bounding box center [339, 96] width 29 height 18
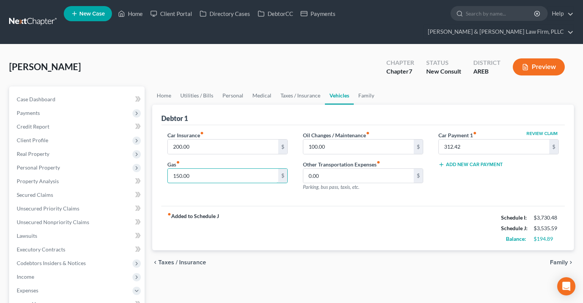
drag, startPoint x: 209, startPoint y: 163, endPoint x: 151, endPoint y: 160, distance: 57.8
click at [168, 169] on input "150.00" at bounding box center [223, 176] width 110 height 14
drag, startPoint x: 204, startPoint y: 166, endPoint x: 149, endPoint y: 160, distance: 55.4
click at [168, 169] on input "150.00" at bounding box center [223, 176] width 110 height 14
drag, startPoint x: 194, startPoint y: 165, endPoint x: 161, endPoint y: 165, distance: 32.3
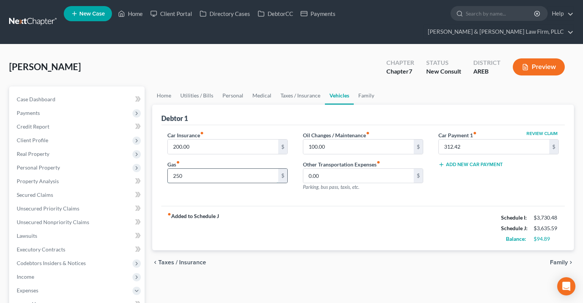
click at [168, 169] on input "250" at bounding box center [223, 176] width 110 height 14
type input "235"
click at [326, 216] on div "fiber_manual_record Added to Schedule J Schedule I: $3,730.48 Schedule J: $3,62…" at bounding box center [363, 228] width 404 height 44
click at [311, 87] on link "Taxes / Insurance" at bounding box center [300, 96] width 49 height 18
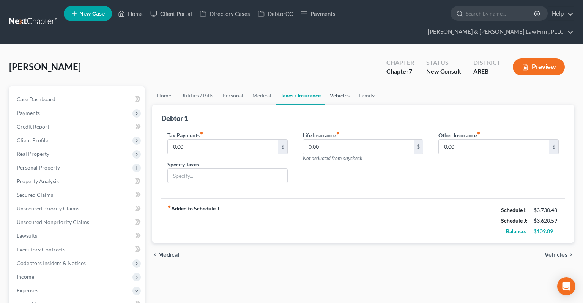
click at [340, 87] on link "Vehicles" at bounding box center [339, 96] width 29 height 18
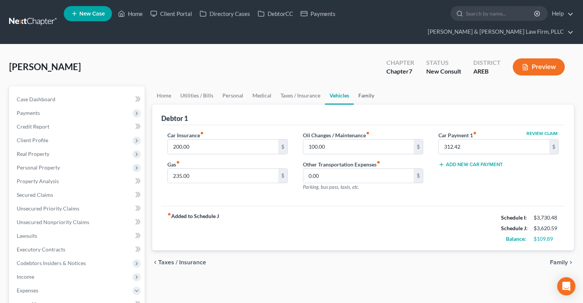
click at [360, 87] on link "Family" at bounding box center [366, 96] width 25 height 18
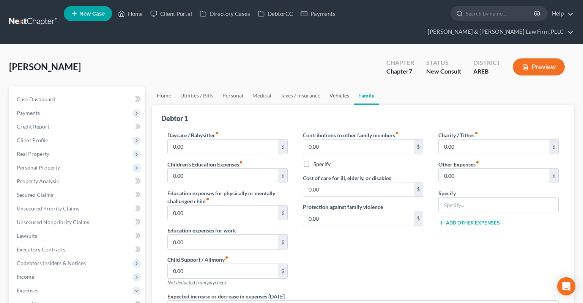
click at [343, 87] on link "Vehicles" at bounding box center [339, 96] width 29 height 18
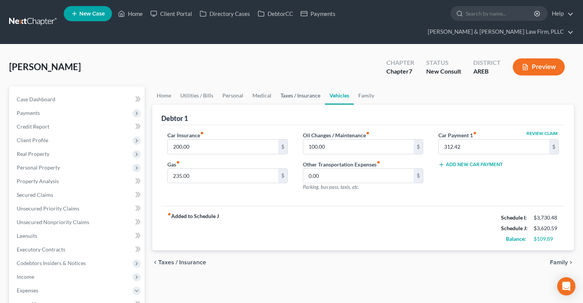
click at [310, 88] on link "Taxes / Insurance" at bounding box center [300, 96] width 49 height 18
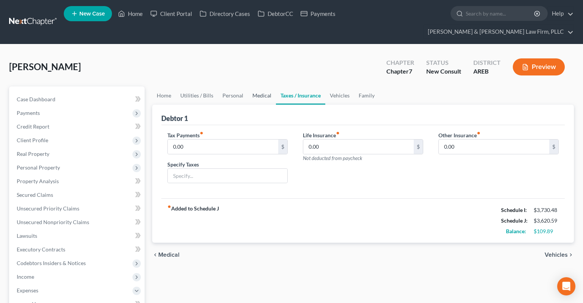
click at [257, 87] on link "Medical" at bounding box center [262, 96] width 28 height 18
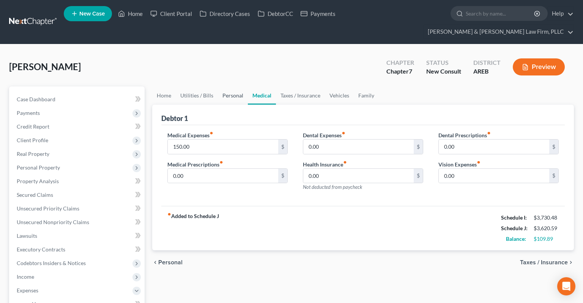
click at [230, 87] on link "Personal" at bounding box center [233, 96] width 30 height 18
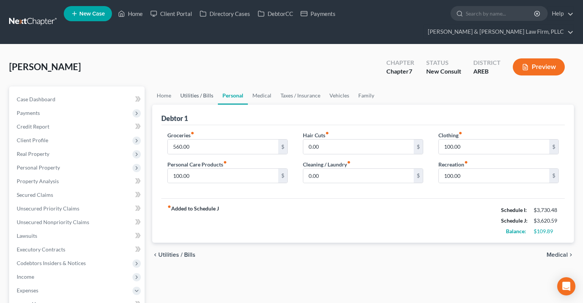
click at [191, 87] on link "Utilities / Bills" at bounding box center [197, 96] width 42 height 18
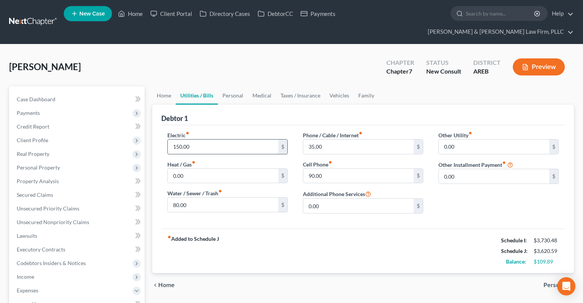
click at [201, 140] on input "150.00" at bounding box center [223, 147] width 110 height 14
type input "175"
click at [249, 198] on input "80.00" at bounding box center [223, 205] width 110 height 14
type input "90"
click at [202, 140] on input "175" at bounding box center [223, 147] width 110 height 14
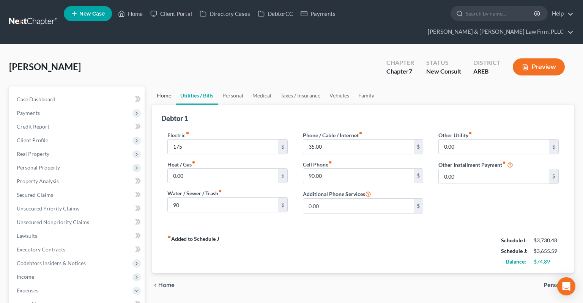
click at [166, 87] on link "Home" at bounding box center [164, 96] width 24 height 18
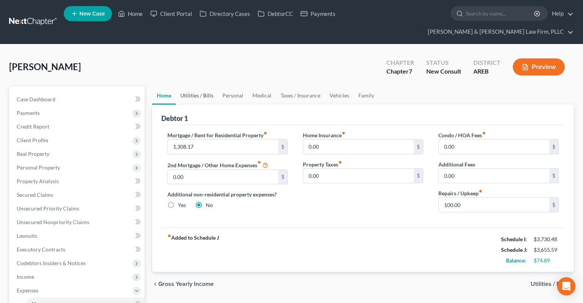
click at [198, 87] on link "Utilities / Bills" at bounding box center [197, 96] width 42 height 18
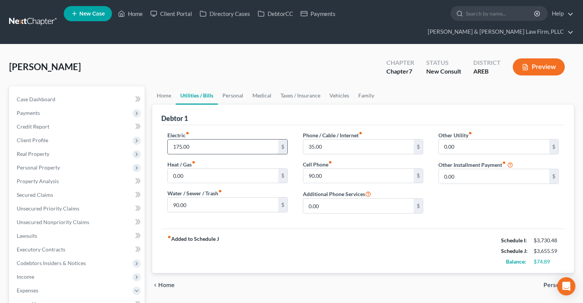
click at [200, 140] on input "175.00" at bounding box center [223, 147] width 110 height 14
type input "200"
click at [163, 87] on link "Home" at bounding box center [164, 96] width 24 height 18
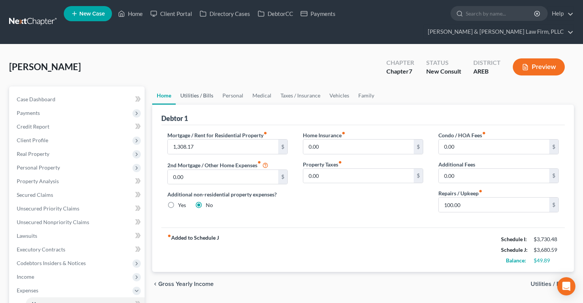
click at [216, 87] on link "Utilities / Bills" at bounding box center [197, 96] width 42 height 18
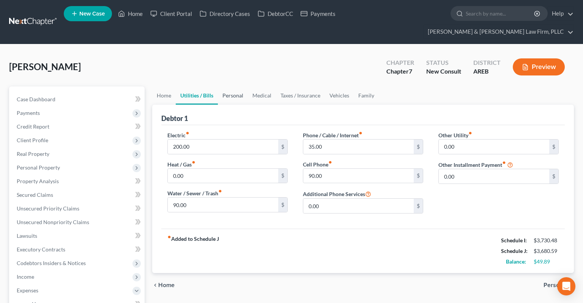
click at [222, 87] on link "Personal" at bounding box center [233, 96] width 30 height 18
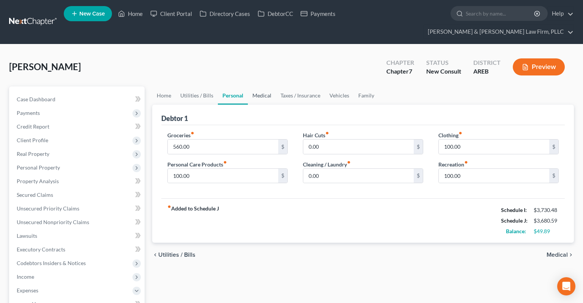
click at [255, 87] on link "Medical" at bounding box center [262, 96] width 28 height 18
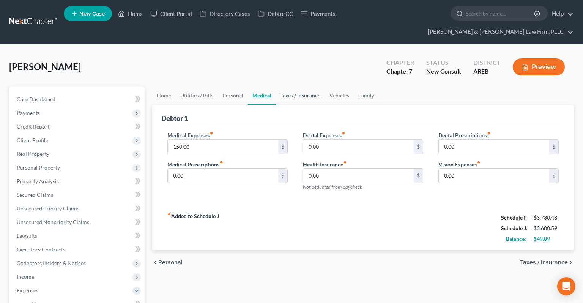
drag, startPoint x: 293, startPoint y: 84, endPoint x: 317, endPoint y: 84, distance: 23.9
click at [293, 87] on link "Taxes / Insurance" at bounding box center [300, 96] width 49 height 18
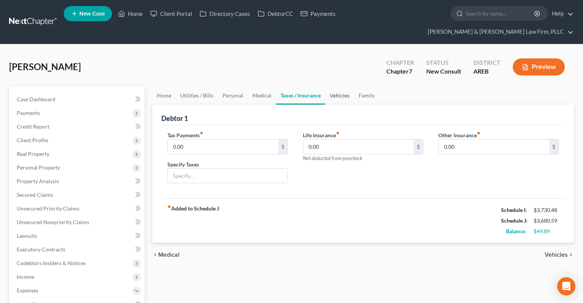
click at [328, 87] on link "Vehicles" at bounding box center [339, 96] width 29 height 18
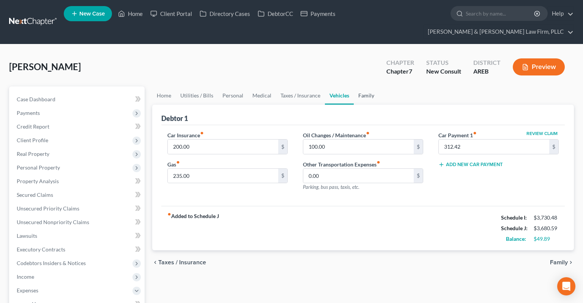
click at [365, 87] on link "Family" at bounding box center [366, 96] width 25 height 18
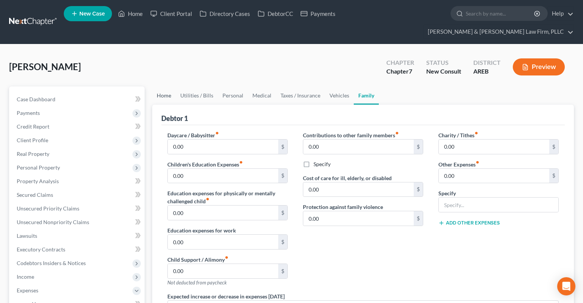
click at [165, 87] on link "Home" at bounding box center [164, 96] width 24 height 18
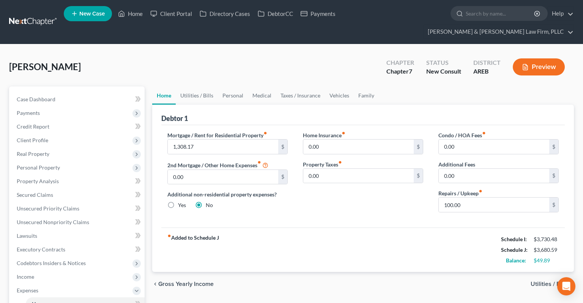
click at [102, 87] on div "Case Dashboard Payments Invoices Payments Payments Credit Report Client Profile…" at bounding box center [77, 277] width 136 height 381
click at [101, 93] on link "Case Dashboard" at bounding box center [78, 100] width 134 height 14
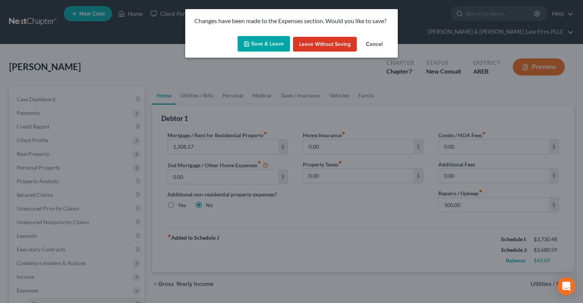
click at [271, 49] on button "Save & Leave" at bounding box center [264, 44] width 52 height 16
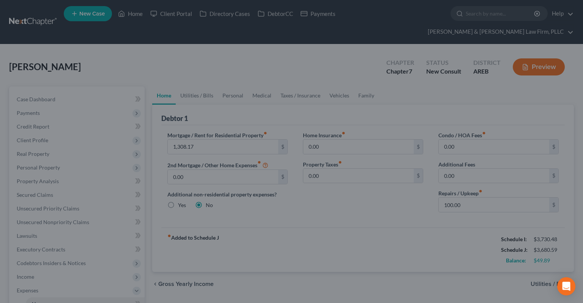
select select "6"
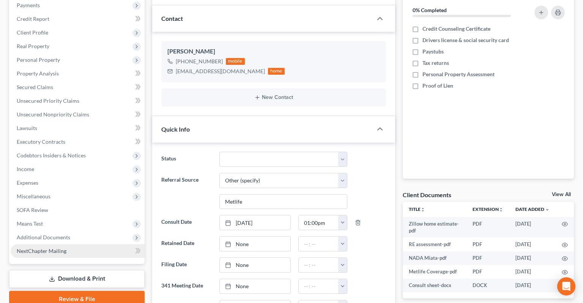
scroll to position [120, 0]
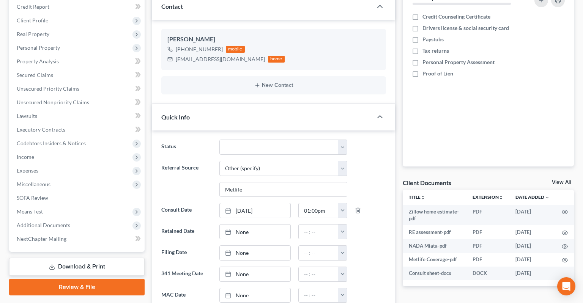
click at [88, 230] on link "Download & Print" at bounding box center [77, 267] width 136 height 18
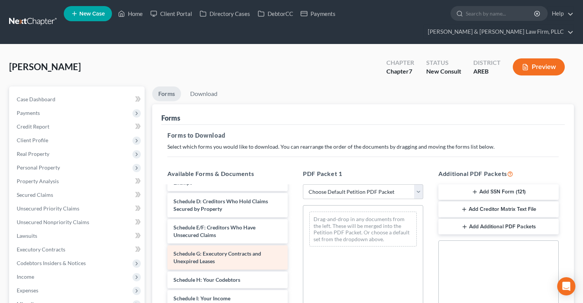
scroll to position [191, 0]
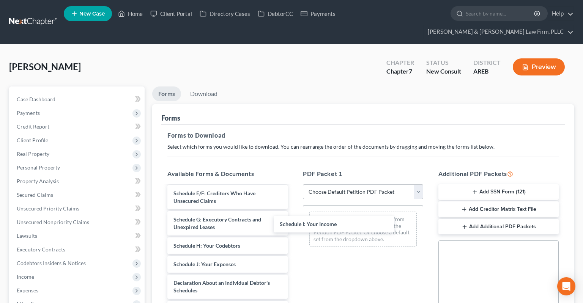
drag, startPoint x: 245, startPoint y: 252, endPoint x: 362, endPoint y: 229, distance: 118.8
click at [294, 222] on div "Schedule I: Your Income Zillow home estimate-pdf RE assessment-pdf NADA Miata-p…" at bounding box center [227, 236] width 133 height 483
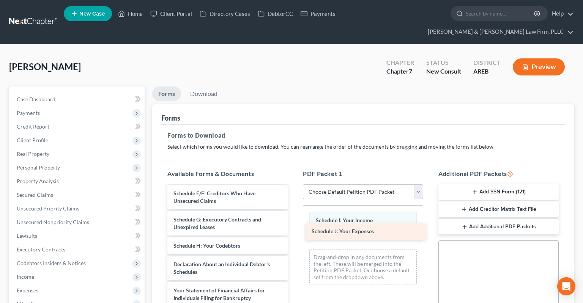
drag, startPoint x: 232, startPoint y: 251, endPoint x: 371, endPoint y: 233, distance: 140.1
click at [294, 230] on div "Schedule J: Your Expenses Zillow home estimate-pdf RE assessment-pdf NADA Miata…" at bounding box center [227, 227] width 133 height 465
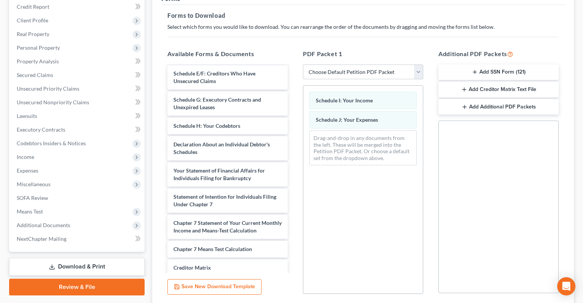
scroll to position [165, 0]
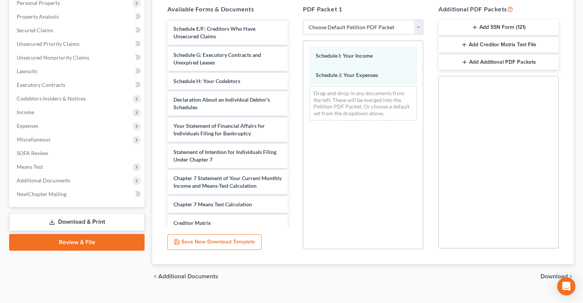
click at [518, 230] on span "Download" at bounding box center [554, 277] width 27 height 6
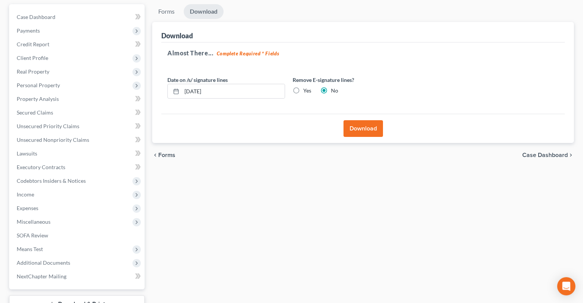
scroll to position [6, 0]
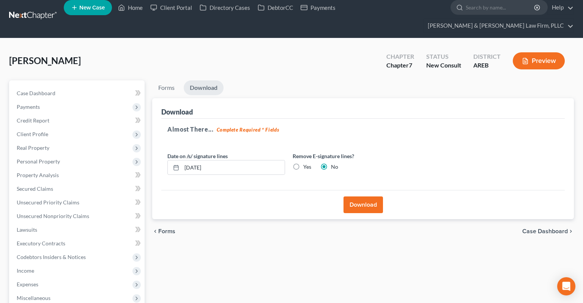
drag, startPoint x: 357, startPoint y: 191, endPoint x: 357, endPoint y: 168, distance: 22.8
click at [357, 197] on button "Download" at bounding box center [363, 205] width 39 height 17
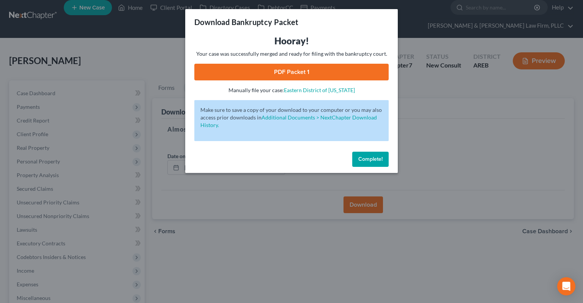
click at [380, 159] on span "Complete!" at bounding box center [370, 159] width 24 height 6
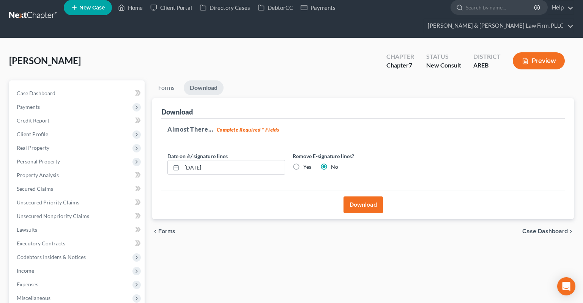
click at [363, 197] on button "Download" at bounding box center [363, 205] width 39 height 17
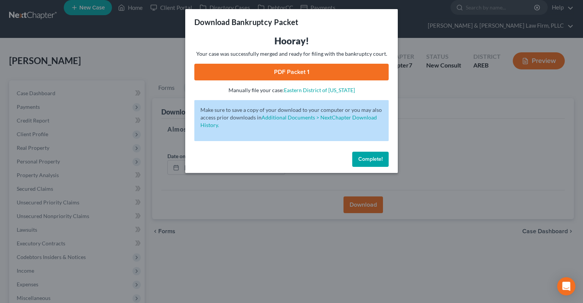
click at [292, 74] on link "PDF Packet 1" at bounding box center [291, 72] width 194 height 17
click at [367, 165] on button "Complete!" at bounding box center [370, 159] width 36 height 15
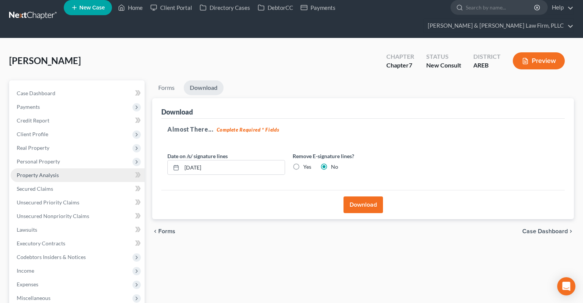
click at [71, 169] on link "Property Analysis" at bounding box center [78, 176] width 134 height 14
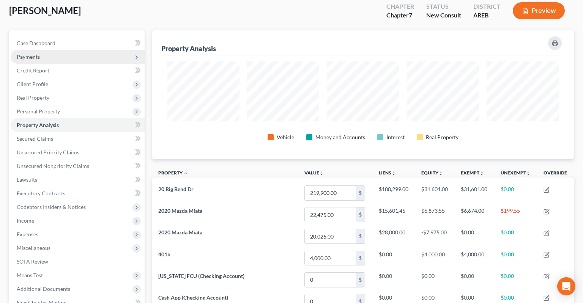
scroll to position [40, 0]
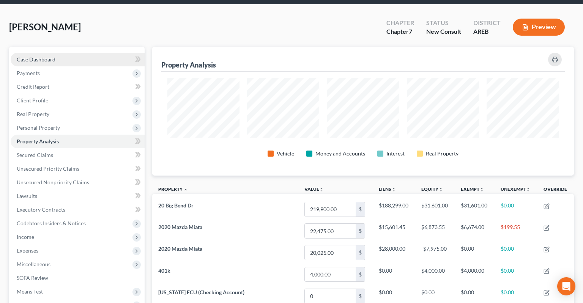
drag, startPoint x: 77, startPoint y: 32, endPoint x: 77, endPoint y: 43, distance: 11.4
click at [77, 33] on div "Le, [PERSON_NAME] Upgraded Chapter Chapter 7 Status New Consult District AREB P…" at bounding box center [291, 251] width 565 height 475
click at [77, 53] on link "Case Dashboard" at bounding box center [78, 60] width 134 height 14
select select "5"
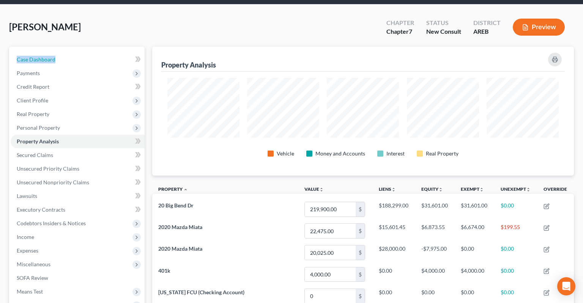
select select "6"
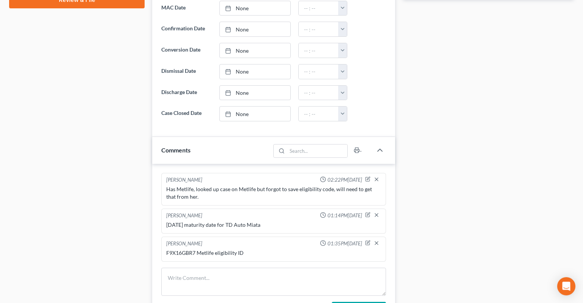
scroll to position [441, 0]
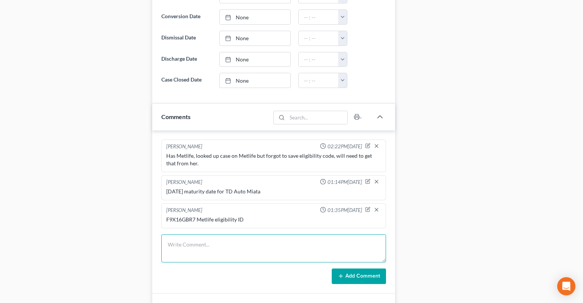
click at [233, 230] on textarea at bounding box center [273, 249] width 225 height 28
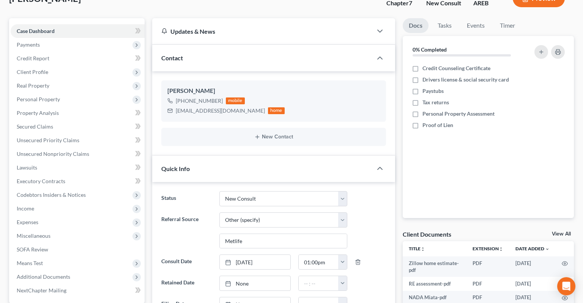
scroll to position [40, 0]
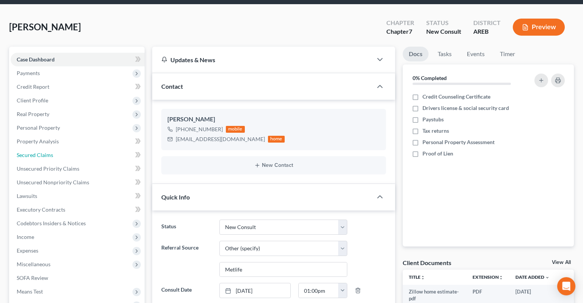
click at [83, 148] on link "Secured Claims" at bounding box center [78, 155] width 134 height 14
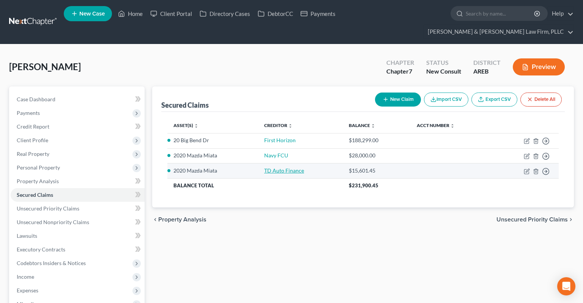
click at [298, 167] on link "TD Auto Finance" at bounding box center [284, 170] width 40 height 6
select select "2"
select select "0"
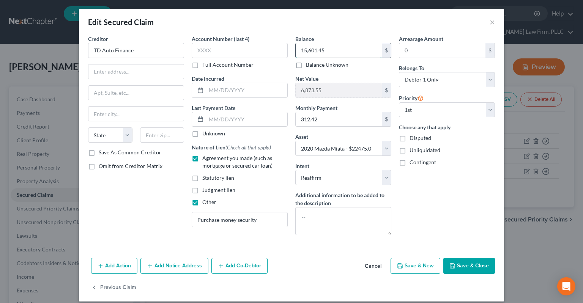
click at [314, 51] on input "15,601.45" at bounding box center [339, 50] width 86 height 14
drag, startPoint x: 347, startPoint y: 51, endPoint x: 278, endPoint y: 56, distance: 69.7
click at [296, 51] on input "15,601.45" at bounding box center [339, 50] width 86 height 14
click at [491, 27] on button "×" at bounding box center [492, 21] width 5 height 9
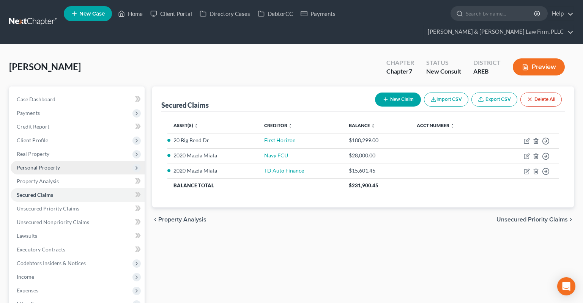
click at [77, 161] on span "Personal Property" at bounding box center [78, 168] width 134 height 14
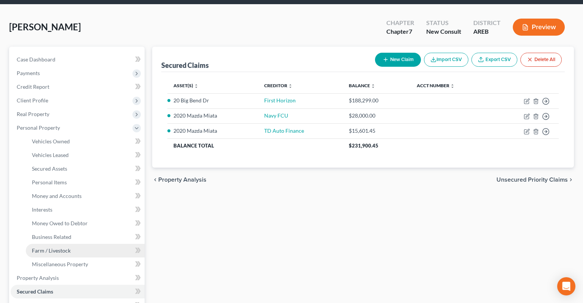
scroll to position [120, 0]
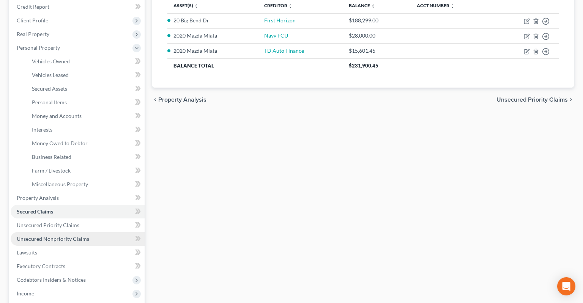
click at [79, 230] on span "Unsecured Nonpriority Claims" at bounding box center [53, 239] width 73 height 6
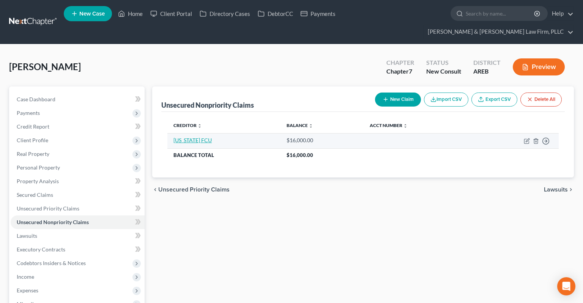
click at [186, 137] on link "[US_STATE] FCU" at bounding box center [193, 140] width 38 height 6
select select "10"
select select "0"
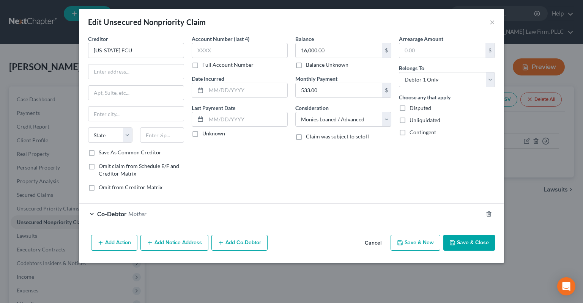
click at [213, 216] on div "Co-Debtor Mother" at bounding box center [281, 214] width 404 height 20
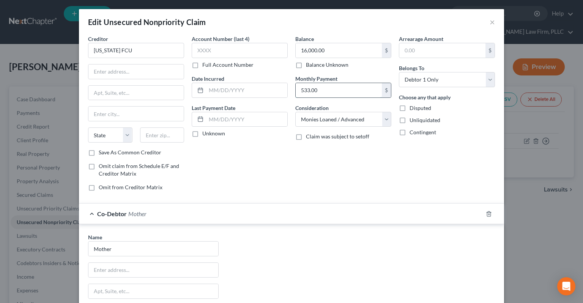
click at [342, 91] on input "533.00" at bounding box center [339, 90] width 86 height 14
click at [492, 24] on button "×" at bounding box center [492, 21] width 5 height 9
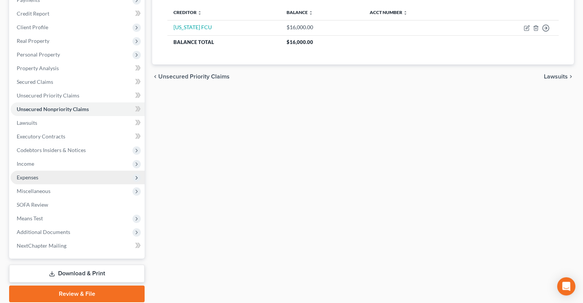
scroll to position [126, 0]
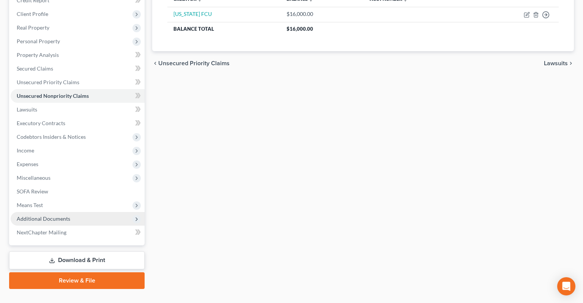
click at [85, 212] on span "Additional Documents" at bounding box center [78, 219] width 134 height 14
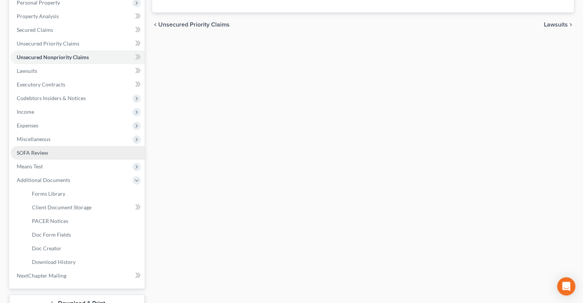
scroll to position [167, 0]
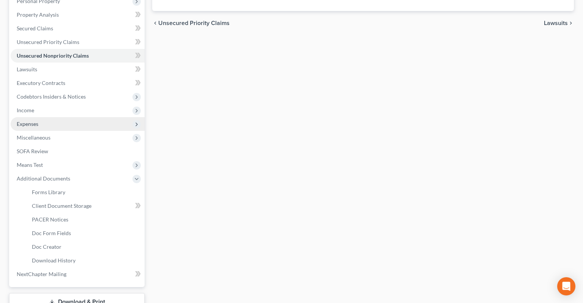
click at [78, 117] on span "Expenses" at bounding box center [78, 124] width 134 height 14
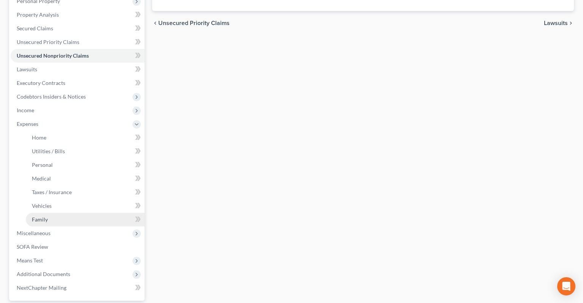
click at [58, 213] on link "Family" at bounding box center [85, 220] width 119 height 14
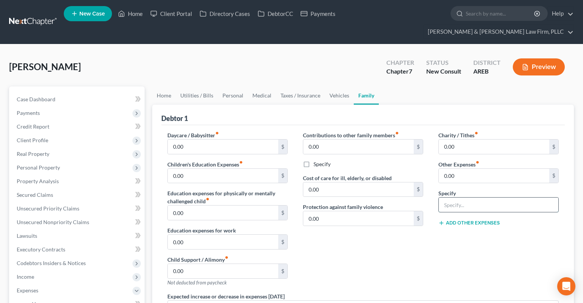
click at [465, 198] on input "text" at bounding box center [499, 205] width 120 height 14
click at [460, 169] on input "0.00" at bounding box center [494, 176] width 110 height 14
type input "533"
click at [464, 198] on input "text" at bounding box center [499, 205] width 120 height 14
drag, startPoint x: 458, startPoint y: 162, endPoint x: 464, endPoint y: 163, distance: 6.3
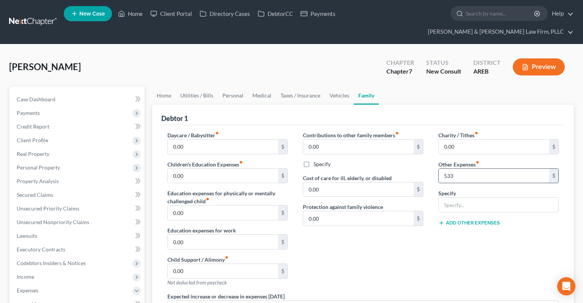
click at [464, 169] on input "533" at bounding box center [494, 176] width 110 height 14
click at [338, 87] on link "Vehicles" at bounding box center [339, 96] width 29 height 18
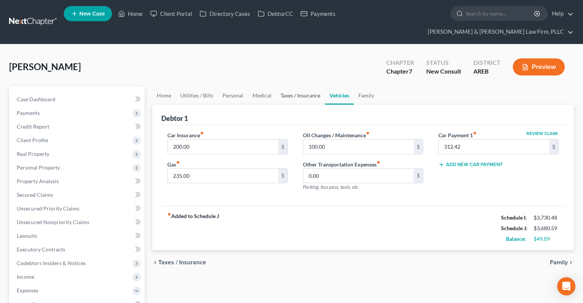
click at [308, 88] on link "Taxes / Insurance" at bounding box center [300, 96] width 49 height 18
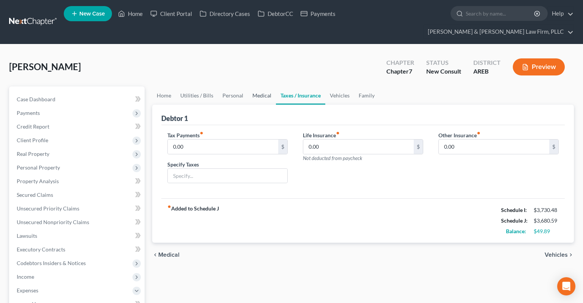
click at [265, 87] on link "Medical" at bounding box center [262, 96] width 28 height 18
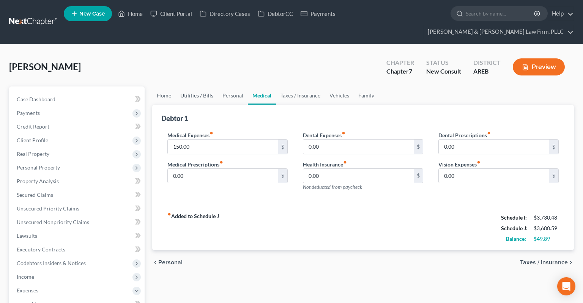
click at [212, 87] on link "Utilities / Bills" at bounding box center [197, 96] width 42 height 18
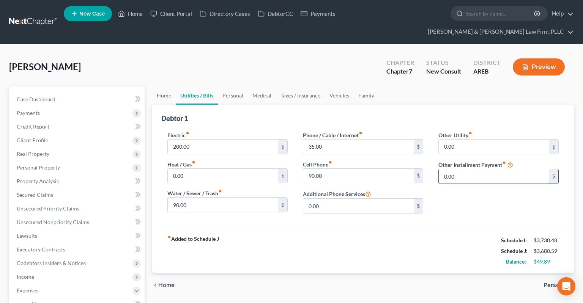
drag, startPoint x: 461, startPoint y: 162, endPoint x: 465, endPoint y: 164, distance: 4.9
click at [464, 169] on input "0.00" at bounding box center [494, 176] width 110 height 14
type input "533"
click at [473, 191] on input "text" at bounding box center [499, 198] width 120 height 14
type input "Payment to [US_STATE] FCU"
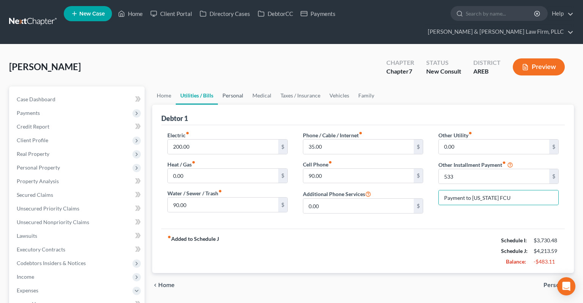
click at [238, 87] on link "Personal" at bounding box center [233, 96] width 30 height 18
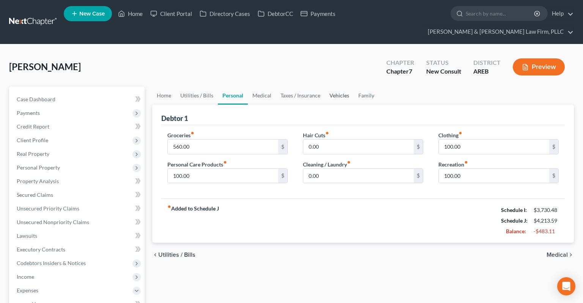
click at [330, 87] on link "Vehicles" at bounding box center [339, 96] width 29 height 18
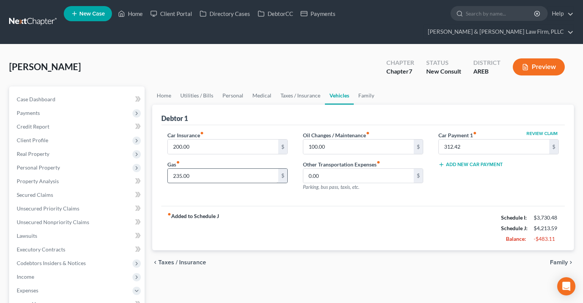
drag, startPoint x: 229, startPoint y: 152, endPoint x: 232, endPoint y: 161, distance: 9.5
click at [229, 161] on div "Gas fiber_manual_record 235.00 $" at bounding box center [227, 172] width 120 height 23
click at [233, 169] on input "235.00" at bounding box center [223, 176] width 110 height 14
drag, startPoint x: 181, startPoint y: 156, endPoint x: 112, endPoint y: 162, distance: 70.1
click at [168, 171] on input "200" at bounding box center [223, 176] width 110 height 14
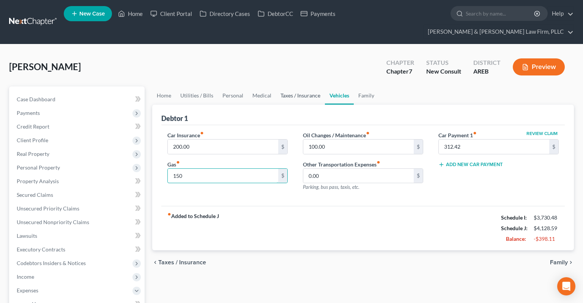
type input "150"
click at [294, 87] on link "Taxes / Insurance" at bounding box center [300, 96] width 49 height 18
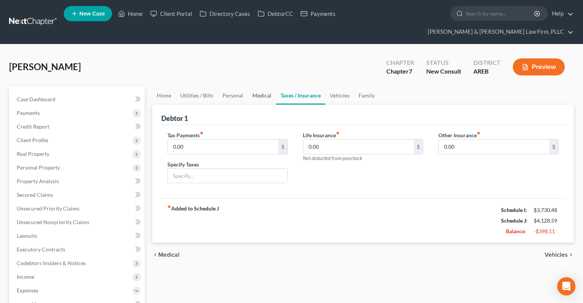
click at [259, 87] on link "Medical" at bounding box center [262, 96] width 28 height 18
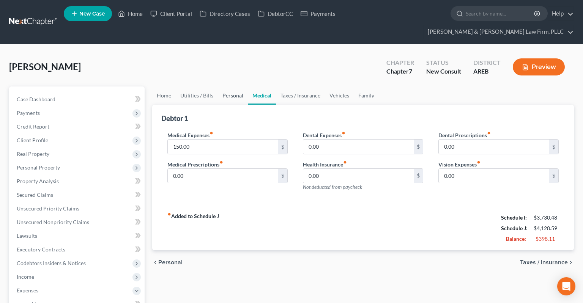
click at [239, 87] on link "Personal" at bounding box center [233, 96] width 30 height 18
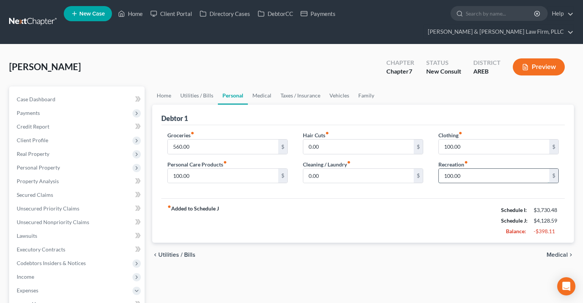
click at [475, 169] on input "100.00" at bounding box center [494, 176] width 110 height 14
type input "0"
click at [240, 140] on input "560.00" at bounding box center [223, 147] width 110 height 14
type input "400"
click at [247, 169] on input "100.00" at bounding box center [223, 176] width 110 height 14
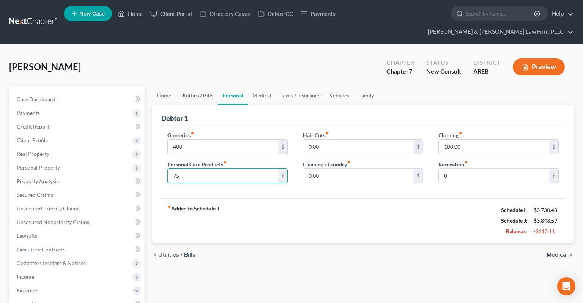
type input "75"
click at [205, 87] on link "Utilities / Bills" at bounding box center [197, 96] width 42 height 18
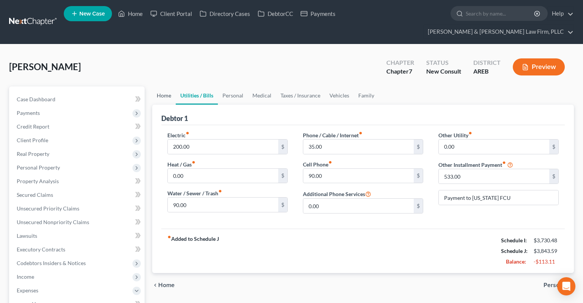
click at [159, 87] on link "Home" at bounding box center [164, 96] width 24 height 18
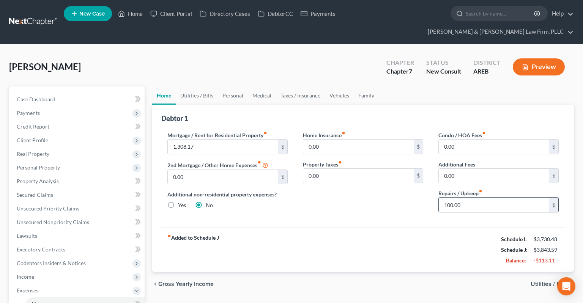
click at [474, 198] on input "100.00" at bounding box center [494, 205] width 110 height 14
type input "0"
click at [374, 183] on div "Home Insurance fiber_manual_record 0.00 $ Property Taxes fiber_manual_record 0.…" at bounding box center [363, 174] width 136 height 87
click at [200, 87] on link "Utilities / Bills" at bounding box center [197, 96] width 42 height 18
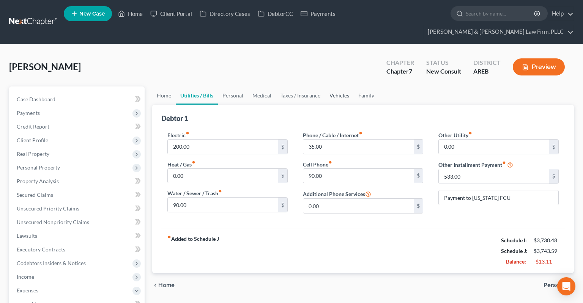
click at [327, 87] on link "Vehicles" at bounding box center [339, 96] width 29 height 18
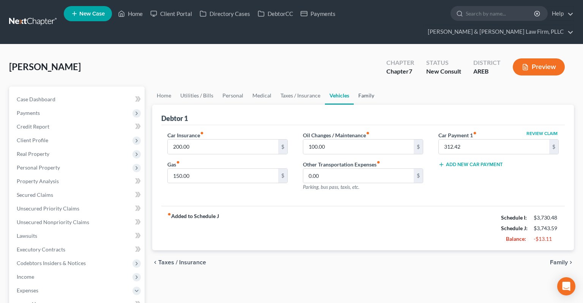
click at [362, 87] on link "Family" at bounding box center [366, 96] width 25 height 18
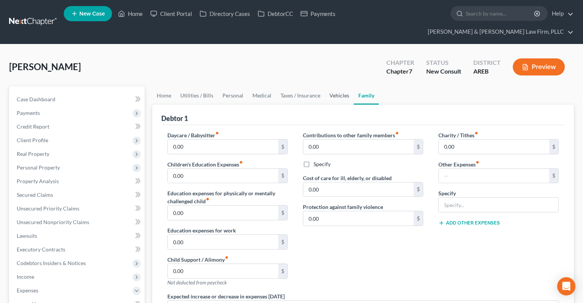
click at [337, 87] on link "Vehicles" at bounding box center [339, 96] width 29 height 18
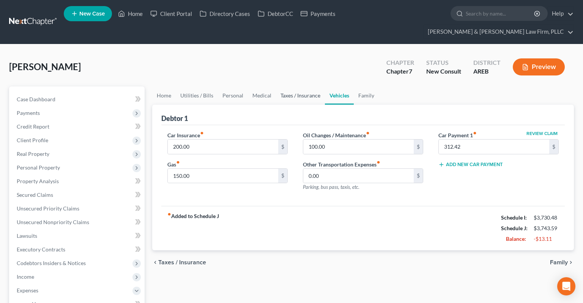
click at [306, 87] on link "Taxes / Insurance" at bounding box center [300, 96] width 49 height 18
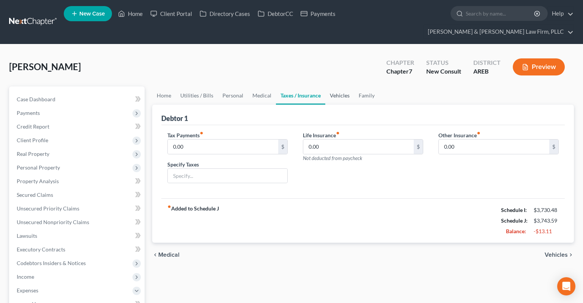
click at [337, 87] on link "Vehicles" at bounding box center [339, 96] width 29 height 18
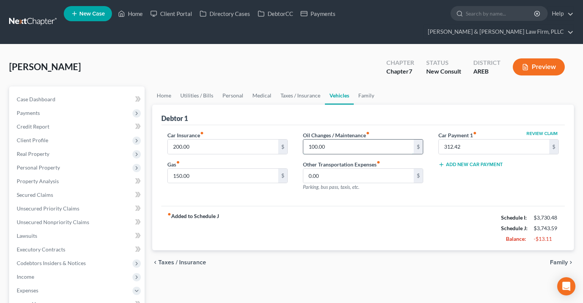
click at [336, 140] on input "100.00" at bounding box center [358, 147] width 110 height 14
type input "75"
click at [289, 87] on link "Taxes / Insurance" at bounding box center [300, 96] width 49 height 18
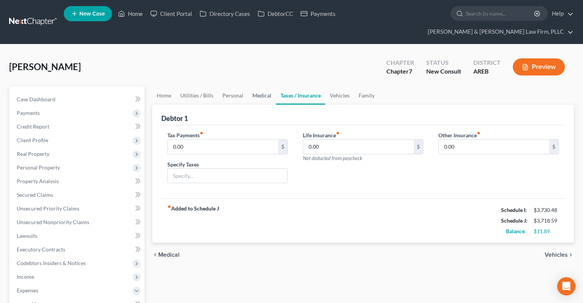
click at [260, 87] on link "Medical" at bounding box center [262, 96] width 28 height 18
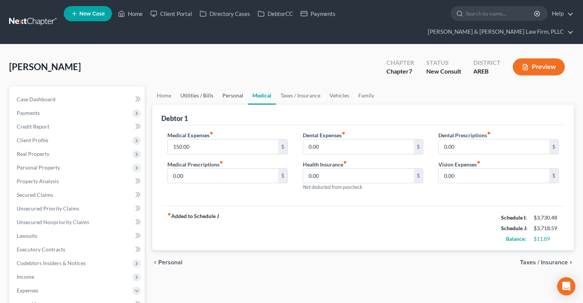
click at [240, 87] on link "Personal" at bounding box center [233, 96] width 30 height 18
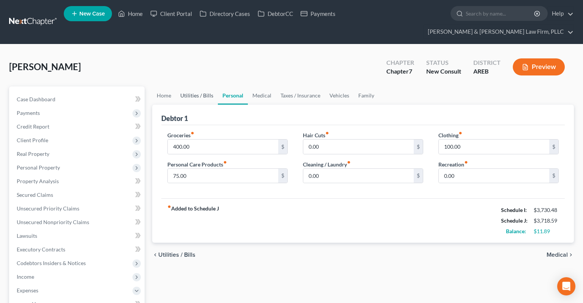
click at [208, 87] on link "Utilities / Bills" at bounding box center [197, 96] width 42 height 18
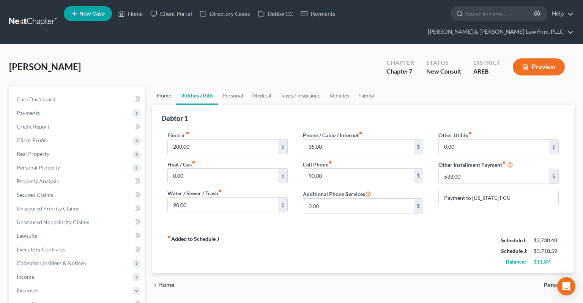
click at [167, 87] on link "Home" at bounding box center [164, 96] width 24 height 18
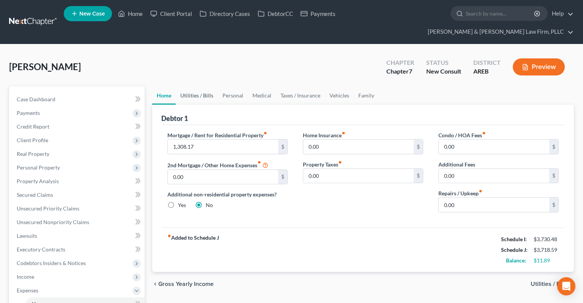
click at [203, 87] on link "Utilities / Bills" at bounding box center [197, 96] width 42 height 18
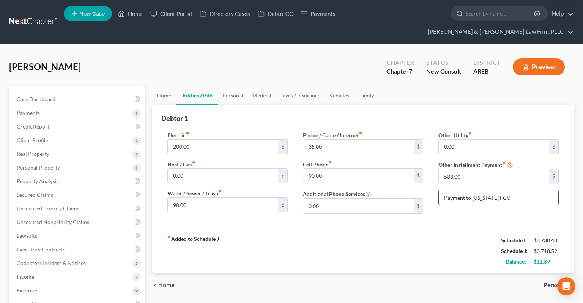
click at [515, 191] on input "Payment to [US_STATE] FCU" at bounding box center [499, 198] width 120 height 14
type input "Payment to [US_STATE] FCU on cosigned debt"
drag, startPoint x: 406, startPoint y: 268, endPoint x: 413, endPoint y: 245, distance: 24.5
click at [405, 230] on div "chevron_left Home Personal chevron_right" at bounding box center [363, 285] width 422 height 24
click at [70, 175] on link "Property Analysis" at bounding box center [78, 182] width 134 height 14
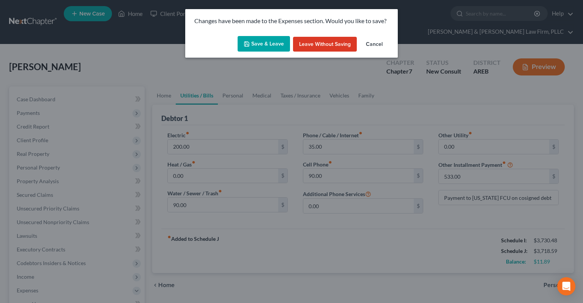
click at [265, 43] on button "Save & Leave" at bounding box center [264, 44] width 52 height 16
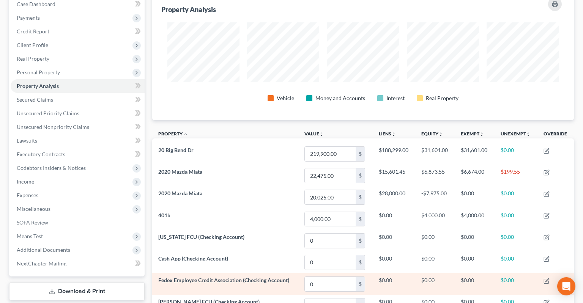
scroll to position [200, 0]
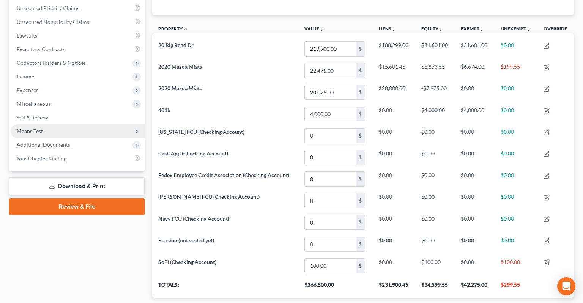
click at [109, 125] on span "Means Test" at bounding box center [78, 132] width 134 height 14
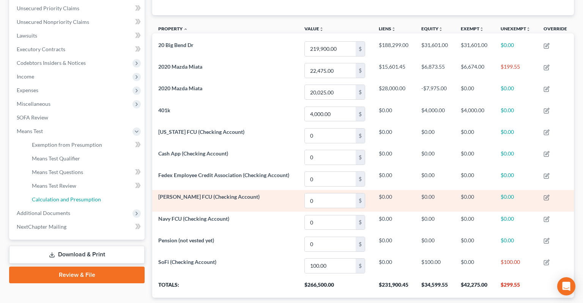
click at [113, 193] on link "Calculation and Presumption" at bounding box center [85, 200] width 119 height 14
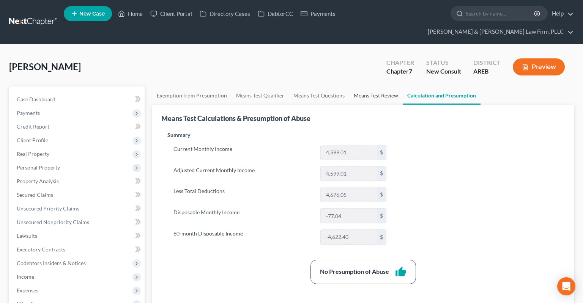
click at [376, 87] on link "Means Test Review" at bounding box center [376, 96] width 54 height 18
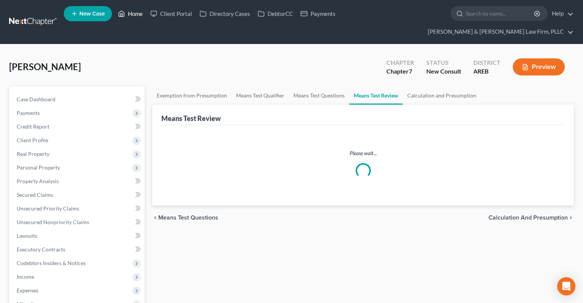
click at [140, 14] on link "Home" at bounding box center [130, 14] width 32 height 14
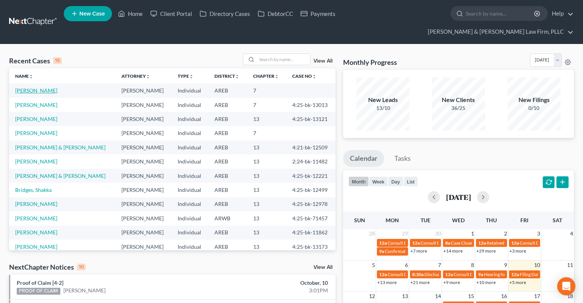
click at [34, 87] on link "[PERSON_NAME]" at bounding box center [36, 90] width 42 height 6
select select "6"
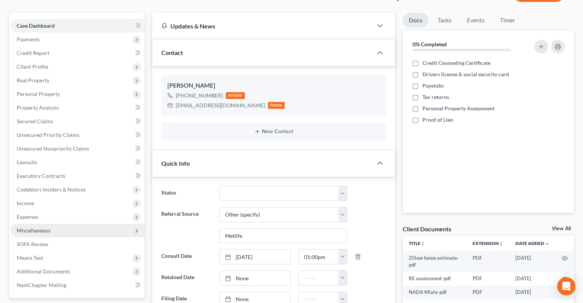
scroll to position [160, 0]
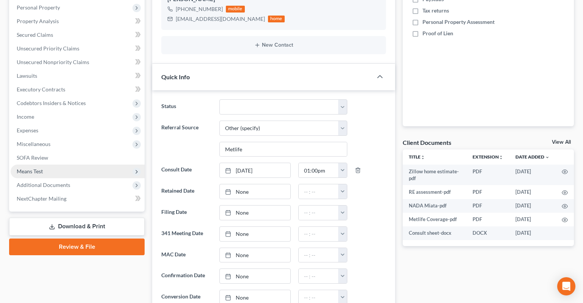
click at [85, 165] on span "Means Test" at bounding box center [78, 172] width 134 height 14
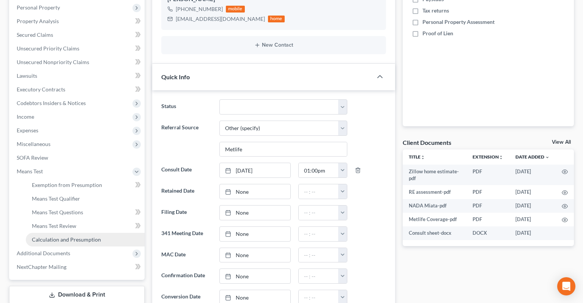
click at [103, 230] on link "Calculation and Presumption" at bounding box center [85, 240] width 119 height 14
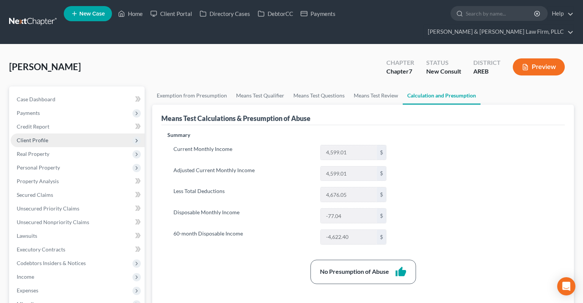
click at [42, 134] on span "Client Profile" at bounding box center [78, 141] width 134 height 14
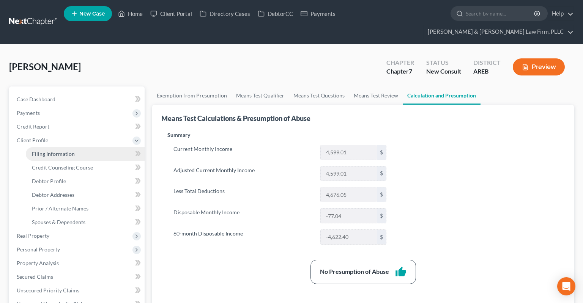
click at [56, 147] on link "Filing Information" at bounding box center [85, 154] width 119 height 14
select select "1"
select select "0"
select select "5"
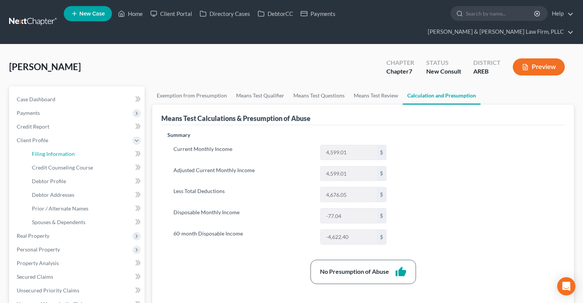
select select "2"
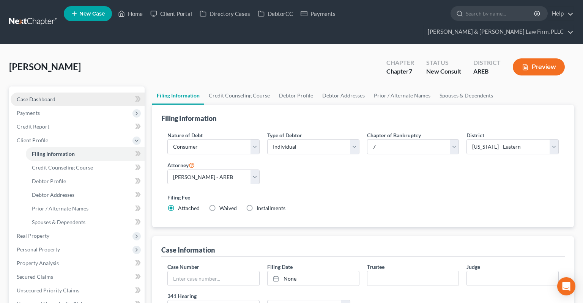
click at [90, 93] on link "Case Dashboard" at bounding box center [78, 100] width 134 height 14
select select "6"
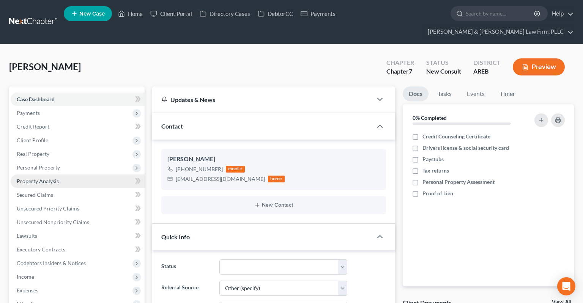
click at [58, 175] on link "Property Analysis" at bounding box center [78, 182] width 134 height 14
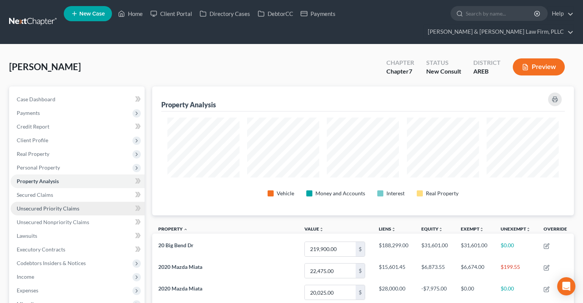
scroll to position [379555, 379262]
click at [69, 205] on span "Unsecured Priority Claims" at bounding box center [48, 208] width 63 height 6
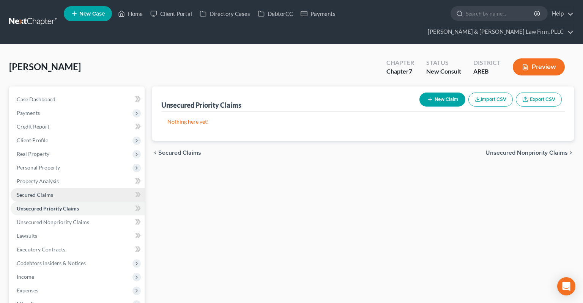
click at [82, 188] on link "Secured Claims" at bounding box center [78, 195] width 134 height 14
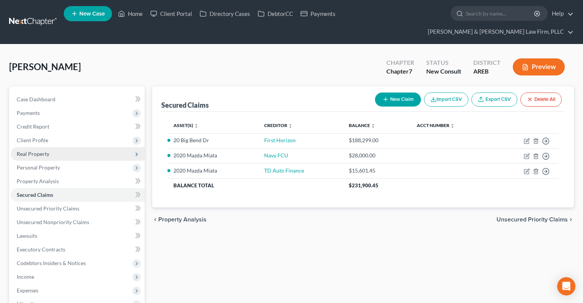
drag, startPoint x: 97, startPoint y: 133, endPoint x: 96, endPoint y: 138, distance: 5.0
click at [97, 133] on ul "Case Dashboard Payments Invoices Payments Payments Credit Report Client Profile" at bounding box center [78, 229] width 134 height 273
click at [96, 147] on span "Real Property" at bounding box center [78, 154] width 134 height 14
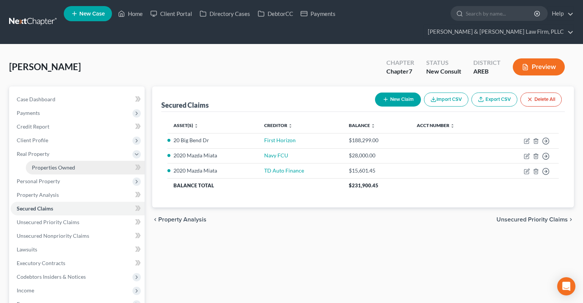
click at [97, 161] on link "Properties Owned" at bounding box center [85, 168] width 119 height 14
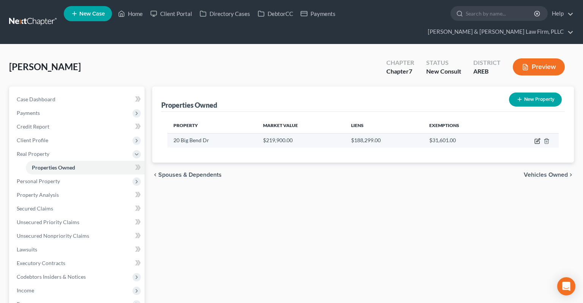
click at [518, 138] on icon "button" at bounding box center [538, 141] width 6 height 6
select select "2"
select select "59"
select select "0"
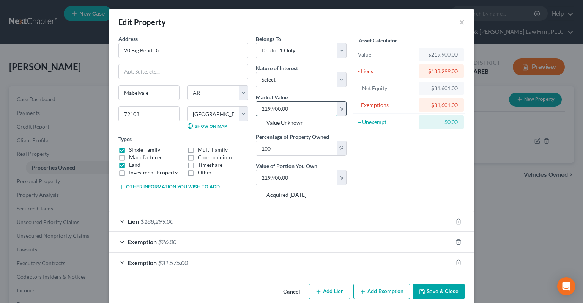
click at [301, 109] on input "219,900.00" at bounding box center [296, 109] width 81 height 14
type input "2"
type input "2.00"
type input "23"
type input "23.00"
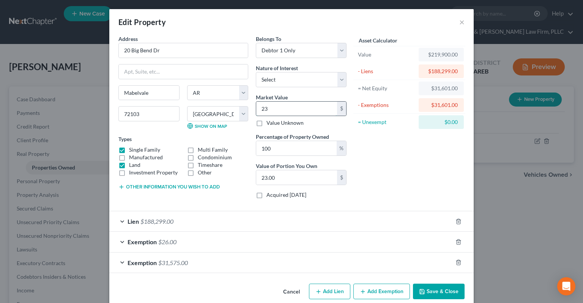
type input "230"
type input "230.00"
type input "2300"
type input "2,300.00"
type input "2,3000"
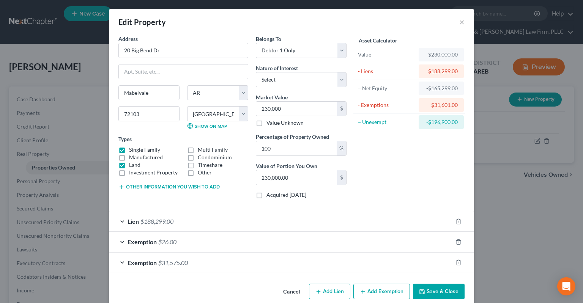
click at [410, 230] on div "Exemption $26.00" at bounding box center [280, 242] width 343 height 20
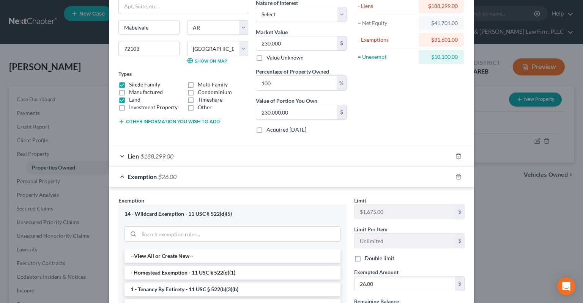
scroll to position [115, 0]
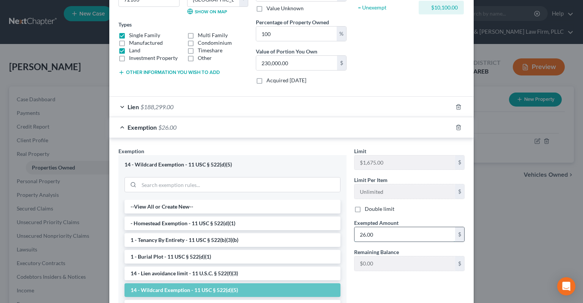
click at [383, 230] on input "26.00" at bounding box center [405, 234] width 101 height 14
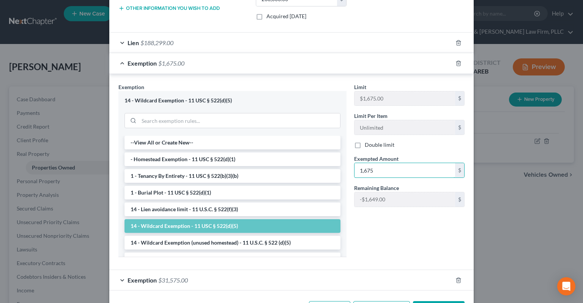
scroll to position [191, 0]
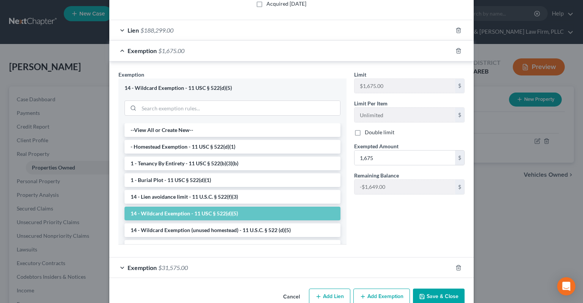
click at [446, 230] on button "Save & Close" at bounding box center [439, 297] width 52 height 16
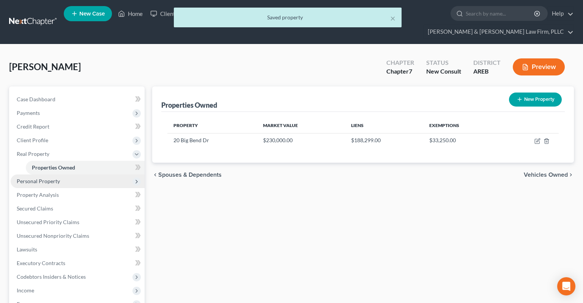
click at [113, 175] on span "Personal Property" at bounding box center [78, 182] width 134 height 14
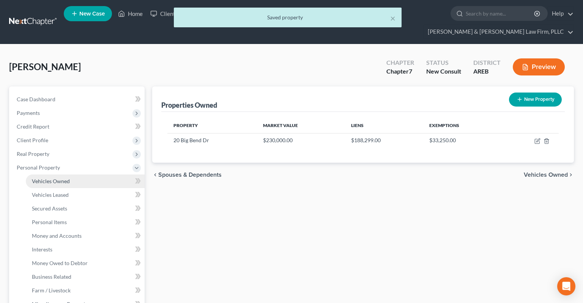
click at [88, 175] on link "Vehicles Owned" at bounding box center [85, 182] width 119 height 14
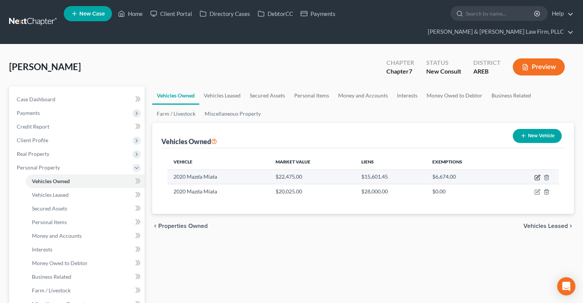
click at [518, 175] on icon "button" at bounding box center [538, 178] width 6 height 6
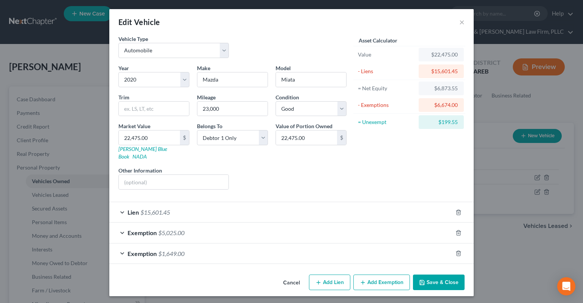
click at [273, 230] on div "Exemption $1,649.00" at bounding box center [280, 254] width 343 height 20
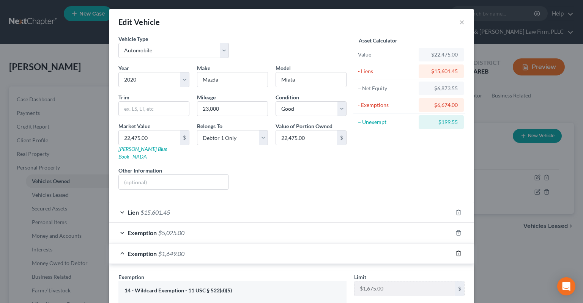
click at [458, 230] on icon "button" at bounding box center [459, 254] width 6 height 6
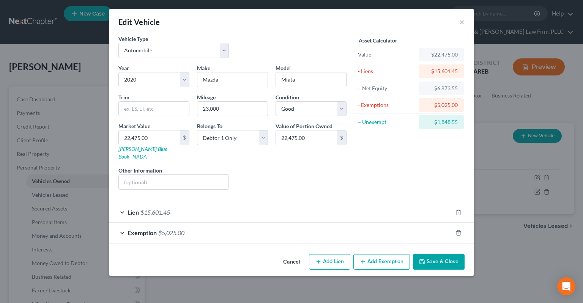
click at [191, 205] on div "Lien $15,601.45" at bounding box center [280, 212] width 343 height 20
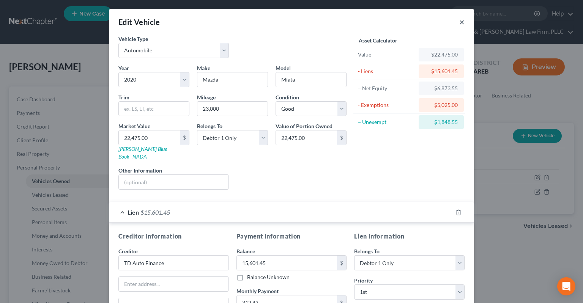
click at [461, 24] on button "×" at bounding box center [461, 21] width 5 height 9
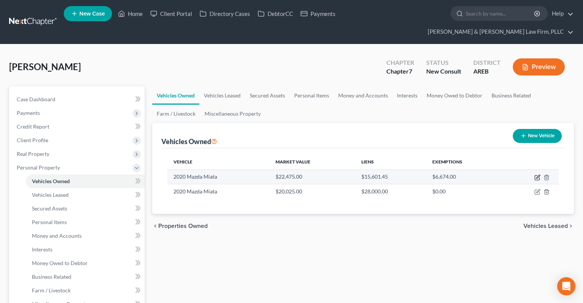
click at [518, 175] on icon "button" at bounding box center [538, 178] width 6 height 6
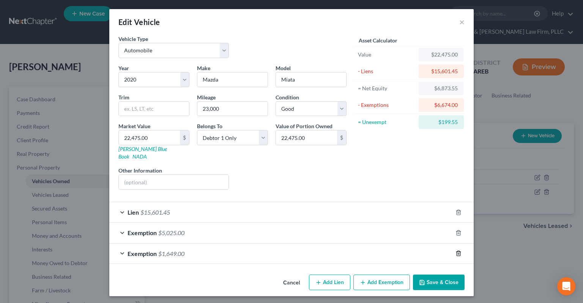
click at [458, 230] on line "button" at bounding box center [458, 255] width 0 height 2
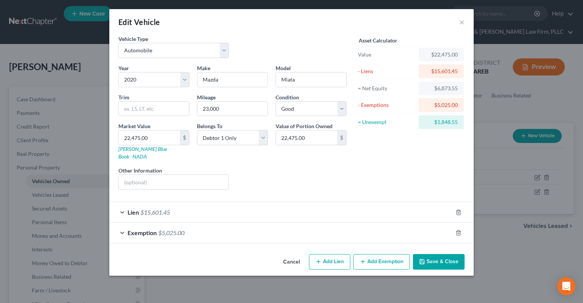
click at [429, 230] on button "Save & Close" at bounding box center [439, 262] width 52 height 16
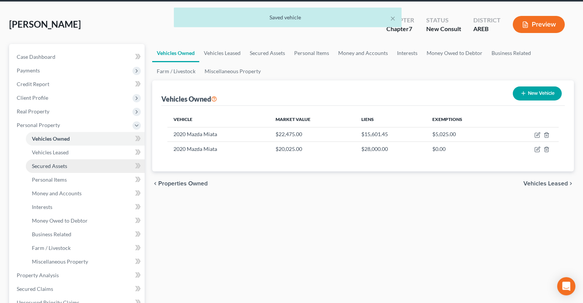
scroll to position [80, 0]
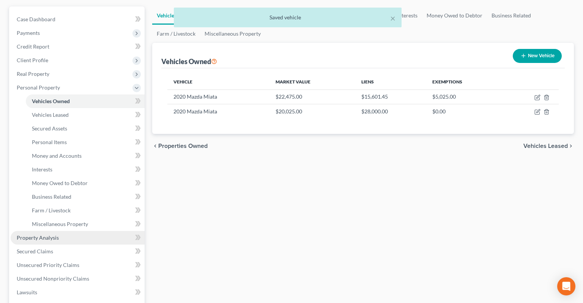
click at [99, 230] on link "Property Analysis" at bounding box center [78, 238] width 134 height 14
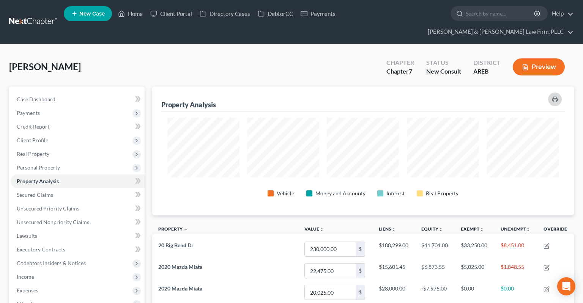
click at [518, 96] on icon "button" at bounding box center [555, 99] width 6 height 6
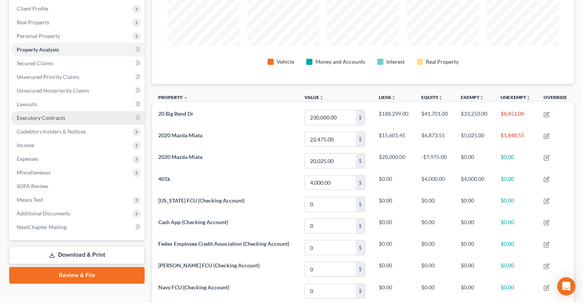
scroll to position [160, 0]
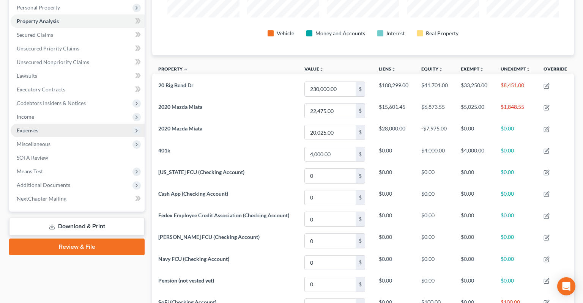
click at [97, 124] on span "Expenses" at bounding box center [78, 131] width 134 height 14
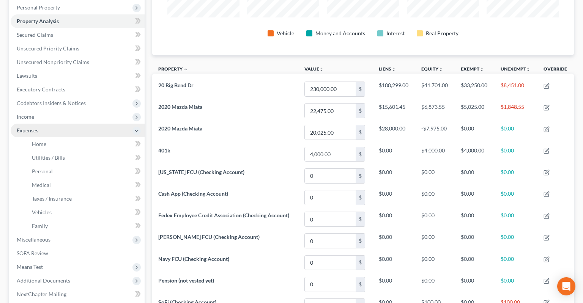
click at [98, 124] on span "Expenses" at bounding box center [78, 131] width 134 height 14
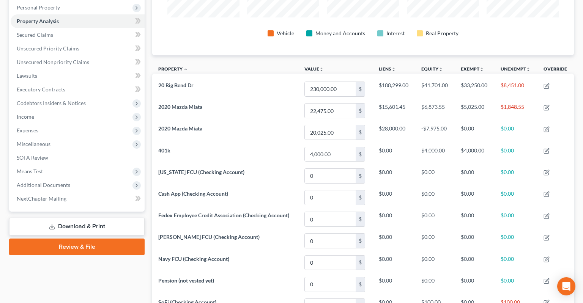
click at [98, 137] on link "Home" at bounding box center [85, 144] width 119 height 14
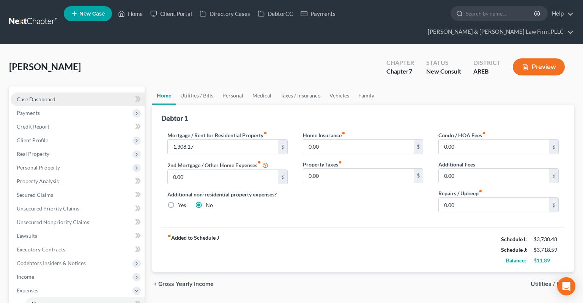
click at [67, 93] on link "Case Dashboard" at bounding box center [78, 100] width 134 height 14
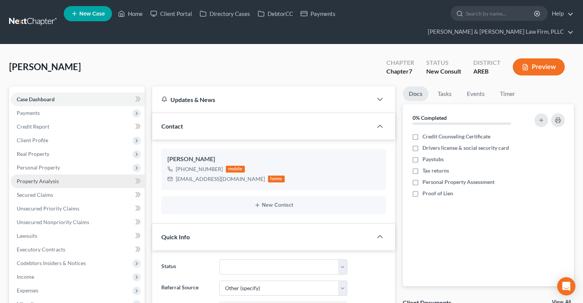
click at [80, 175] on link "Property Analysis" at bounding box center [78, 182] width 134 height 14
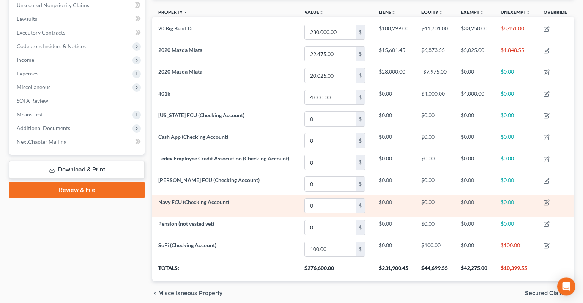
scroll to position [232, 0]
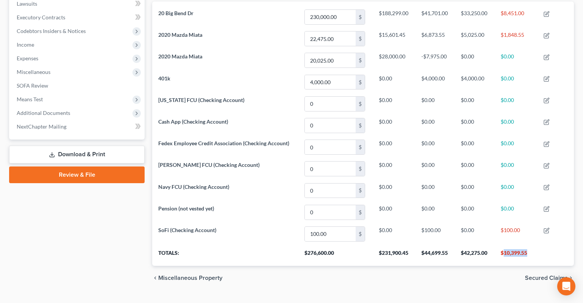
drag, startPoint x: 503, startPoint y: 233, endPoint x: 530, endPoint y: 234, distance: 26.2
click at [518, 230] on th "$10,399.55" at bounding box center [516, 255] width 43 height 21
copy th "10,399.55"
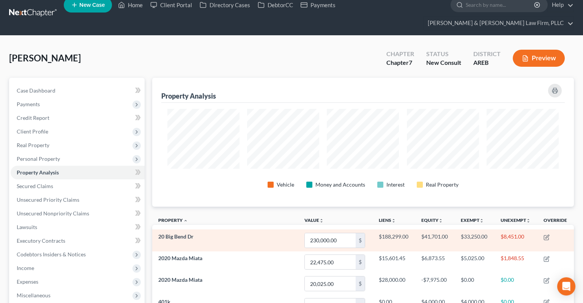
scroll to position [0, 0]
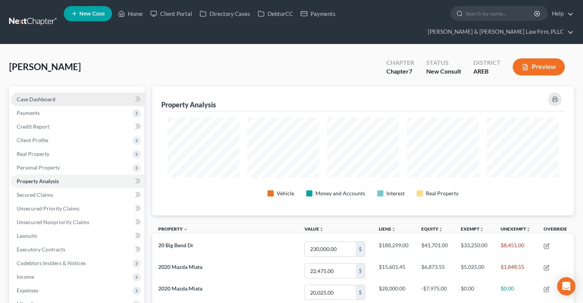
click at [66, 93] on link "Case Dashboard" at bounding box center [78, 100] width 134 height 14
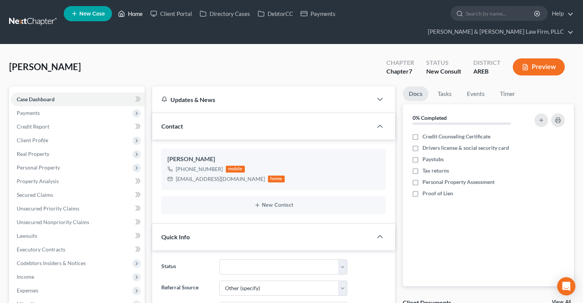
click at [128, 19] on link "Home" at bounding box center [130, 14] width 32 height 14
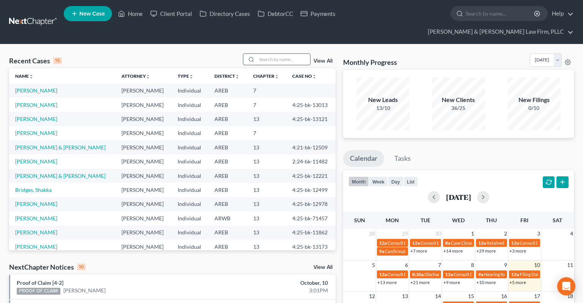
click at [270, 54] on input "search" at bounding box center [283, 59] width 53 height 11
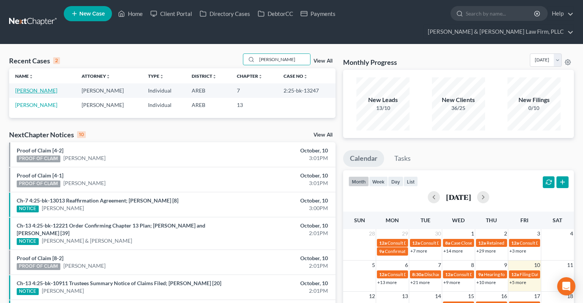
click at [34, 87] on link "[PERSON_NAME]" at bounding box center [36, 90] width 42 height 6
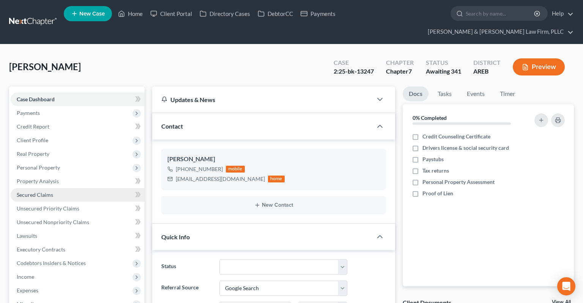
scroll to position [4, 0]
click at [81, 188] on link "Secured Claims" at bounding box center [78, 195] width 134 height 14
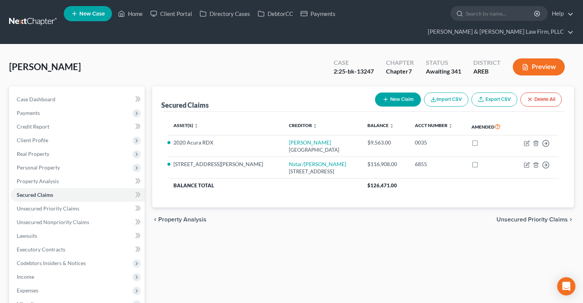
click at [266, 230] on div "Secured Claims New Claim Import CSV Export CSV Delete All Asset(s) expand_more …" at bounding box center [362, 251] width 429 height 329
click at [278, 63] on div "[PERSON_NAME] Upgraded Case 2:25-bk-13247 Chapter Chapter 7 Status Awaiting 341…" at bounding box center [291, 70] width 565 height 33
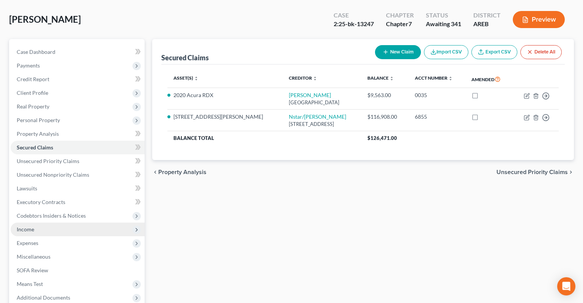
scroll to position [80, 0]
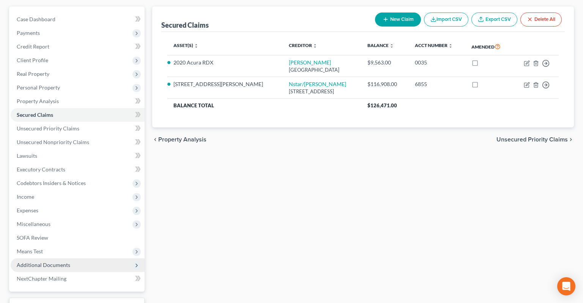
click at [84, 230] on span "Additional Documents" at bounding box center [78, 266] width 134 height 14
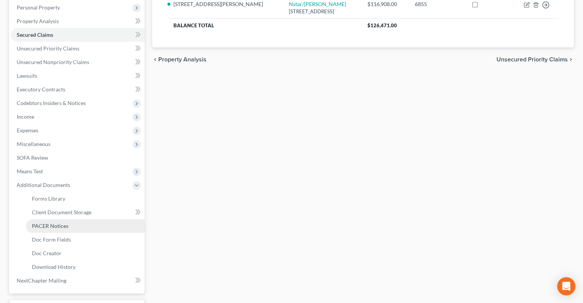
click at [96, 219] on link "PACER Notices" at bounding box center [85, 226] width 119 height 14
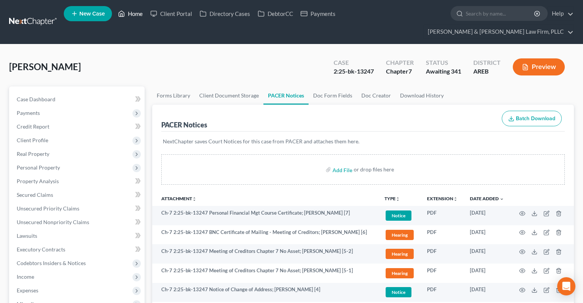
click at [136, 19] on link "Home" at bounding box center [130, 14] width 32 height 14
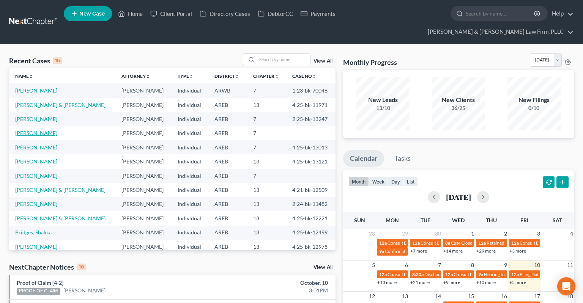
click at [33, 130] on link "[PERSON_NAME]" at bounding box center [36, 133] width 42 height 6
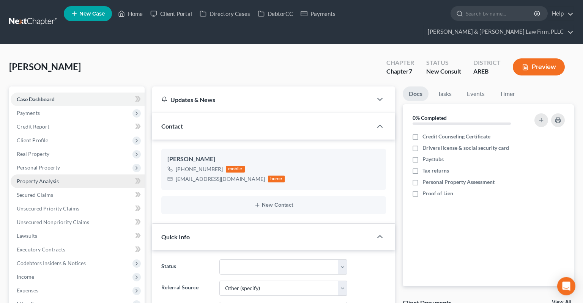
scroll to position [160, 0]
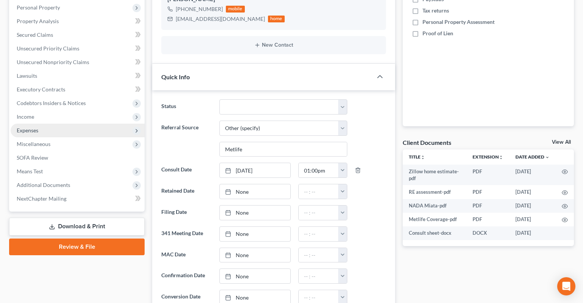
click at [87, 124] on span "Expenses" at bounding box center [78, 131] width 134 height 14
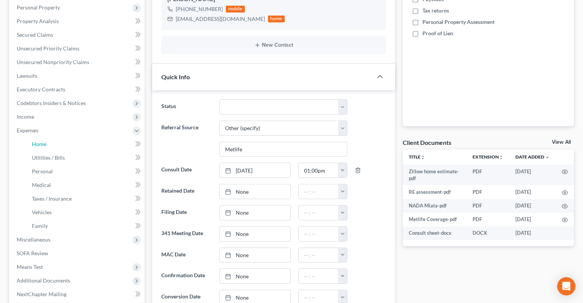
click at [87, 137] on link "Home" at bounding box center [85, 144] width 119 height 14
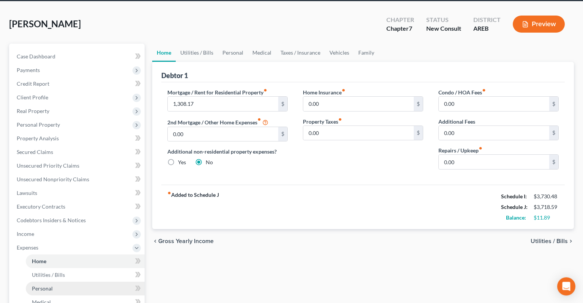
scroll to position [160, 0]
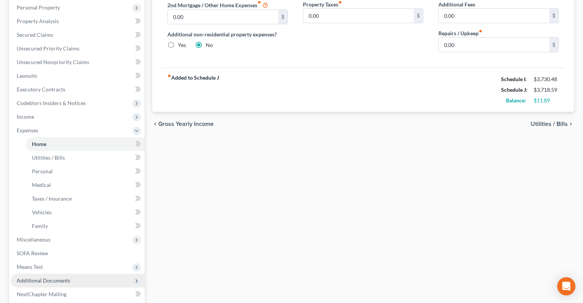
click at [71, 230] on span "Additional Documents" at bounding box center [78, 281] width 134 height 14
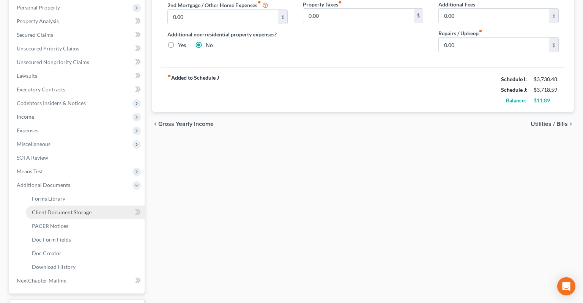
click at [95, 206] on link "Client Document Storage" at bounding box center [85, 213] width 119 height 14
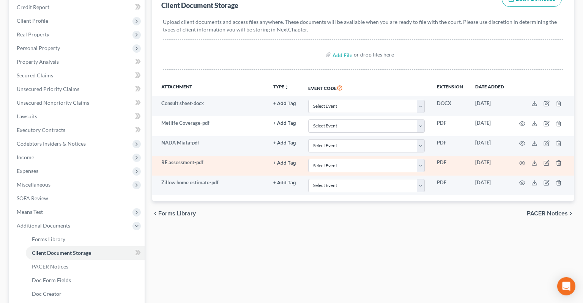
scroll to position [120, 0]
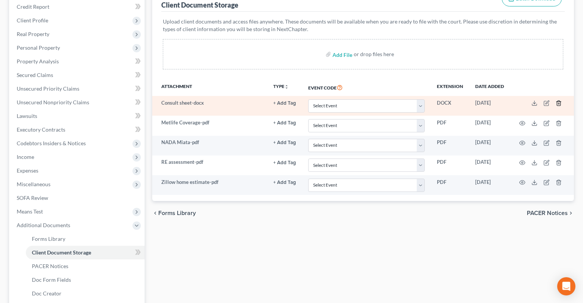
click at [518, 101] on icon "button" at bounding box center [558, 103] width 3 height 5
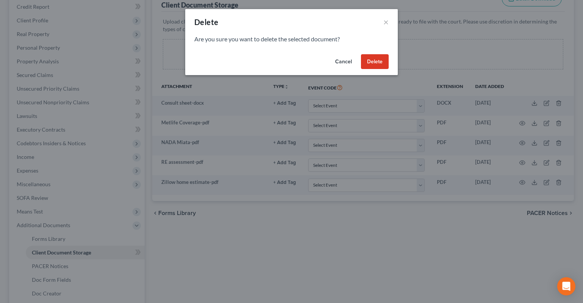
drag, startPoint x: 376, startPoint y: 66, endPoint x: 289, endPoint y: 83, distance: 88.2
click at [377, 66] on button "Delete" at bounding box center [375, 61] width 28 height 15
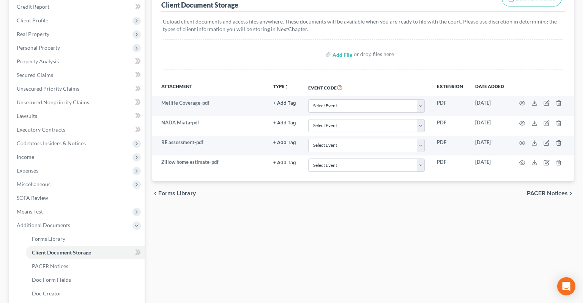
scroll to position [0, 0]
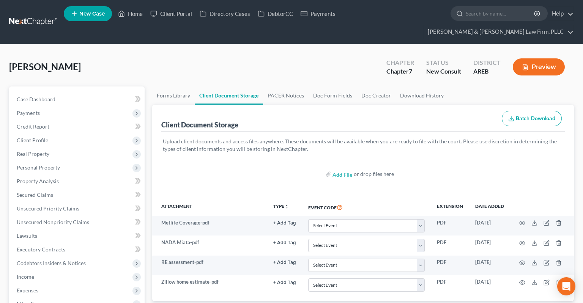
click at [333, 169] on label "Add File" at bounding box center [343, 176] width 21 height 14
click at [339, 167] on input "file" at bounding box center [342, 174] width 18 height 14
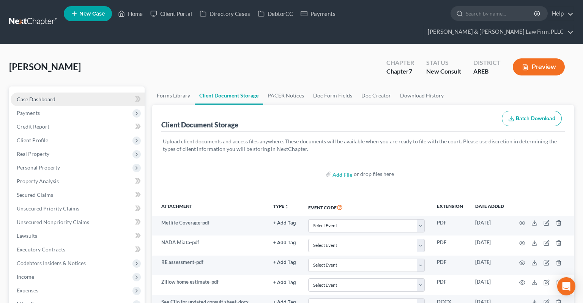
click at [84, 93] on link "Case Dashboard" at bounding box center [78, 100] width 134 height 14
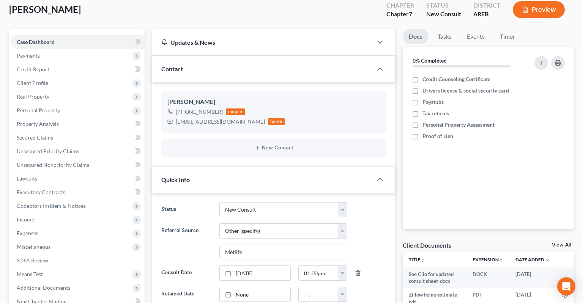
scroll to position [120, 0]
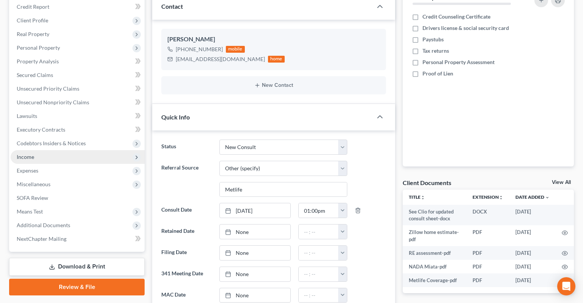
click at [90, 150] on span "Income" at bounding box center [78, 157] width 134 height 14
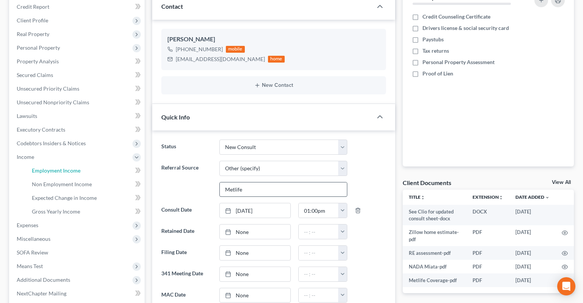
click at [83, 164] on link "Employment Income" at bounding box center [85, 171] width 119 height 14
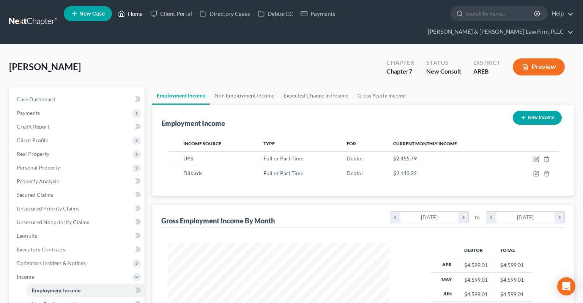
click at [128, 16] on link "Home" at bounding box center [130, 14] width 32 height 14
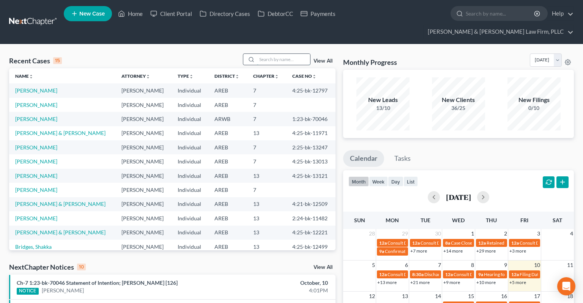
click at [289, 54] on input "search" at bounding box center [283, 59] width 53 height 11
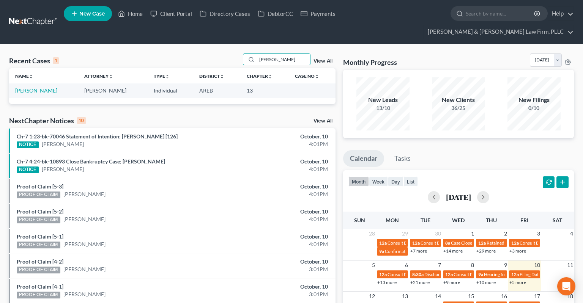
click at [28, 87] on link "[PERSON_NAME]" at bounding box center [36, 90] width 42 height 6
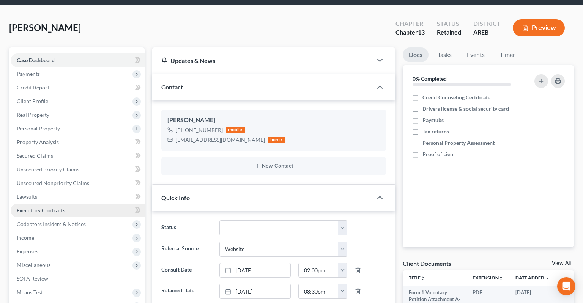
scroll to position [80, 0]
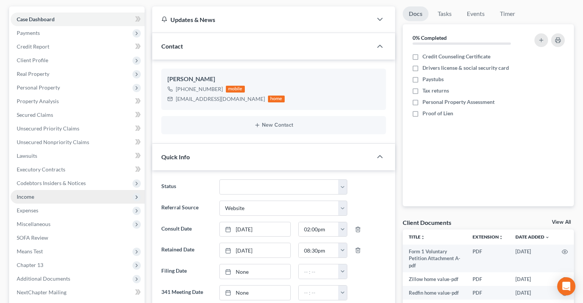
click at [79, 190] on span "Income" at bounding box center [78, 197] width 134 height 14
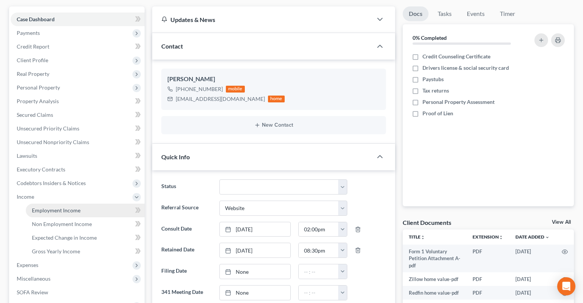
click at [94, 204] on link "Employment Income" at bounding box center [85, 211] width 119 height 14
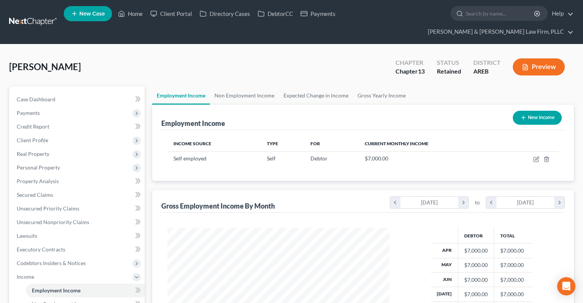
scroll to position [136, 237]
click at [254, 87] on link "Non Employment Income" at bounding box center [244, 96] width 69 height 18
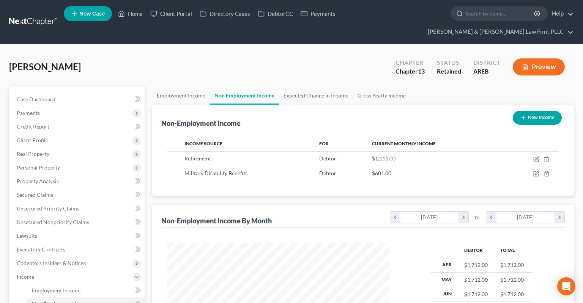
scroll to position [136, 237]
click at [189, 89] on link "Employment Income" at bounding box center [181, 96] width 58 height 18
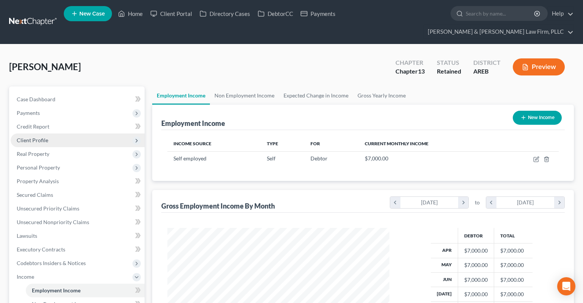
click at [96, 134] on span "Client Profile" at bounding box center [78, 141] width 134 height 14
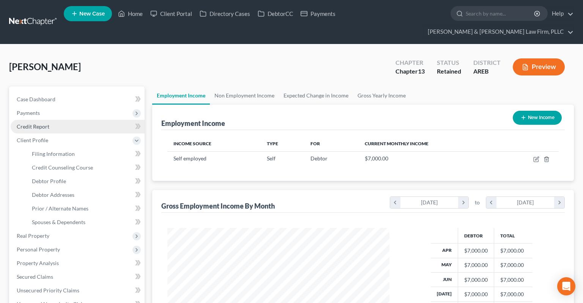
click at [92, 120] on link "Credit Report" at bounding box center [78, 127] width 134 height 14
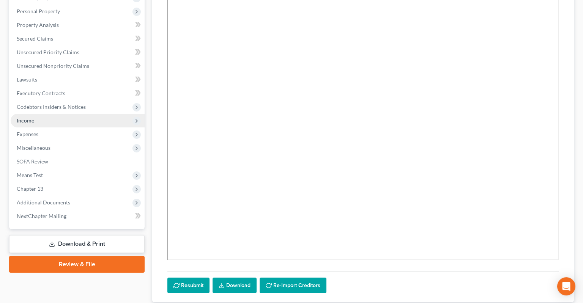
scroll to position [194, 0]
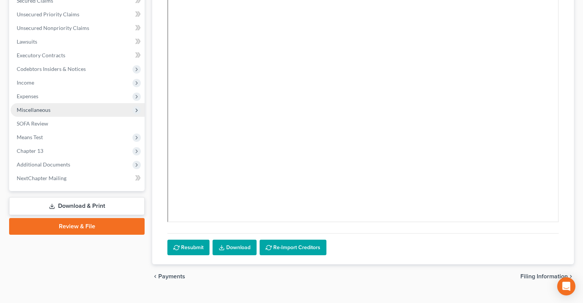
click at [82, 90] on span "Expenses" at bounding box center [78, 97] width 134 height 14
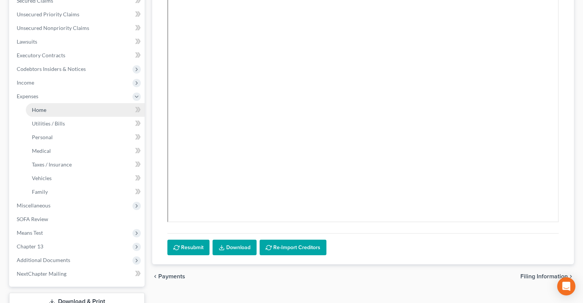
click at [84, 103] on link "Home" at bounding box center [85, 110] width 119 height 14
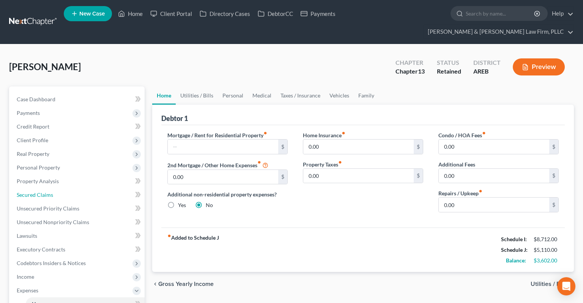
click at [85, 188] on link "Secured Claims" at bounding box center [78, 195] width 134 height 14
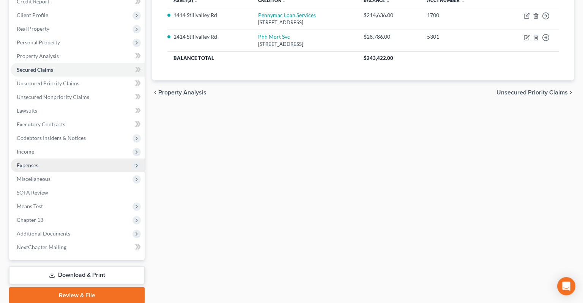
scroll to position [140, 0]
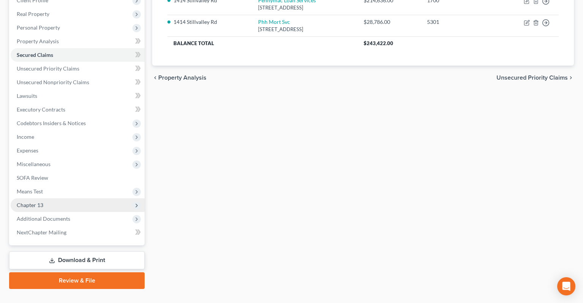
drag, startPoint x: 92, startPoint y: 180, endPoint x: 99, endPoint y: 185, distance: 9.0
click at [92, 185] on span "Means Test" at bounding box center [78, 192] width 134 height 14
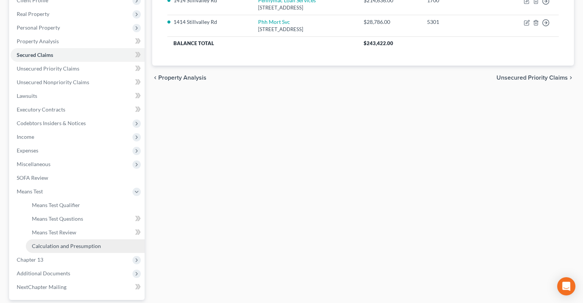
click at [94, 230] on link "Calculation and Presumption" at bounding box center [85, 247] width 119 height 14
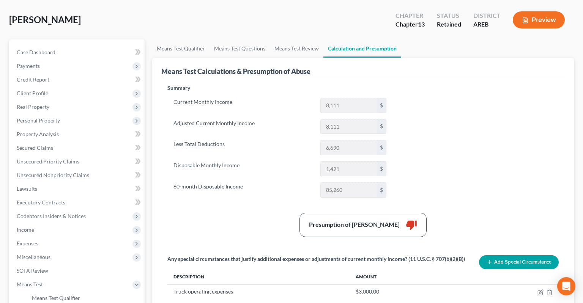
scroll to position [40, 0]
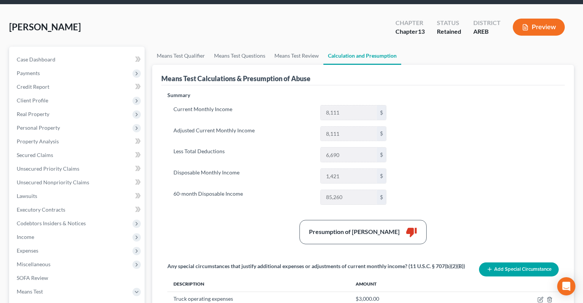
click at [518, 19] on button "Preview" at bounding box center [539, 27] width 52 height 17
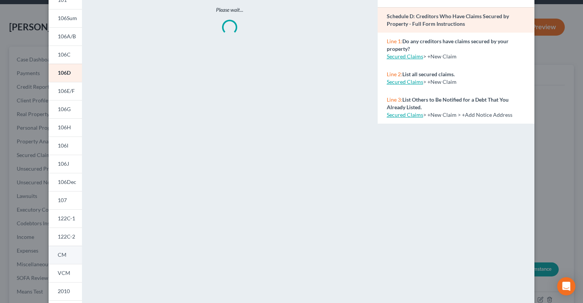
scroll to position [117, 0]
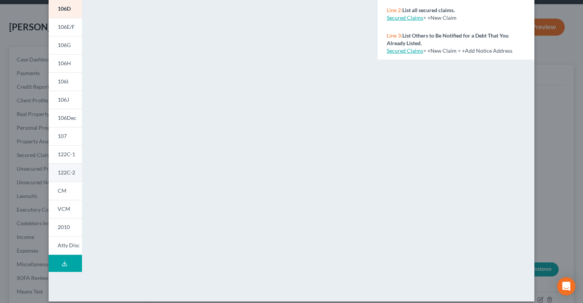
click at [71, 172] on span "122C-2" at bounding box center [66, 172] width 17 height 6
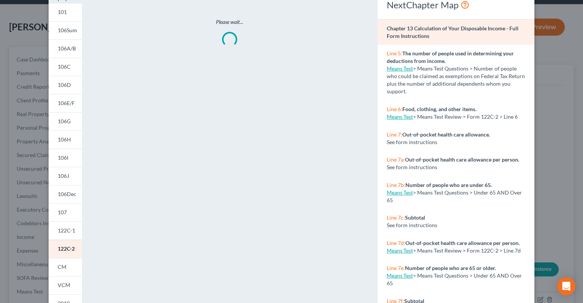
scroll to position [0, 0]
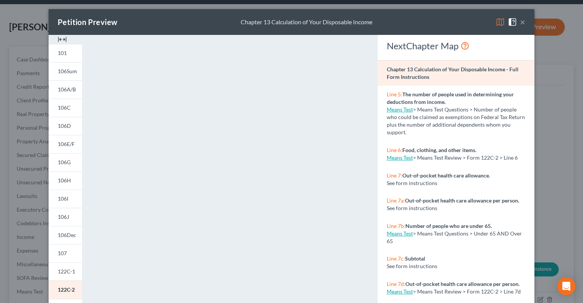
click at [518, 25] on button "×" at bounding box center [522, 21] width 5 height 9
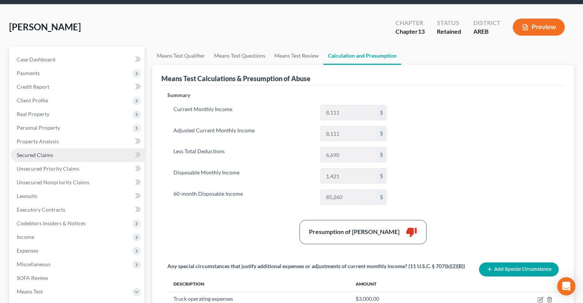
click at [61, 148] on link "Secured Claims" at bounding box center [78, 155] width 134 height 14
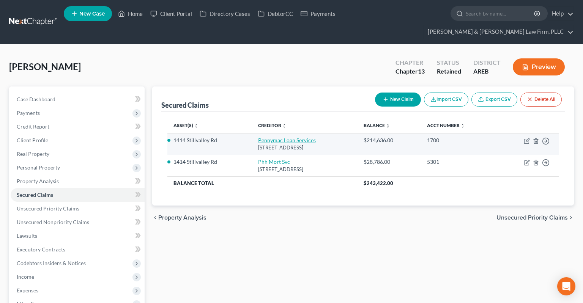
click at [297, 137] on link "Pennymac Loan Services" at bounding box center [287, 140] width 58 height 6
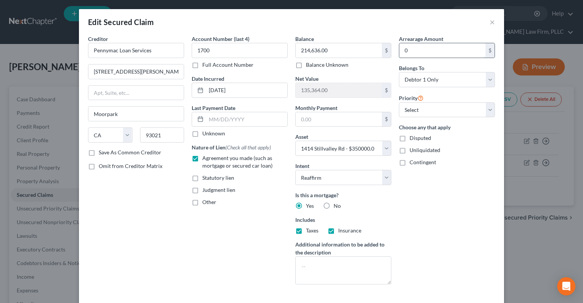
click at [421, 55] on input "0" at bounding box center [442, 50] width 86 height 14
click at [343, 125] on input "text" at bounding box center [339, 119] width 86 height 14
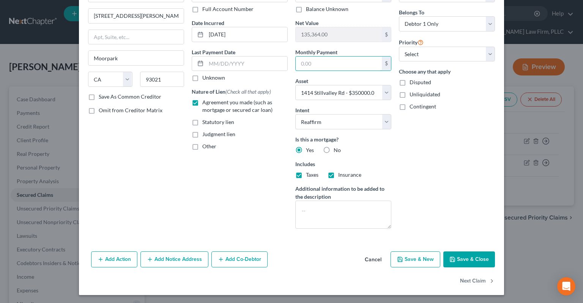
scroll to position [56, 0]
click at [478, 230] on button "Save & Close" at bounding box center [469, 259] width 52 height 16
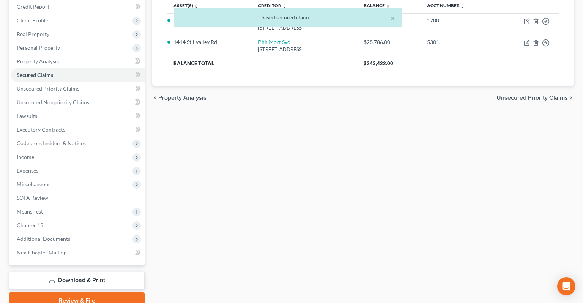
scroll to position [0, 0]
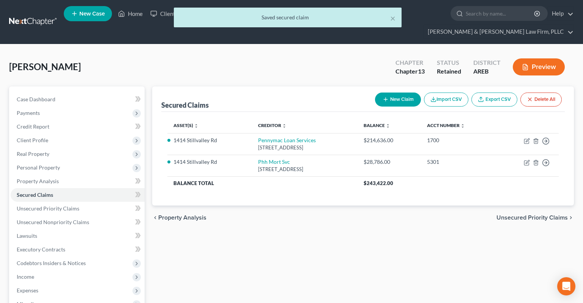
click at [136, 17] on div "× Saved secured claim" at bounding box center [287, 20] width 583 height 24
click at [136, 14] on div "× Saved secured claim" at bounding box center [287, 20] width 583 height 24
click at [132, 17] on div "× Saved secured claim" at bounding box center [287, 20] width 583 height 24
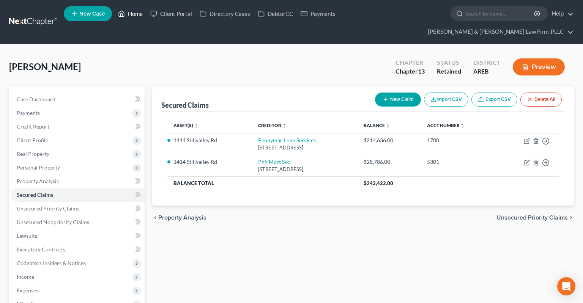
click at [133, 15] on link "Home" at bounding box center [130, 14] width 32 height 14
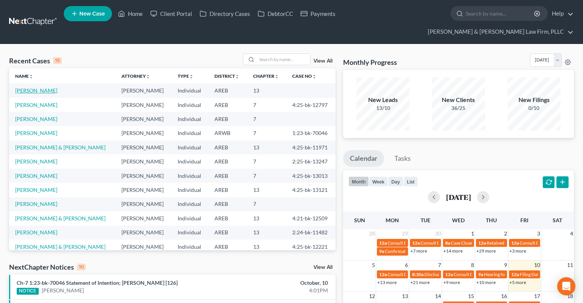
click at [38, 87] on link "[PERSON_NAME]" at bounding box center [36, 90] width 42 height 6
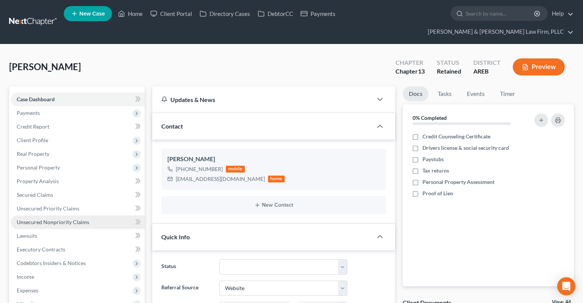
scroll to position [160, 0]
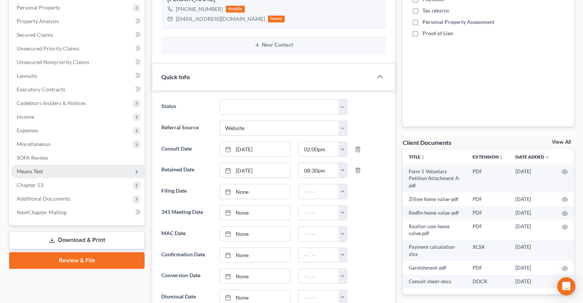
click at [91, 165] on span "Means Test" at bounding box center [78, 172] width 134 height 14
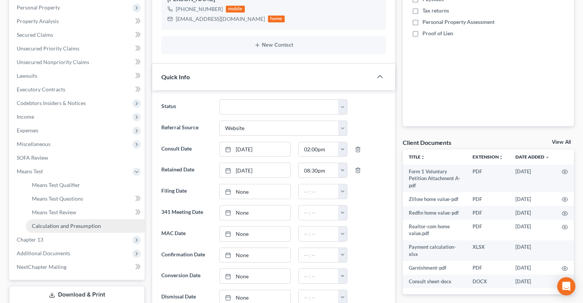
click at [106, 219] on link "Calculation and Presumption" at bounding box center [85, 226] width 119 height 14
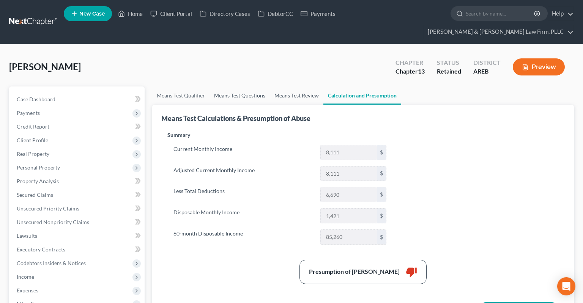
click at [257, 87] on link "Means Test Questions" at bounding box center [240, 96] width 60 height 18
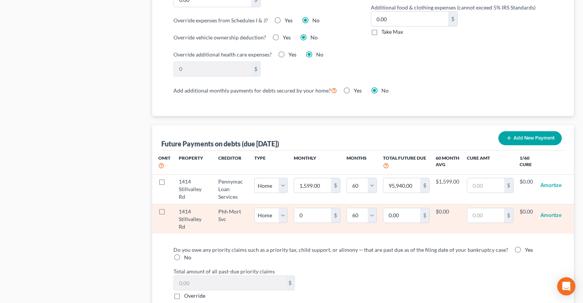
scroll to position [721, 0]
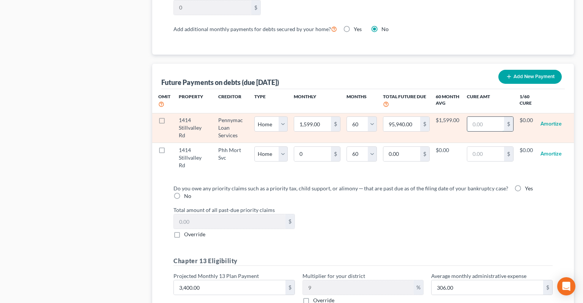
click at [477, 117] on input "text" at bounding box center [485, 124] width 37 height 14
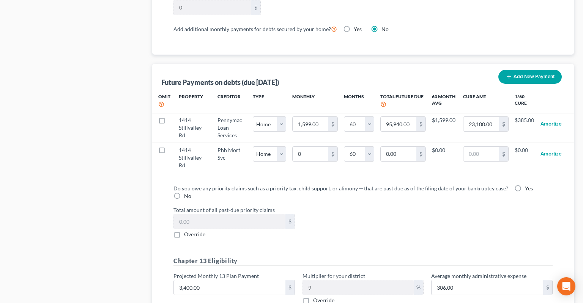
drag, startPoint x: 112, startPoint y: 122, endPoint x: 131, endPoint y: 134, distance: 22.2
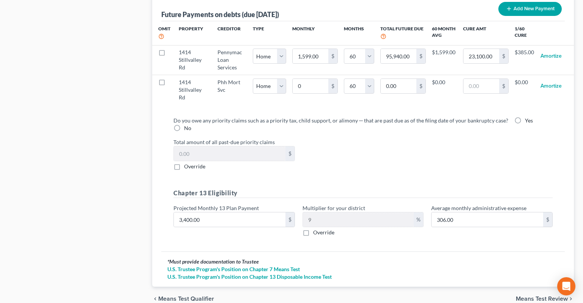
scroll to position [802, 0]
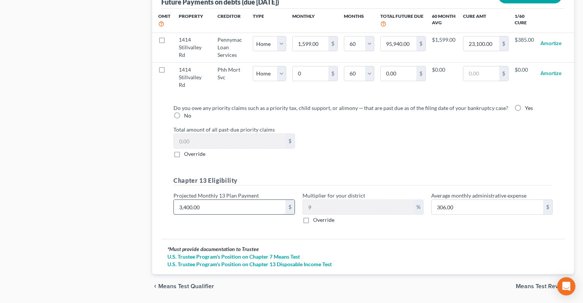
drag, startPoint x: 260, startPoint y: 186, endPoint x: 259, endPoint y: 190, distance: 4.0
click at [260, 200] on input "3,400.00" at bounding box center [230, 207] width 112 height 14
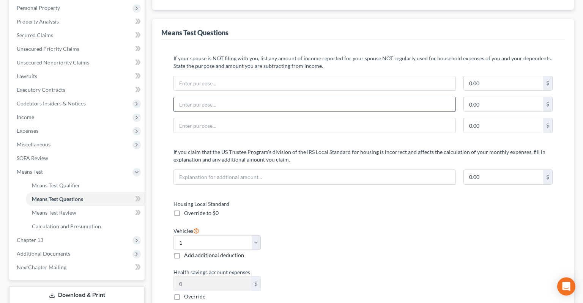
scroll to position [0, 0]
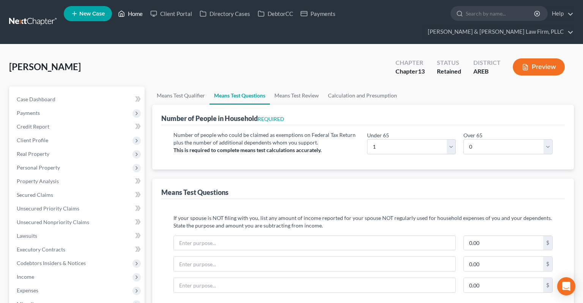
click at [124, 17] on icon at bounding box center [121, 13] width 7 height 9
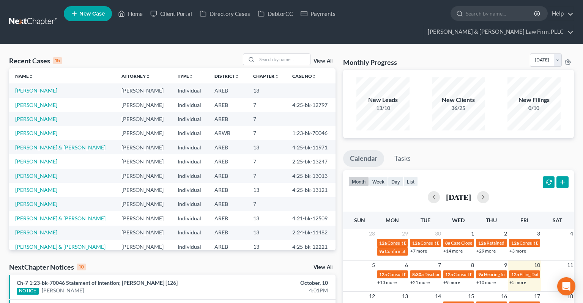
click at [40, 87] on link "[PERSON_NAME]" at bounding box center [36, 90] width 42 height 6
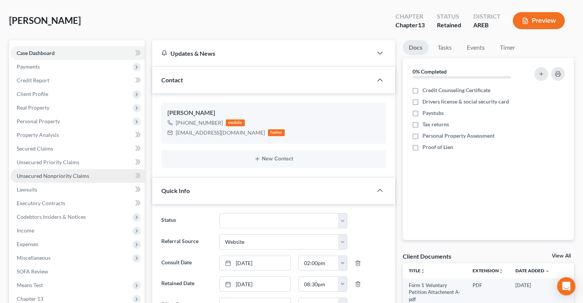
scroll to position [120, 0]
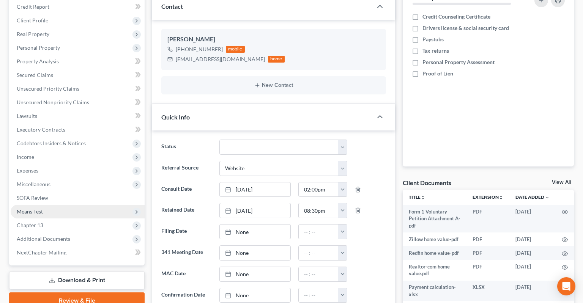
click at [74, 205] on span "Means Test" at bounding box center [78, 212] width 134 height 14
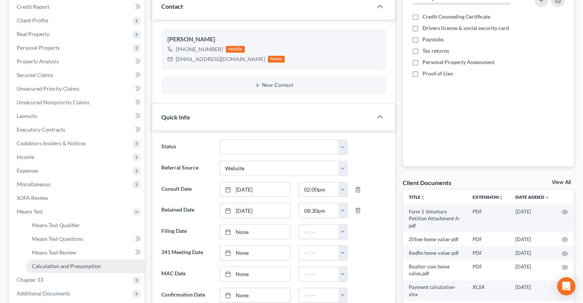
click at [103, 230] on link "Calculation and Presumption" at bounding box center [85, 267] width 119 height 14
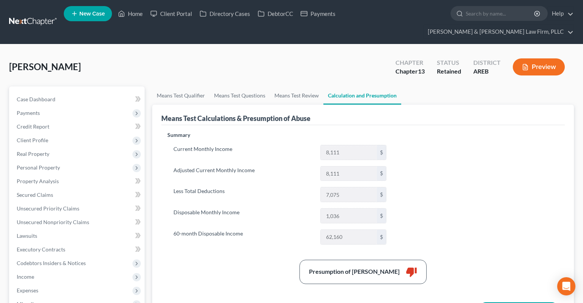
click at [518, 58] on button "Preview" at bounding box center [539, 66] width 52 height 17
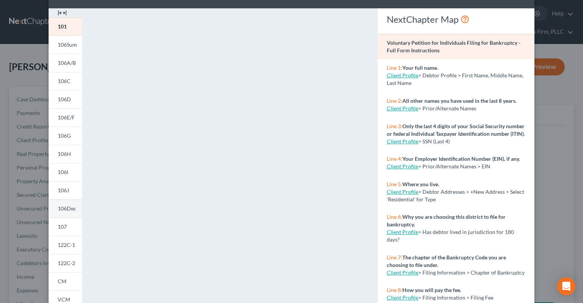
scroll to position [38, 0]
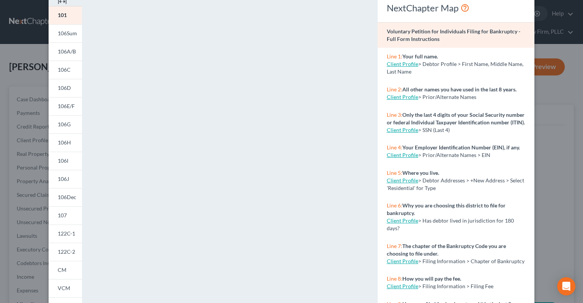
click at [74, 230] on link "122C-2" at bounding box center [65, 252] width 33 height 18
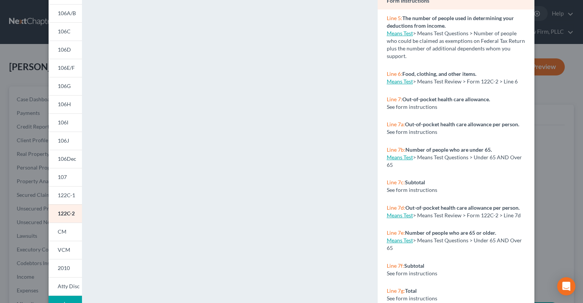
scroll to position [0, 0]
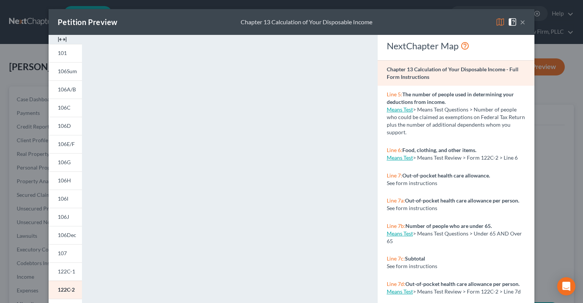
click at [518, 24] on button "×" at bounding box center [522, 21] width 5 height 9
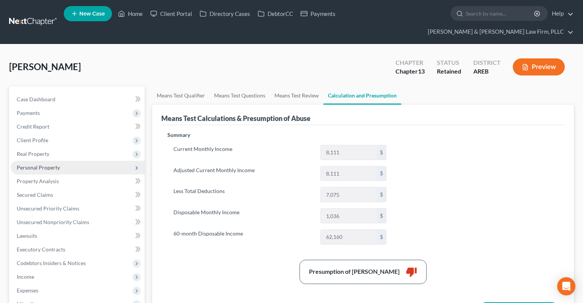
click at [53, 161] on span "Personal Property" at bounding box center [78, 168] width 134 height 14
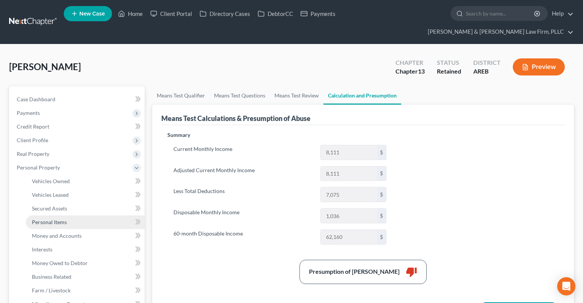
click at [77, 216] on link "Personal Items" at bounding box center [85, 223] width 119 height 14
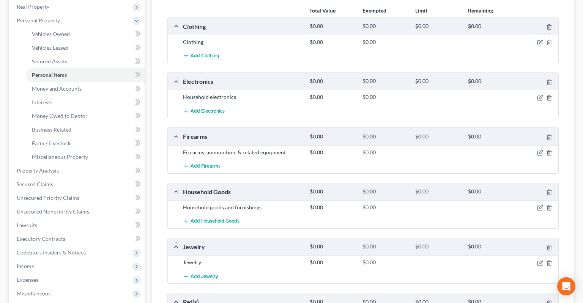
scroll to position [160, 0]
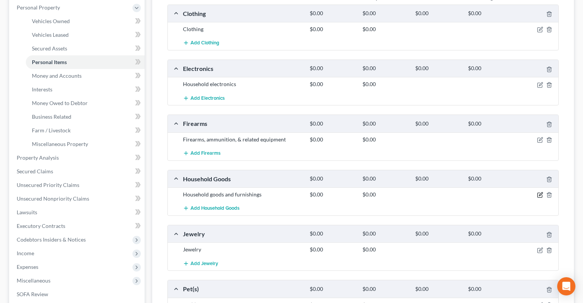
click at [518, 192] on icon "button" at bounding box center [540, 195] width 6 height 6
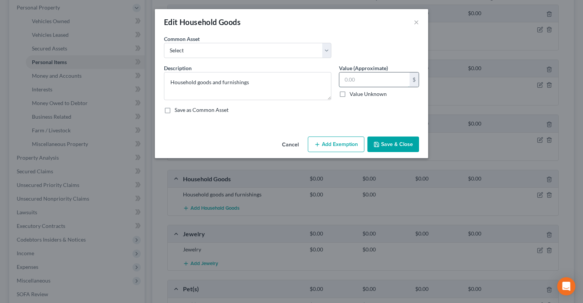
click at [361, 81] on input "text" at bounding box center [374, 80] width 70 height 14
click at [376, 83] on input "text" at bounding box center [374, 80] width 70 height 14
click at [382, 145] on button "Save & Close" at bounding box center [394, 145] width 52 height 16
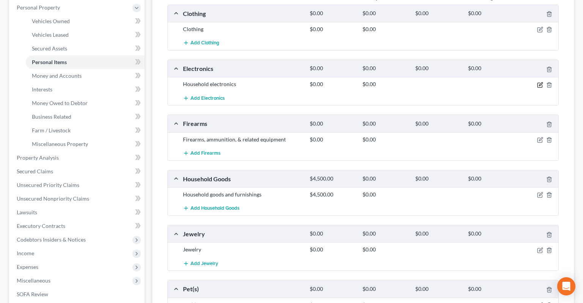
click at [518, 82] on icon "button" at bounding box center [540, 83] width 3 height 3
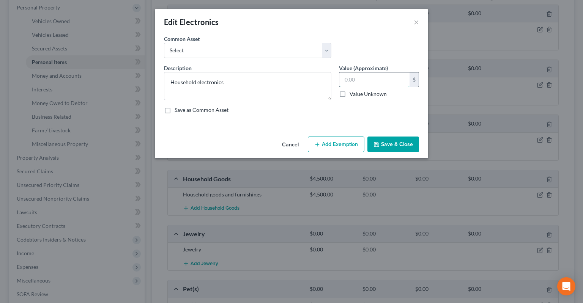
click at [394, 83] on input "text" at bounding box center [374, 80] width 70 height 14
drag, startPoint x: 412, startPoint y: 140, endPoint x: 409, endPoint y: 144, distance: 4.6
click at [412, 142] on button "Save & Close" at bounding box center [394, 145] width 52 height 16
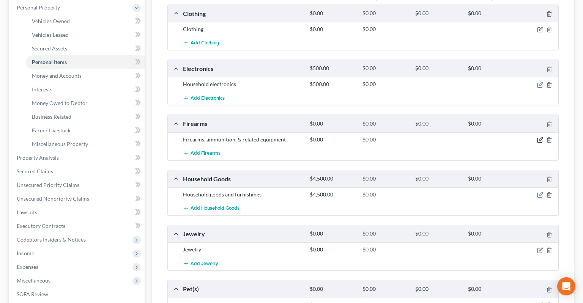
click at [518, 137] on icon "button" at bounding box center [540, 138] width 3 height 3
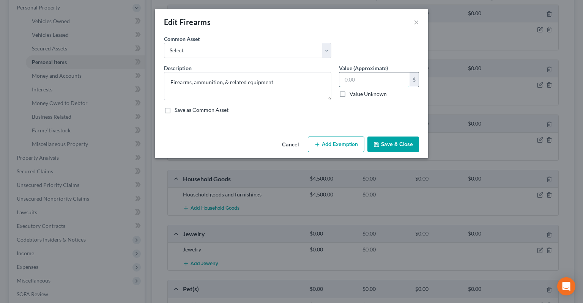
drag, startPoint x: 361, startPoint y: 81, endPoint x: 367, endPoint y: 83, distance: 5.9
click at [364, 81] on input "text" at bounding box center [374, 80] width 70 height 14
click at [396, 145] on button "Save & Close" at bounding box center [394, 145] width 52 height 16
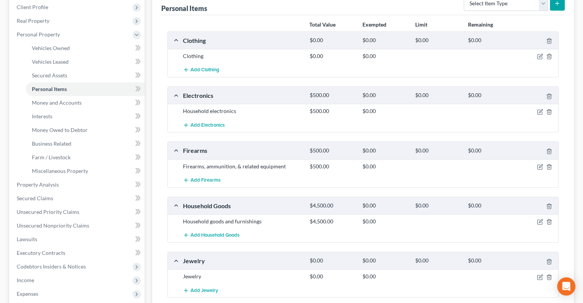
scroll to position [120, 0]
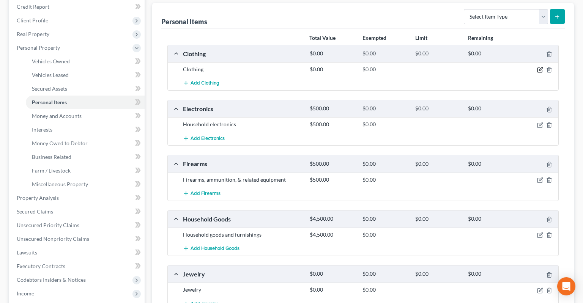
click at [518, 67] on icon "button" at bounding box center [540, 70] width 6 height 6
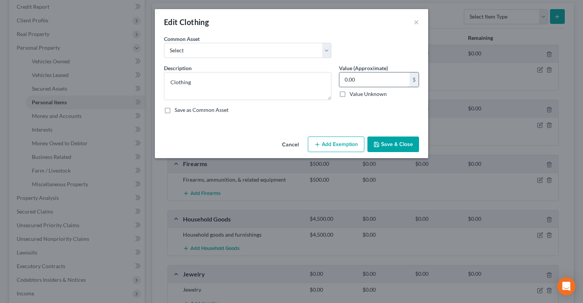
click at [403, 80] on input "0.00" at bounding box center [374, 80] width 70 height 14
click at [400, 142] on button "Save & Close" at bounding box center [394, 145] width 52 height 16
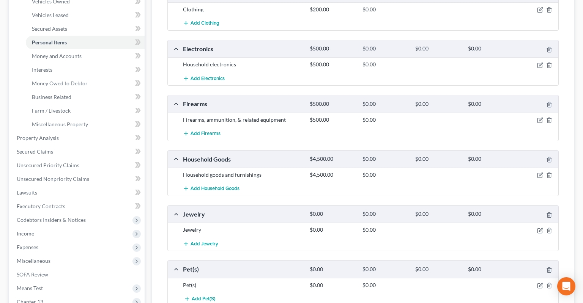
scroll to position [240, 0]
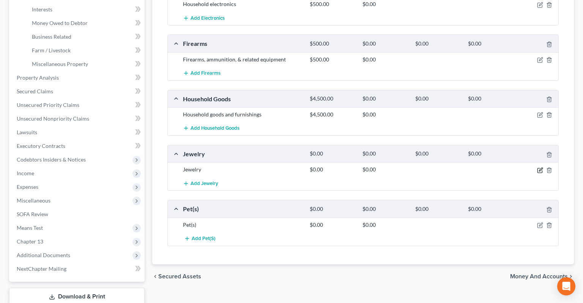
click at [518, 168] on icon "button" at bounding box center [540, 169] width 3 height 3
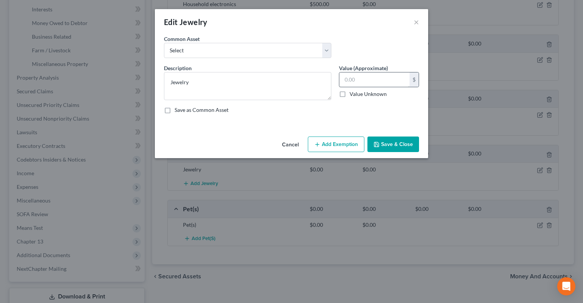
drag, startPoint x: 394, startPoint y: 91, endPoint x: 387, endPoint y: 81, distance: 12.2
click at [393, 87] on div "$ Value Unknown" at bounding box center [379, 85] width 80 height 26
click at [387, 81] on input "text" at bounding box center [374, 80] width 70 height 14
drag, startPoint x: 393, startPoint y: 139, endPoint x: 397, endPoint y: 109, distance: 30.7
click at [393, 140] on div "Cancel Add Exemption Save & Close" at bounding box center [291, 146] width 273 height 25
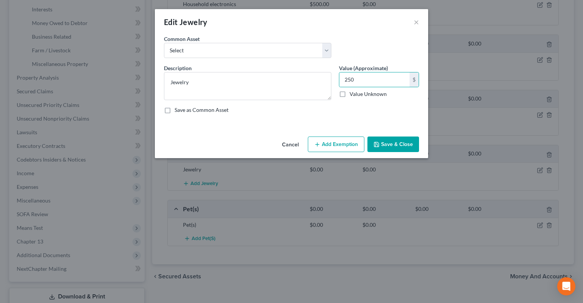
click at [393, 144] on button "Save & Close" at bounding box center [394, 145] width 52 height 16
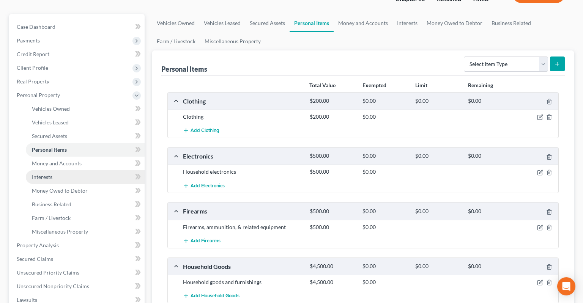
scroll to position [40, 0]
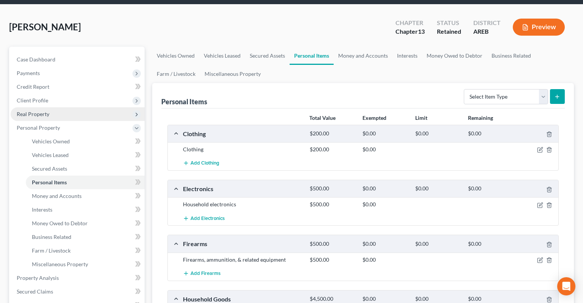
click at [72, 94] on span "Client Profile" at bounding box center [78, 101] width 134 height 14
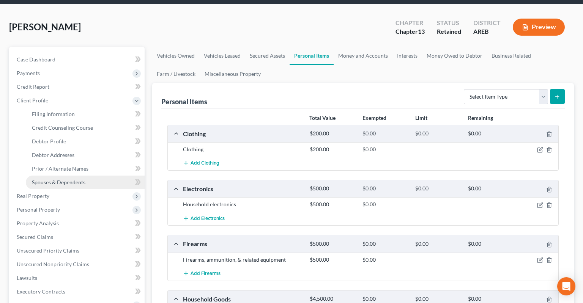
click at [90, 176] on link "Spouses & Dependents" at bounding box center [85, 183] width 119 height 14
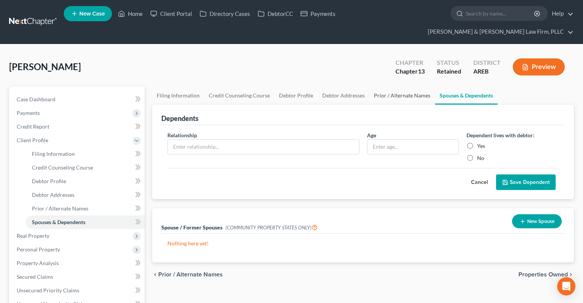
click at [385, 87] on link "Prior / Alternate Names" at bounding box center [402, 96] width 66 height 18
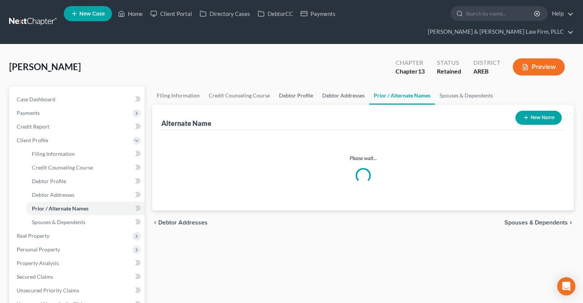
click at [353, 87] on link "Debtor Addresses" at bounding box center [344, 96] width 52 height 18
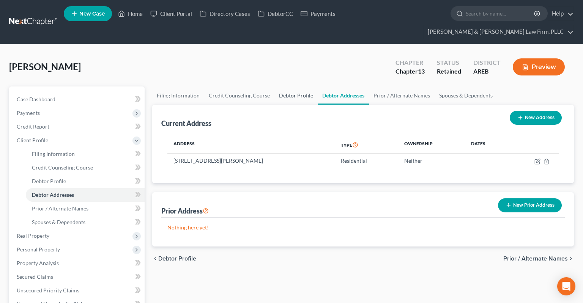
click at [301, 87] on link "Debtor Profile" at bounding box center [296, 96] width 43 height 18
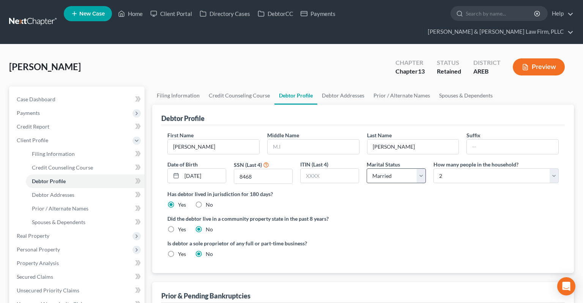
click at [472, 190] on div "Has debtor lived in jurisdiction for 180 days? Yes No Debtor must reside in jur…" at bounding box center [362, 199] width 391 height 19
click at [367, 169] on select "Select Single Married Separated Divorced Widowed" at bounding box center [396, 176] width 59 height 15
click at [418, 169] on select "Select Single Married Separated Divorced Widowed" at bounding box center [396, 176] width 59 height 15
click at [292, 55] on div "[PERSON_NAME] Upgraded Chapter Chapter 13 Status Retained District AREB Preview" at bounding box center [291, 70] width 565 height 33
